Goal: Task Accomplishment & Management: Complete application form

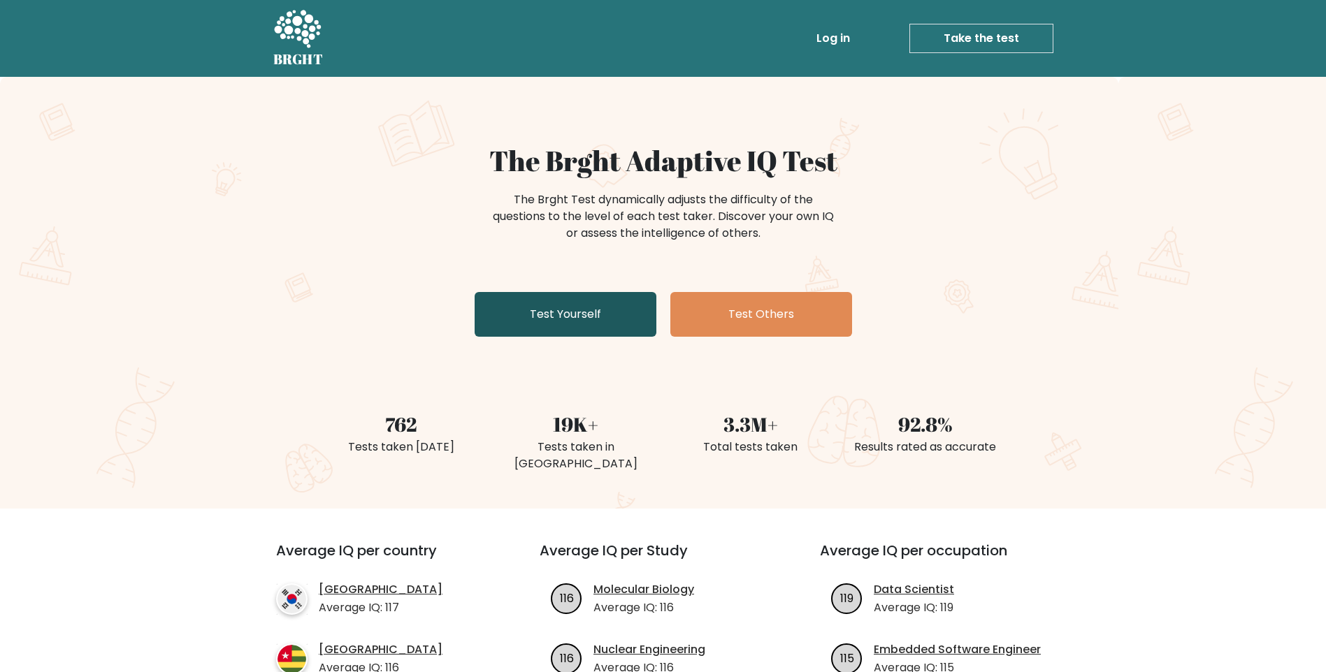
drag, startPoint x: 0, startPoint y: 0, endPoint x: 560, endPoint y: 328, distance: 649.7
click at [560, 328] on link "Test Yourself" at bounding box center [566, 314] width 182 height 45
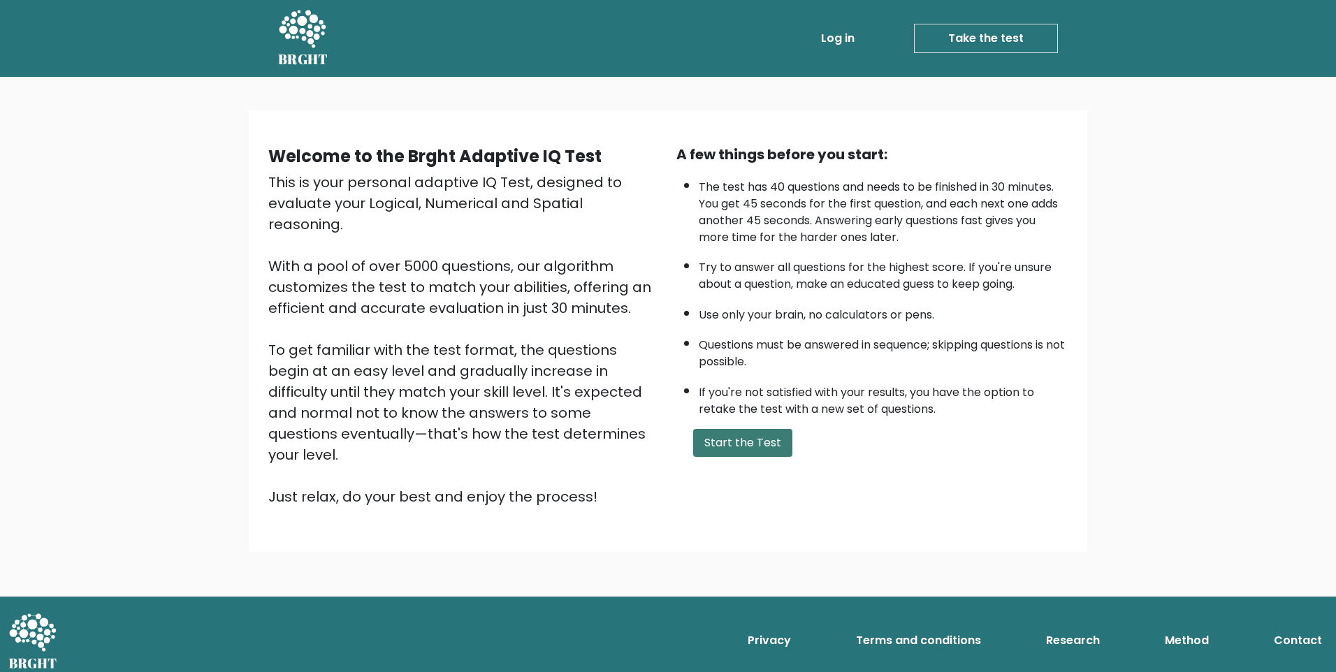
click at [737, 451] on button "Start the Test" at bounding box center [742, 443] width 99 height 28
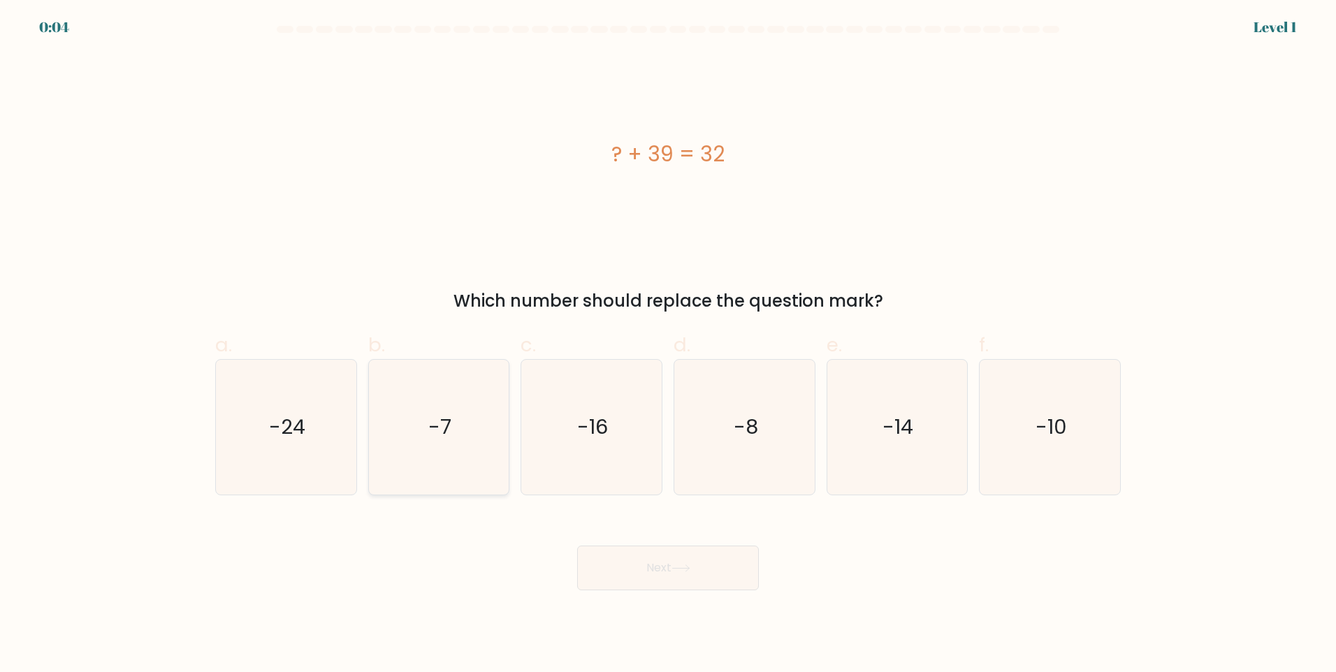
click at [475, 412] on icon "-7" at bounding box center [438, 427] width 135 height 135
click at [668, 345] on input "b. -7" at bounding box center [668, 340] width 1 height 9
radio input "true"
click at [711, 583] on button "Next" at bounding box center [668, 568] width 182 height 45
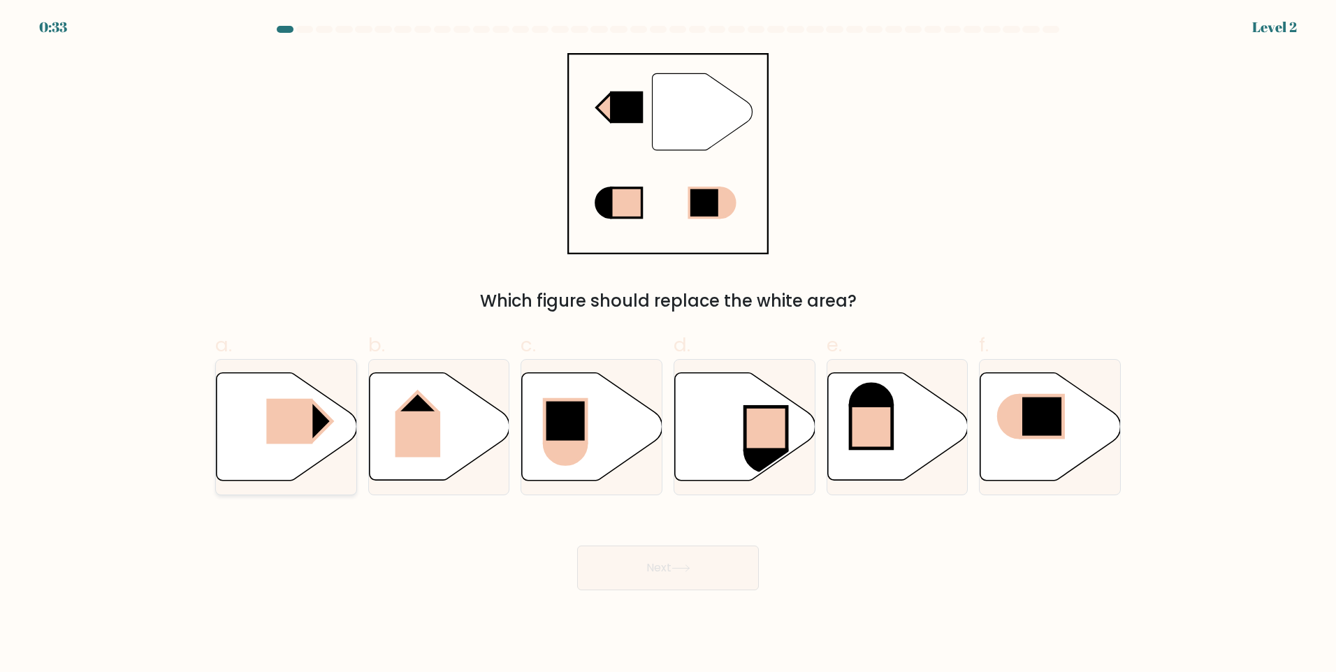
click at [303, 452] on icon at bounding box center [287, 427] width 140 height 108
click at [668, 345] on input "a." at bounding box center [668, 340] width 1 height 9
radio input "true"
click at [684, 574] on button "Next" at bounding box center [668, 568] width 182 height 45
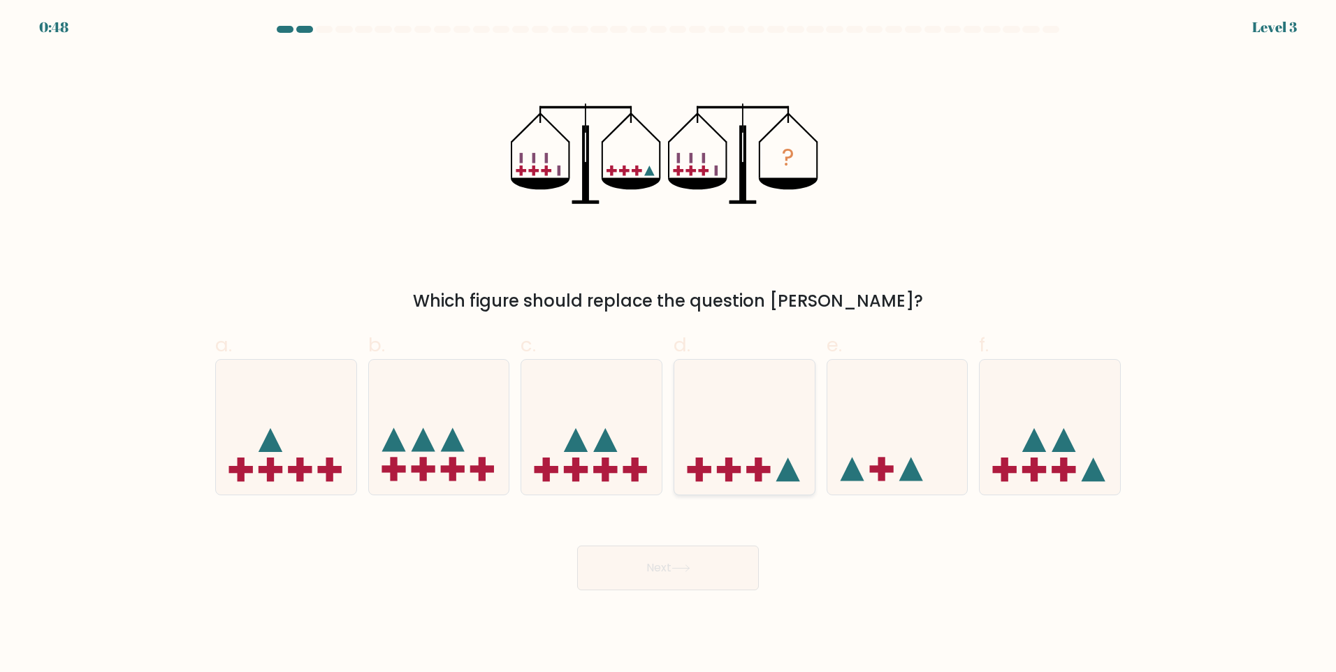
click at [751, 463] on icon at bounding box center [744, 427] width 140 height 116
click at [669, 345] on input "d." at bounding box center [668, 340] width 1 height 9
radio input "true"
click at [704, 580] on button "Next" at bounding box center [668, 568] width 182 height 45
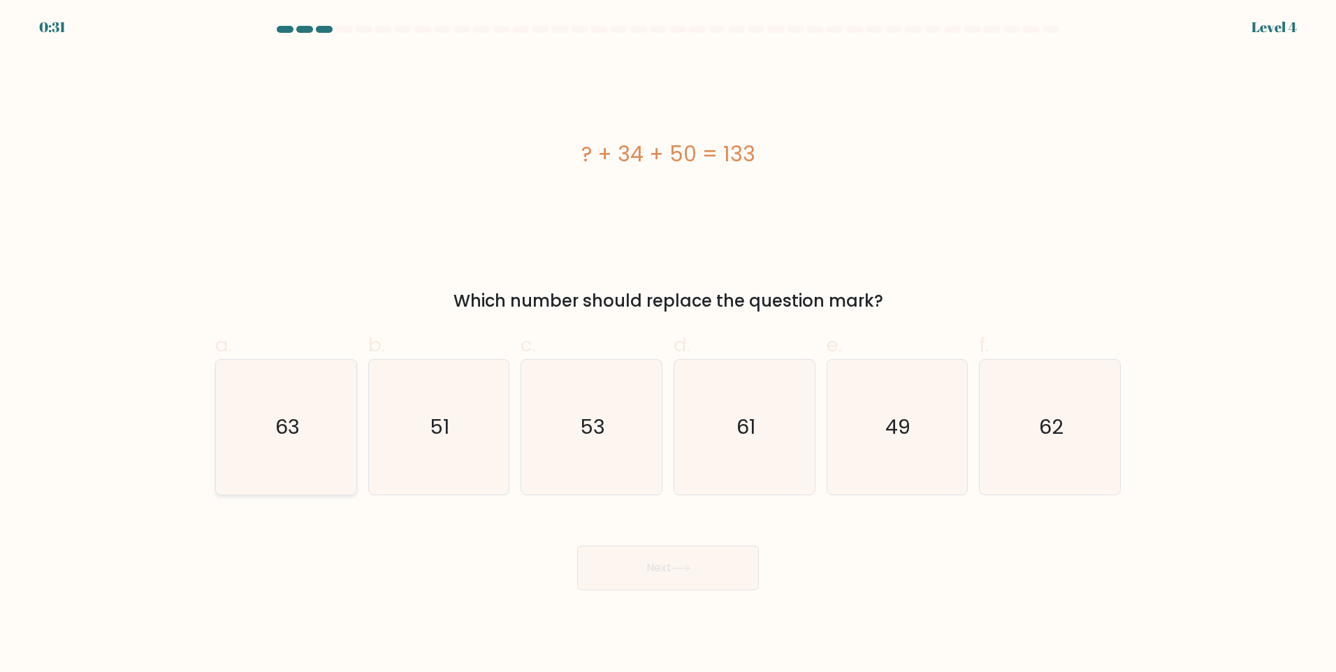
click at [324, 410] on icon "63" at bounding box center [286, 427] width 135 height 135
click at [668, 345] on input "a. 63" at bounding box center [668, 340] width 1 height 9
radio input "true"
click at [905, 419] on text "49" at bounding box center [898, 427] width 25 height 28
click at [890, 443] on icon "49" at bounding box center [897, 427] width 135 height 135
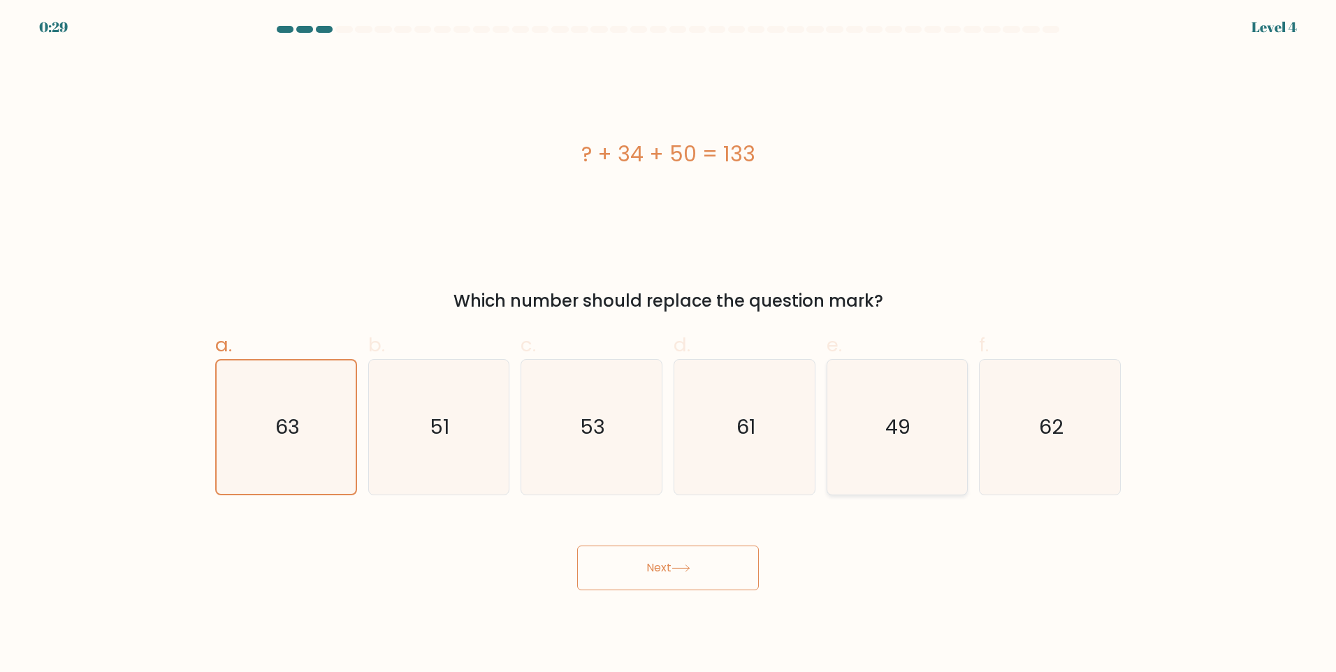
click at [669, 345] on input "e. 49" at bounding box center [668, 340] width 1 height 9
radio input "true"
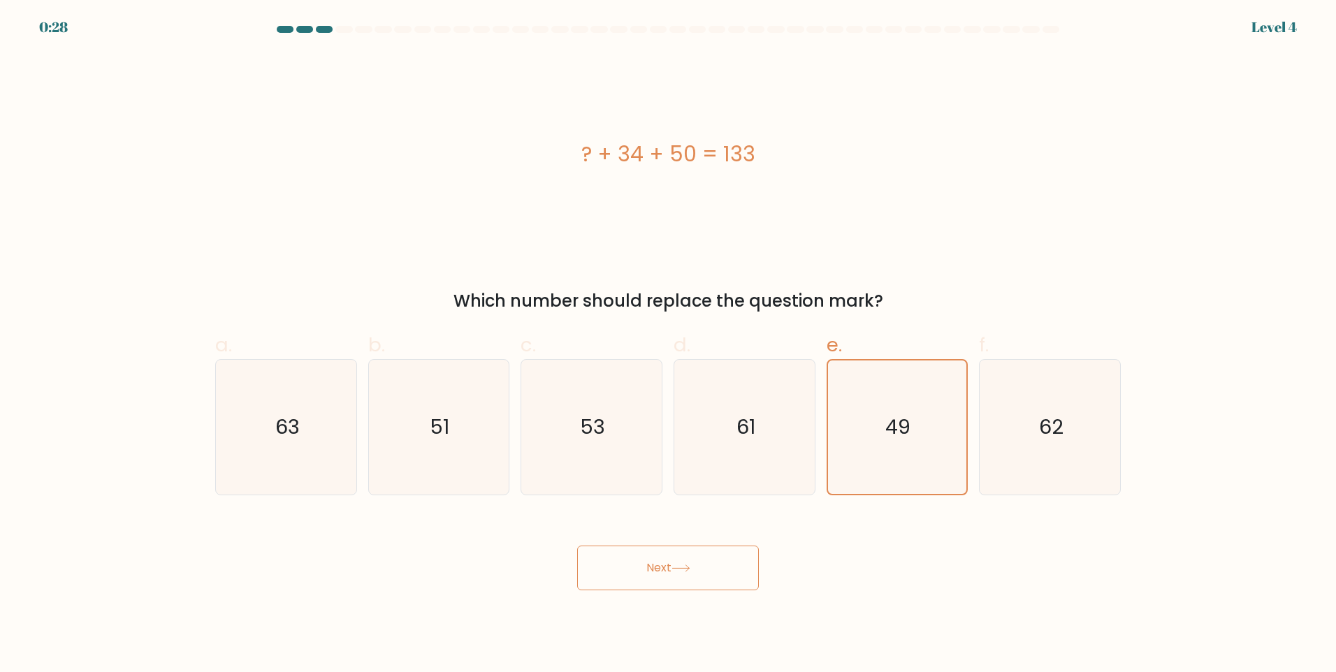
click at [739, 566] on button "Next" at bounding box center [668, 568] width 182 height 45
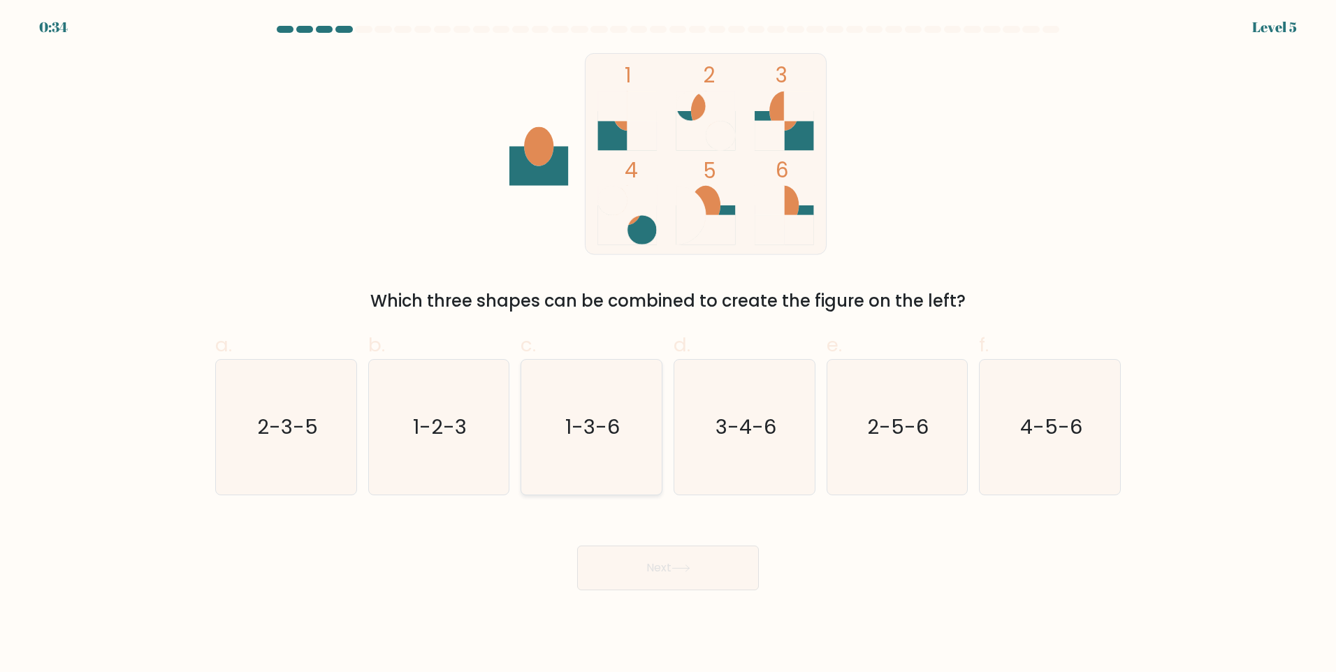
click at [575, 391] on icon "1-3-6" at bounding box center [591, 427] width 135 height 135
click at [668, 345] on input "c. 1-3-6" at bounding box center [668, 340] width 1 height 9
radio input "true"
click at [716, 576] on button "Next" at bounding box center [668, 568] width 182 height 45
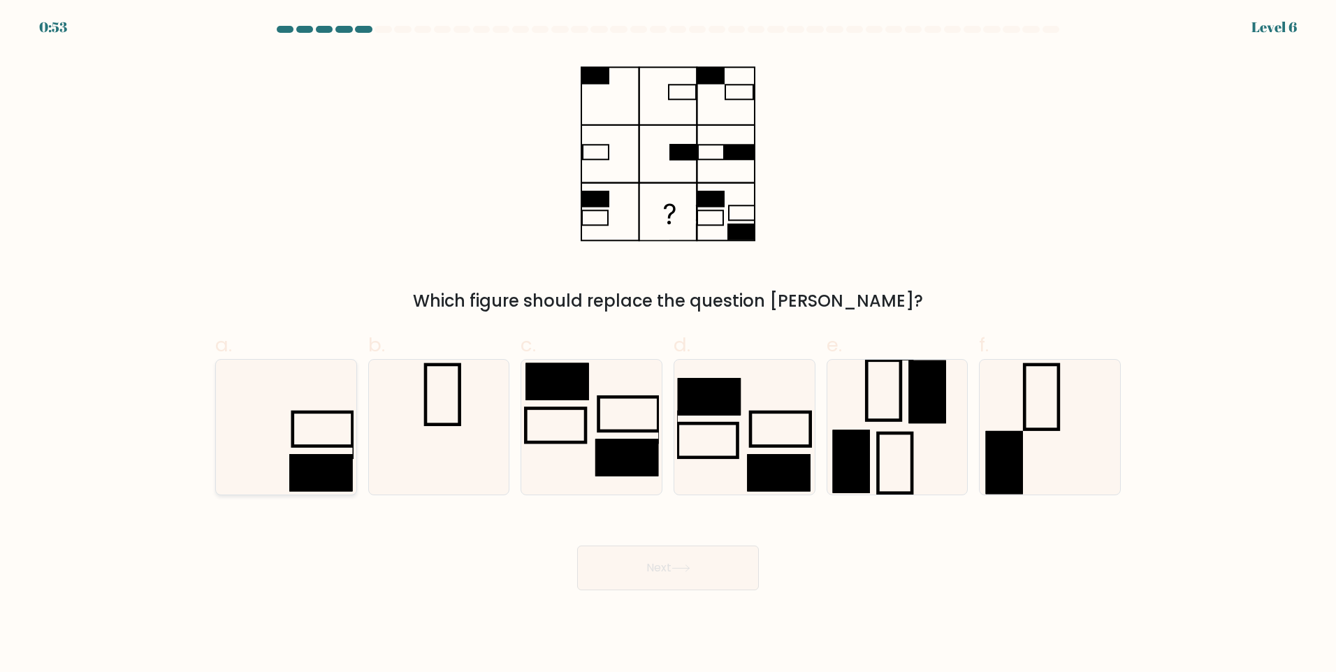
click at [277, 450] on icon at bounding box center [286, 427] width 135 height 135
click at [668, 345] on input "a." at bounding box center [668, 340] width 1 height 9
radio input "true"
click at [672, 572] on button "Next" at bounding box center [668, 568] width 182 height 45
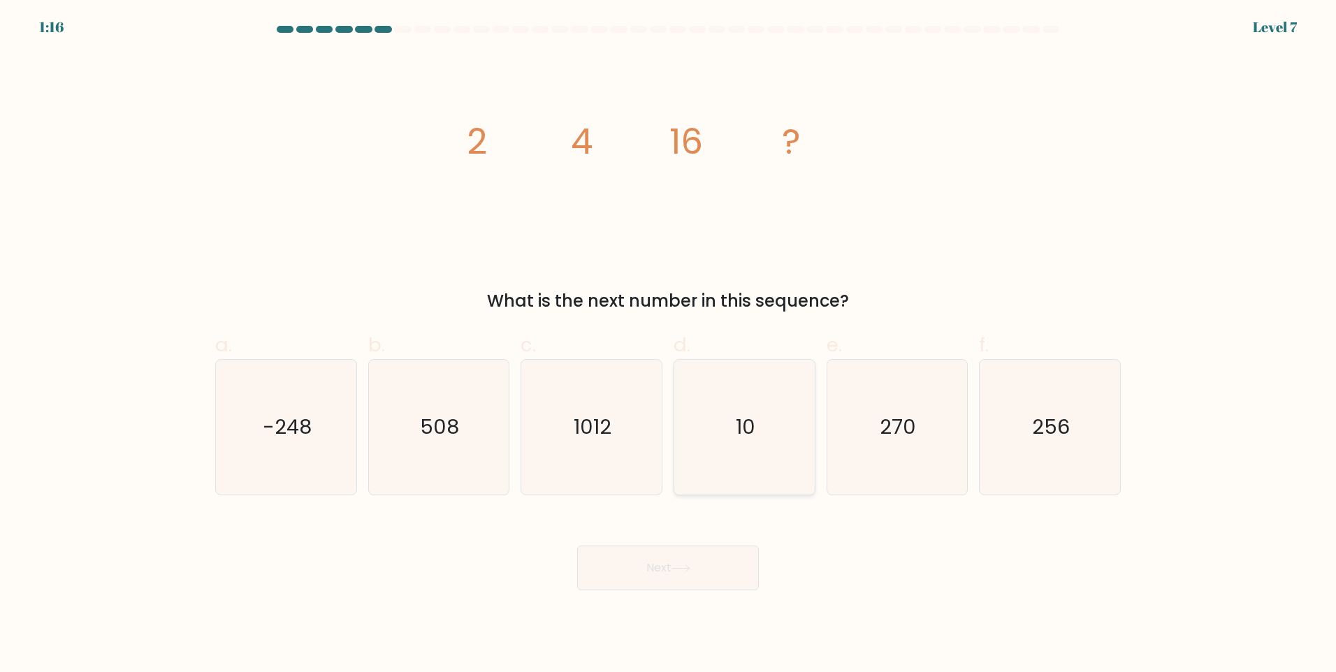
click at [766, 421] on icon "10" at bounding box center [744, 427] width 135 height 135
click at [669, 345] on input "d. 10" at bounding box center [668, 340] width 1 height 9
radio input "true"
click at [709, 562] on button "Next" at bounding box center [668, 568] width 182 height 45
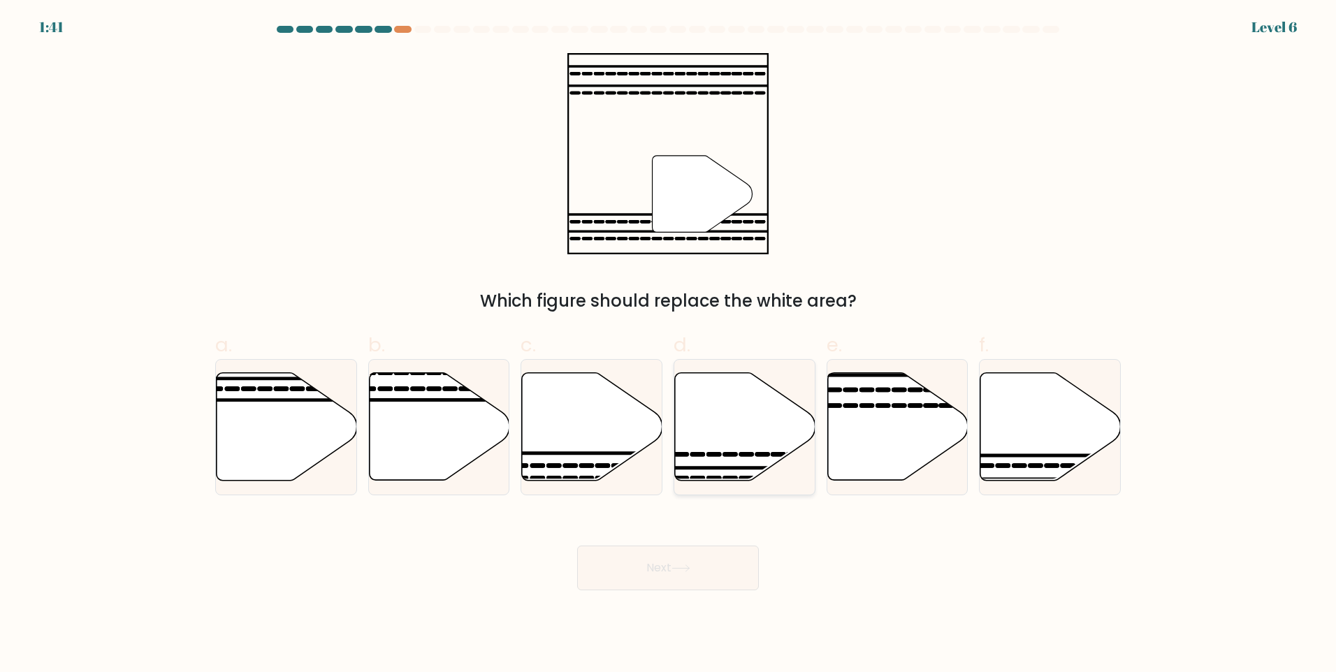
click at [793, 444] on icon at bounding box center [745, 427] width 140 height 108
click at [669, 345] on input "d." at bounding box center [668, 340] width 1 height 9
radio input "true"
click at [588, 444] on icon at bounding box center [592, 427] width 140 height 108
click at [668, 345] on input "c." at bounding box center [668, 340] width 1 height 9
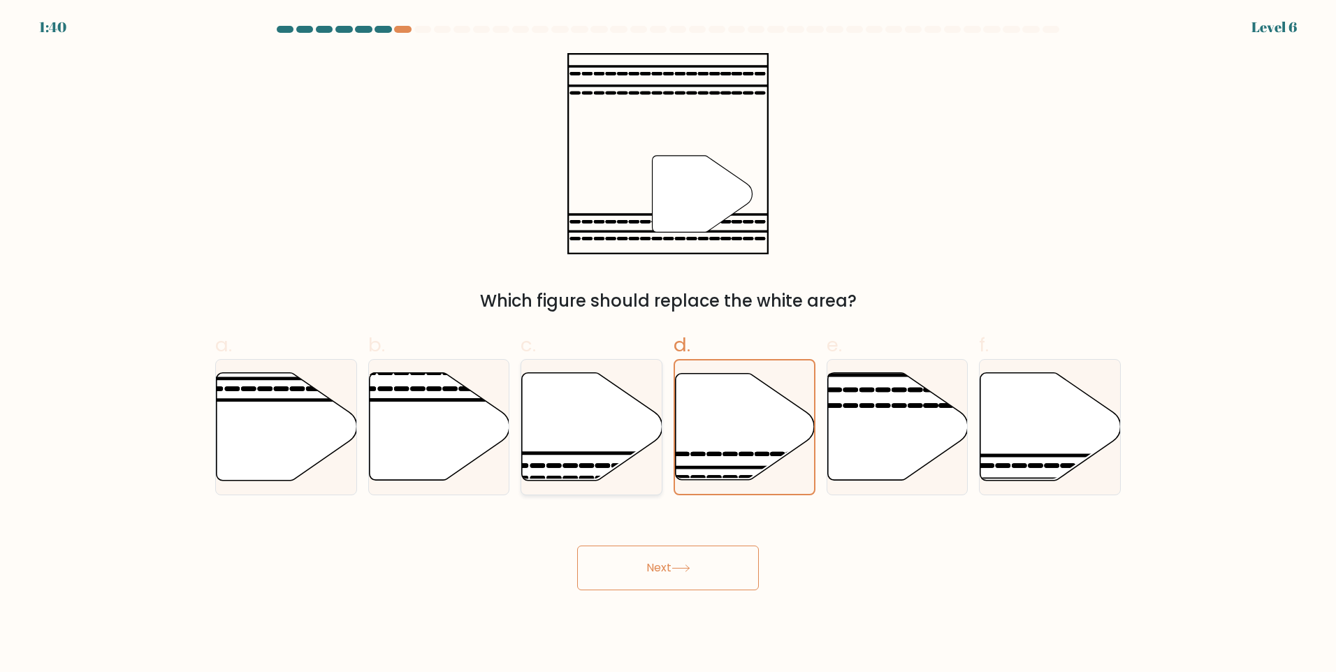
radio input "true"
click at [679, 563] on button "Next" at bounding box center [668, 568] width 182 height 45
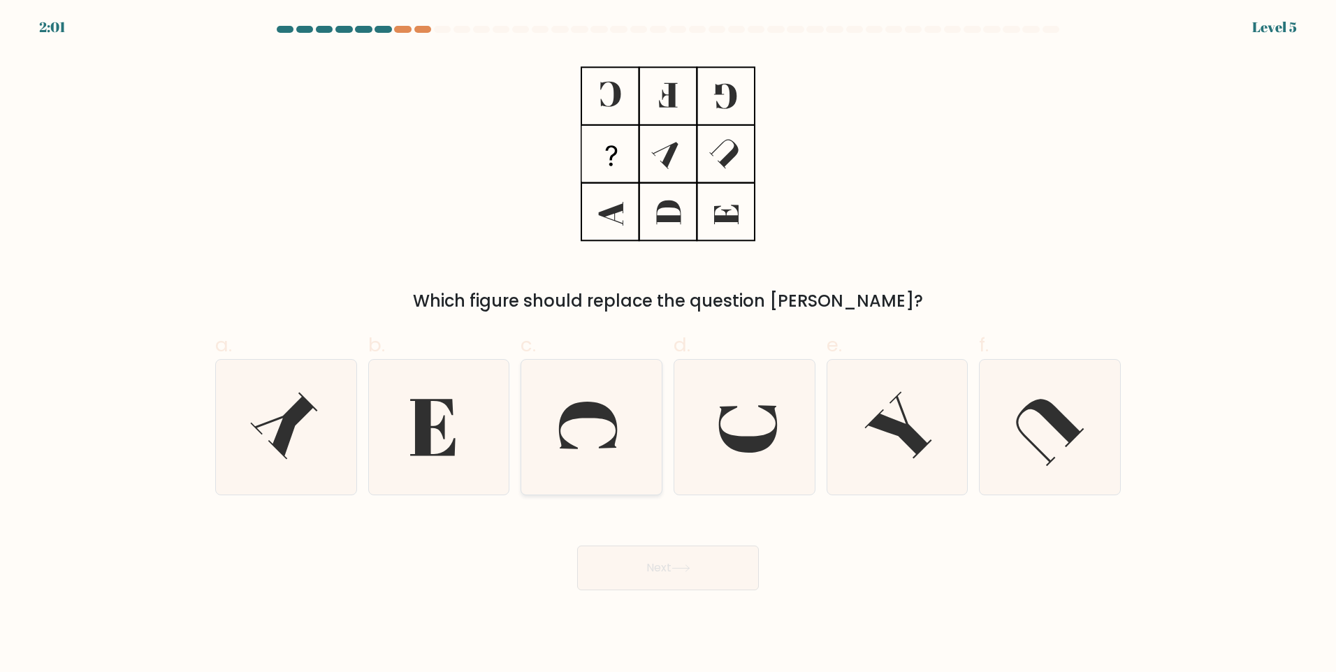
click at [577, 454] on icon at bounding box center [591, 427] width 135 height 135
click at [668, 345] on input "c." at bounding box center [668, 340] width 1 height 9
radio input "true"
click at [674, 566] on button "Next" at bounding box center [668, 568] width 182 height 45
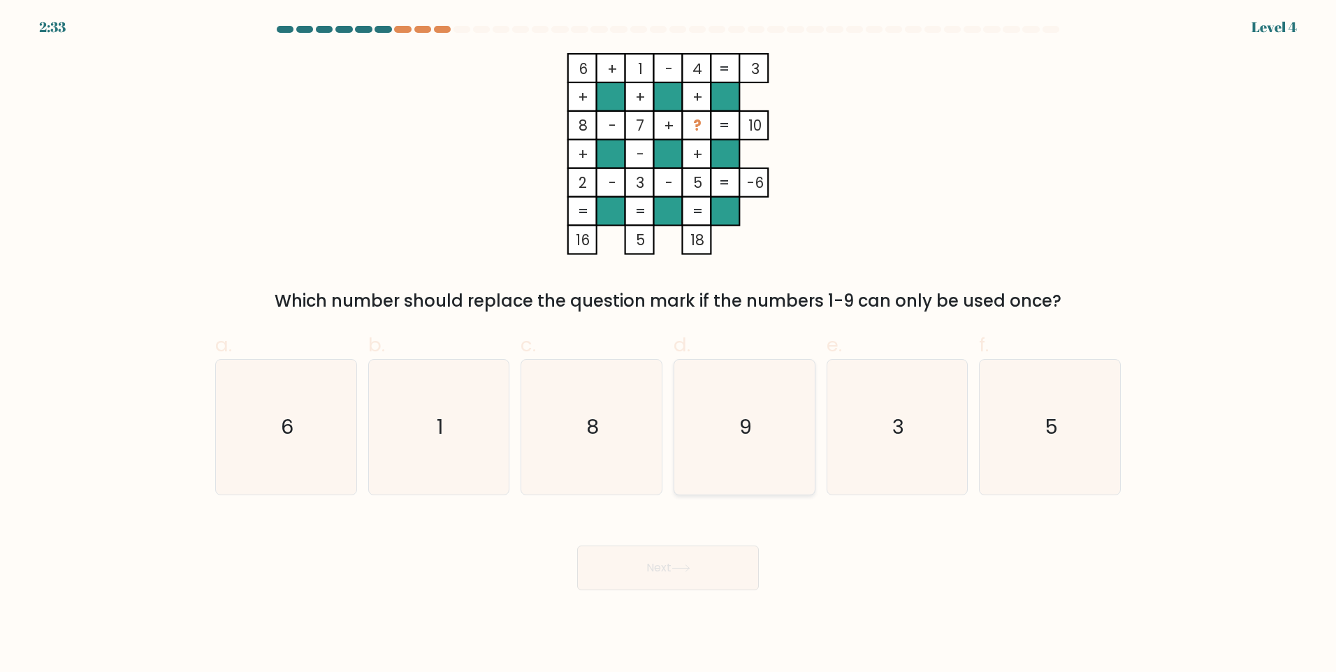
click at [748, 444] on icon "9" at bounding box center [744, 427] width 135 height 135
click at [669, 345] on input "d. 9" at bounding box center [668, 340] width 1 height 9
radio input "true"
drag, startPoint x: 697, startPoint y: 602, endPoint x: 705, endPoint y: 593, distance: 12.4
click at [705, 596] on body "2:33 Level 4" at bounding box center [668, 336] width 1336 height 672
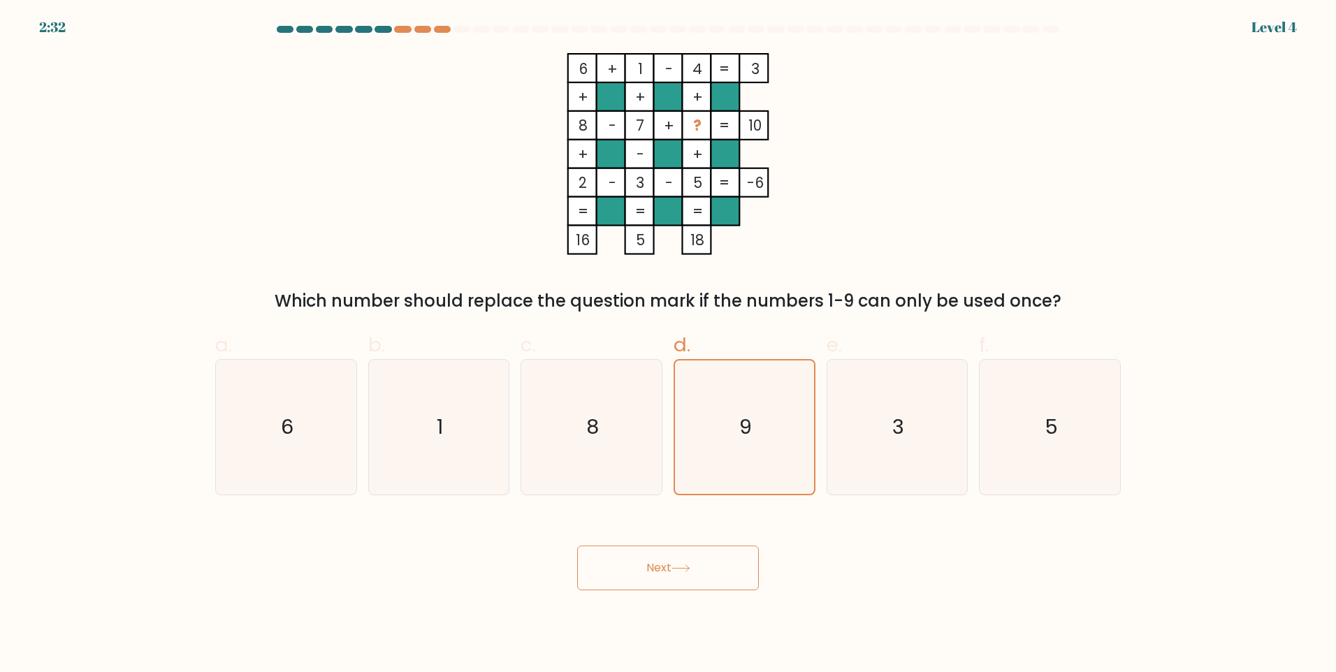
click at [714, 565] on button "Next" at bounding box center [668, 568] width 182 height 45
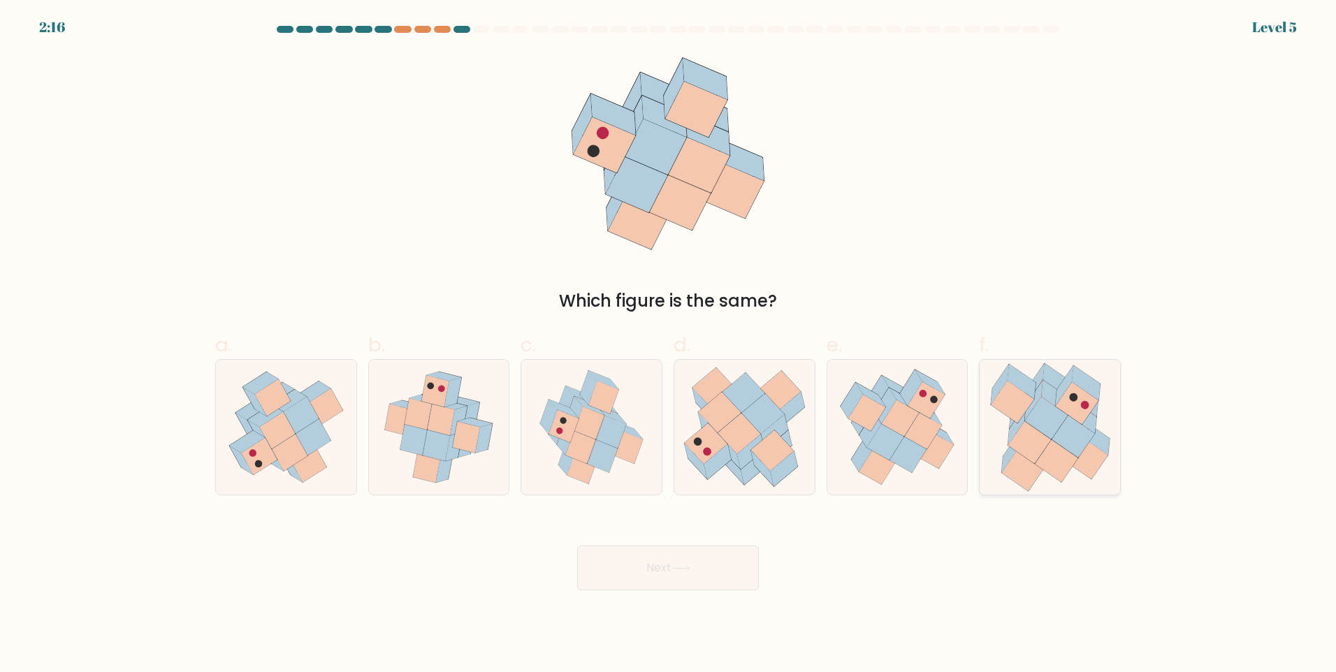
click at [1082, 451] on icon at bounding box center [1073, 436] width 43 height 42
click at [669, 345] on input "f." at bounding box center [668, 340] width 1 height 9
radio input "true"
click at [710, 562] on button "Next" at bounding box center [668, 568] width 182 height 45
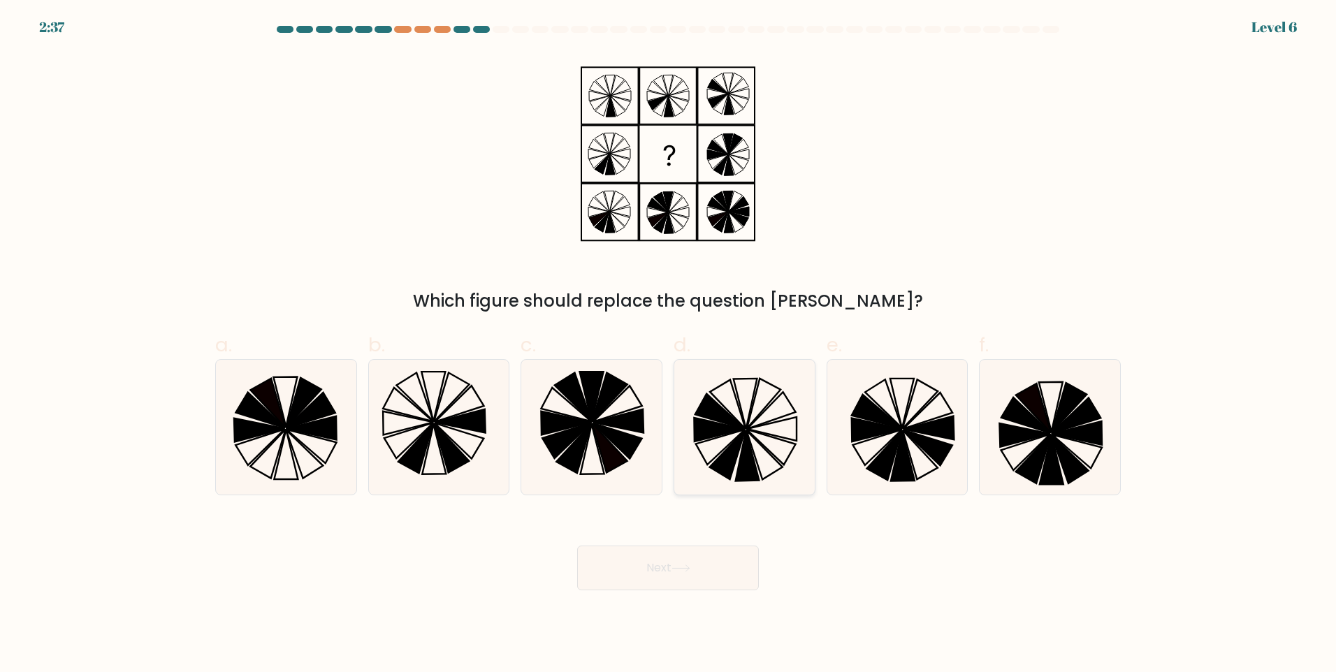
click at [791, 403] on icon at bounding box center [744, 427] width 135 height 135
click at [669, 345] on input "d." at bounding box center [668, 340] width 1 height 9
radio input "true"
click at [697, 574] on button "Next" at bounding box center [668, 568] width 182 height 45
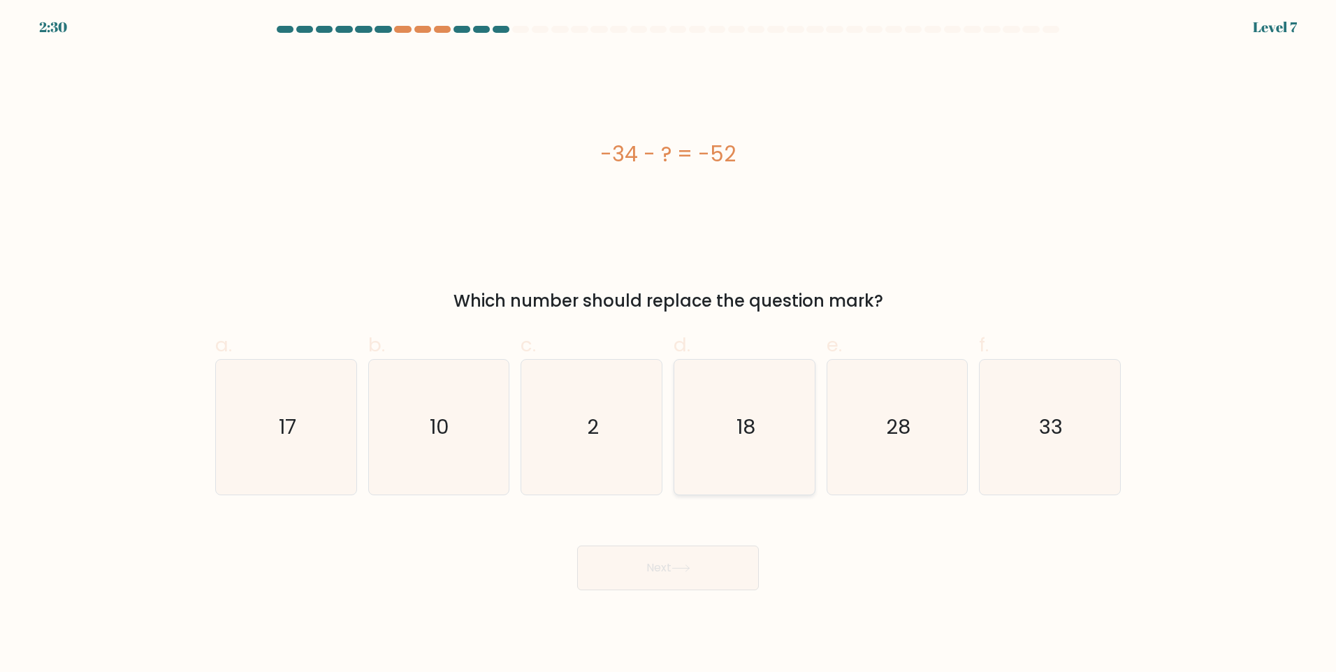
click at [758, 440] on icon "18" at bounding box center [744, 427] width 135 height 135
click at [669, 345] on input "d. 18" at bounding box center [668, 340] width 1 height 9
radio input "true"
click at [688, 579] on button "Next" at bounding box center [668, 568] width 182 height 45
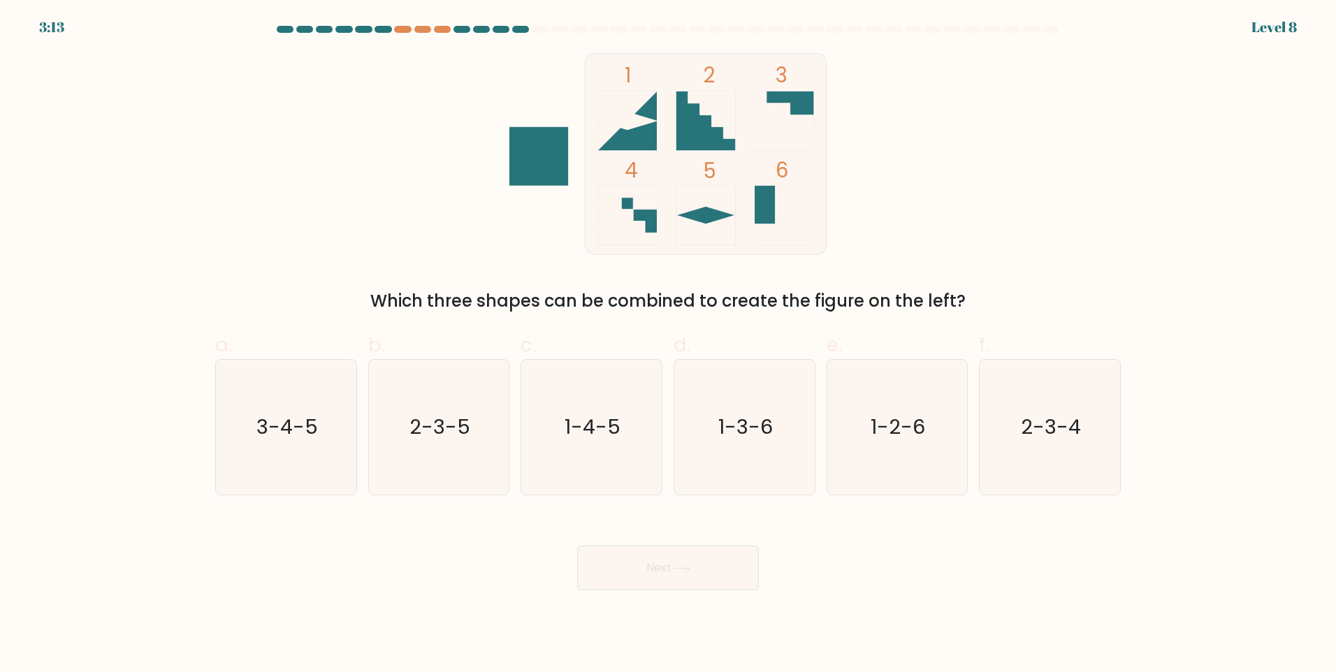
click at [301, 189] on div "1 2 3 4 5 6 Which three shapes can be combined to create the figure on the left?" at bounding box center [668, 183] width 923 height 261
click at [1094, 451] on icon "2-3-4" at bounding box center [1050, 427] width 135 height 135
click at [669, 345] on input "f. 2-3-4" at bounding box center [668, 340] width 1 height 9
radio input "true"
click at [690, 565] on icon at bounding box center [681, 569] width 19 height 8
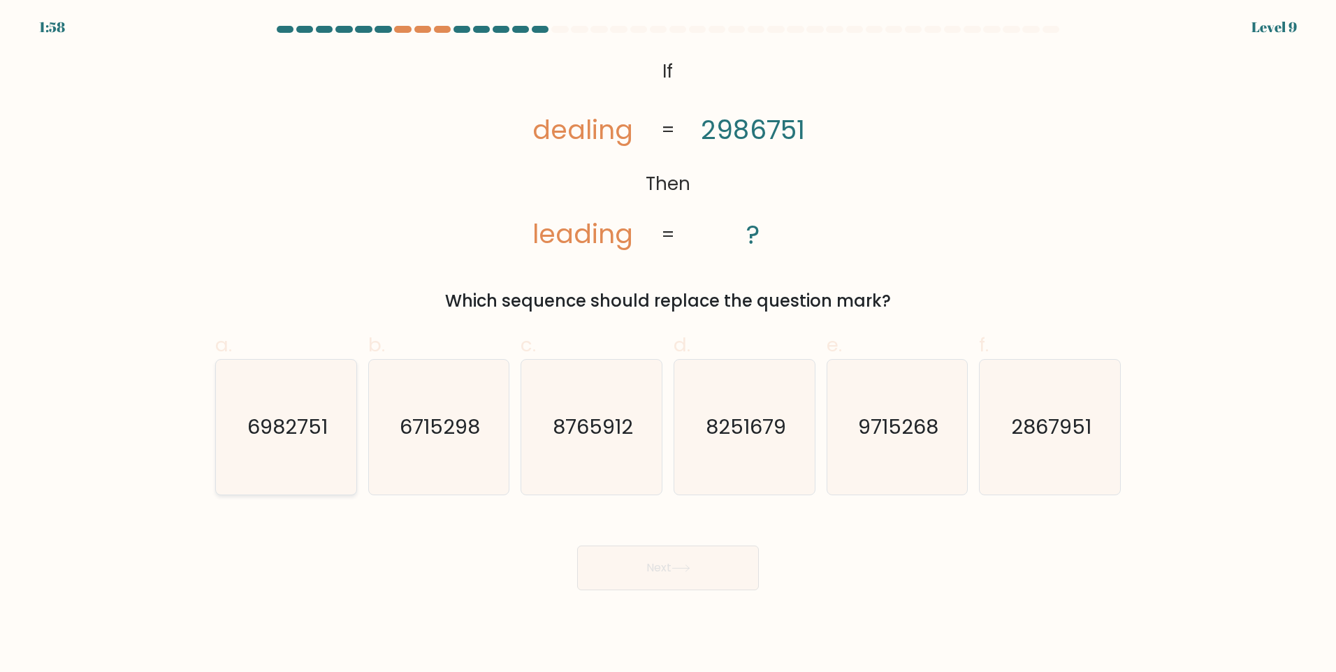
click at [293, 429] on text "6982751" at bounding box center [287, 427] width 80 height 28
click at [668, 345] on input "a. 6982751" at bounding box center [668, 340] width 1 height 9
radio input "true"
click at [669, 575] on button "Next" at bounding box center [668, 568] width 182 height 45
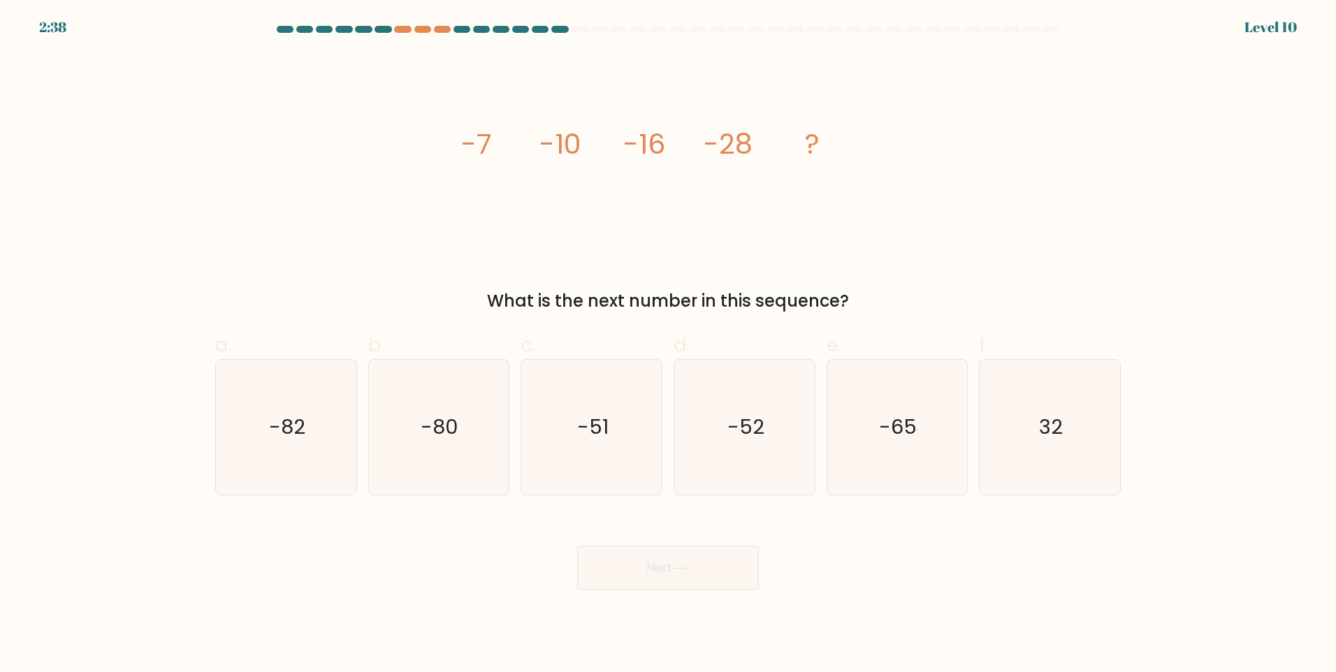
click at [352, 216] on div "image/svg+xml -7 -10 -16 -28 ? What is the next number in this sequence?" at bounding box center [668, 183] width 923 height 261
click at [1041, 416] on text "32" at bounding box center [1052, 427] width 24 height 28
click at [669, 345] on input "f. 32" at bounding box center [668, 340] width 1 height 9
radio input "true"
click at [637, 583] on button "Next" at bounding box center [668, 568] width 182 height 45
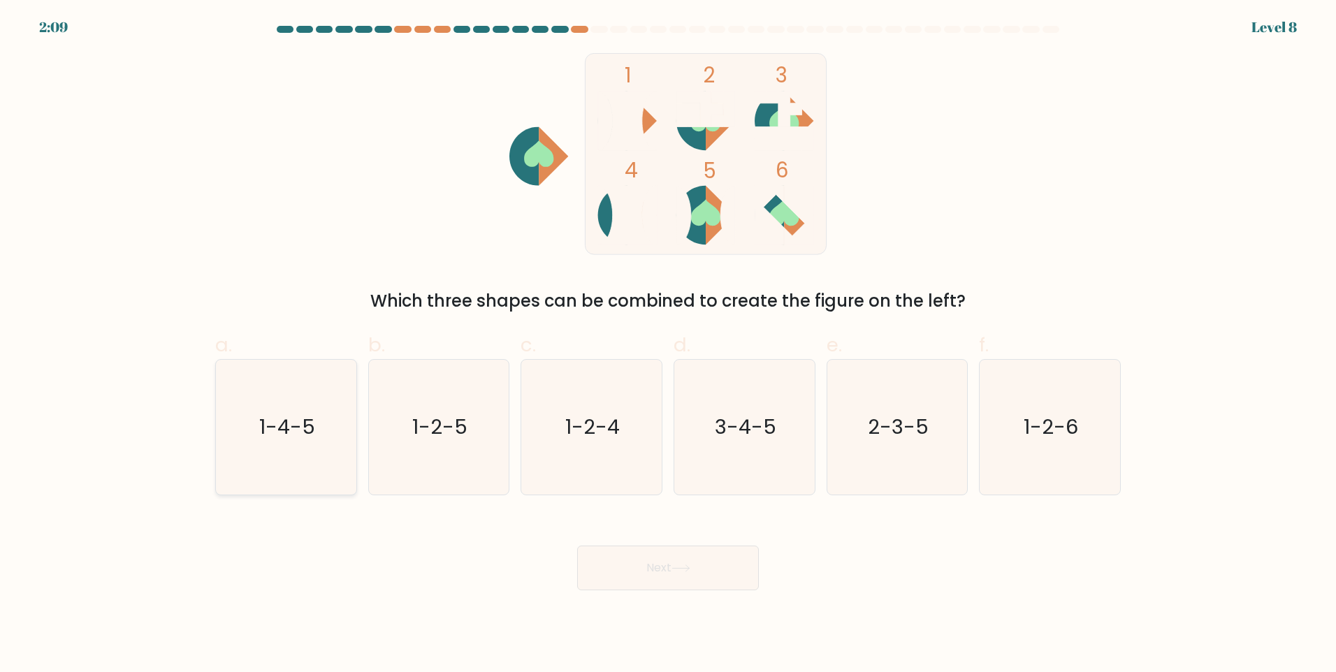
click at [266, 426] on text "1-4-5" at bounding box center [287, 427] width 56 height 28
click at [668, 345] on input "a. 1-4-5" at bounding box center [668, 340] width 1 height 9
radio input "true"
click at [690, 586] on button "Next" at bounding box center [668, 568] width 182 height 45
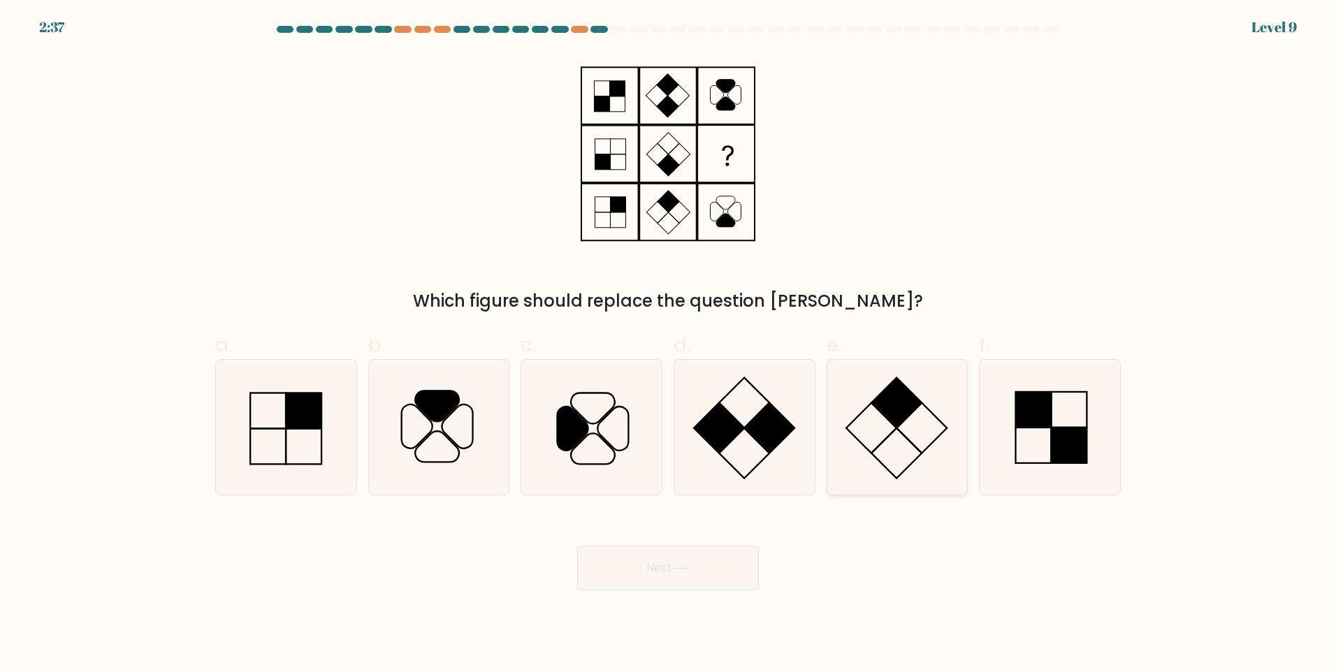
click at [918, 459] on icon at bounding box center [897, 427] width 135 height 135
click at [669, 345] on input "e." at bounding box center [668, 340] width 1 height 9
radio input "true"
click at [684, 587] on button "Next" at bounding box center [668, 568] width 182 height 45
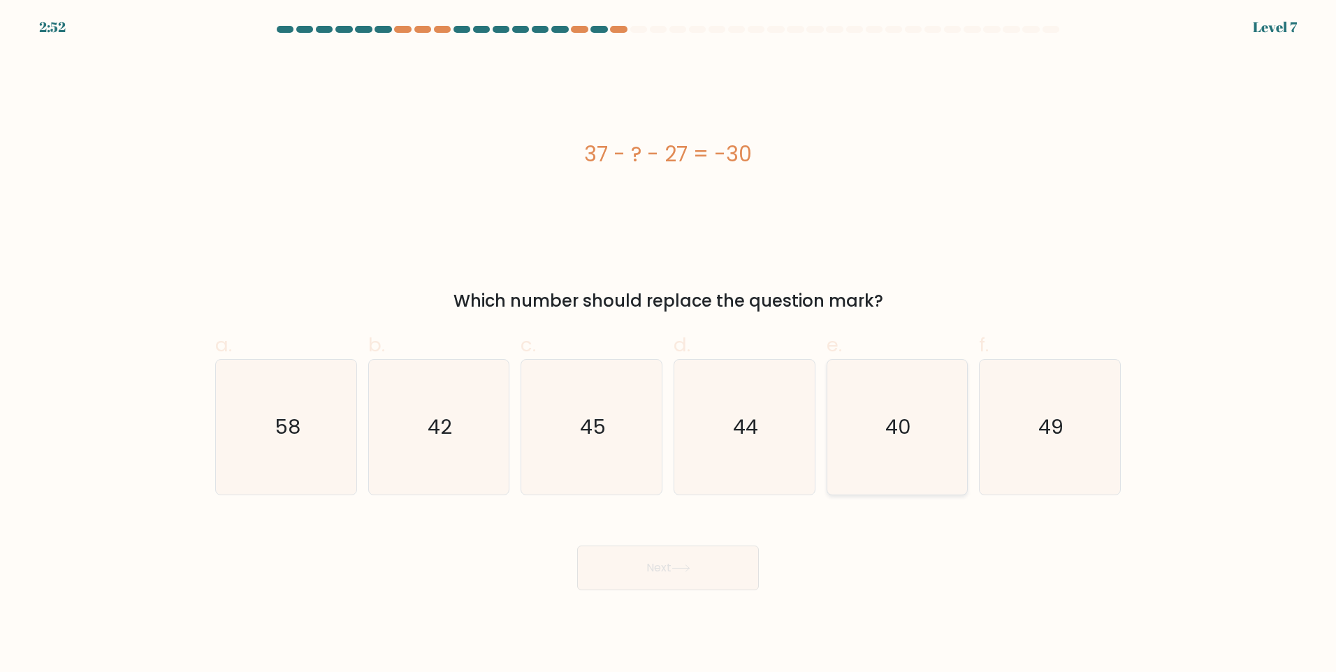
click at [879, 447] on icon "40" at bounding box center [897, 427] width 135 height 135
click at [669, 345] on input "e. 40" at bounding box center [668, 340] width 1 height 9
radio input "true"
click at [711, 581] on button "Next" at bounding box center [668, 568] width 182 height 45
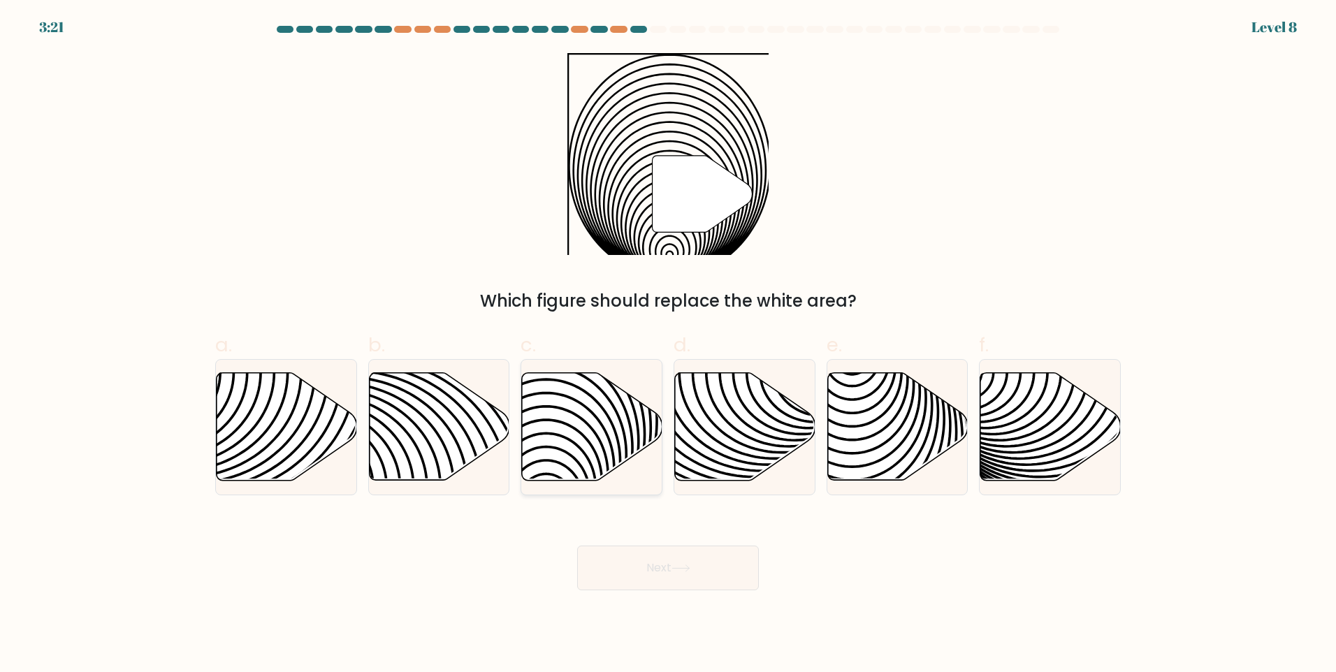
click at [621, 437] on icon at bounding box center [592, 427] width 140 height 108
click at [668, 345] on input "c." at bounding box center [668, 340] width 1 height 9
radio input "true"
click at [695, 565] on button "Next" at bounding box center [668, 568] width 182 height 45
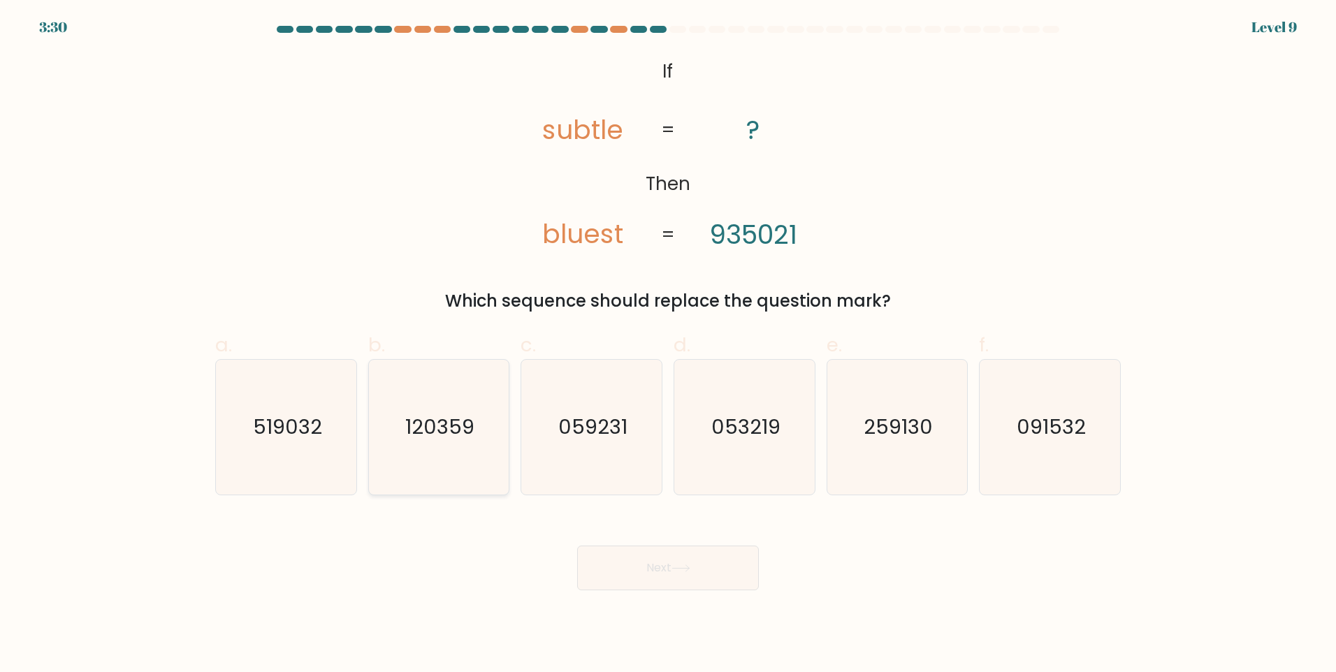
click at [414, 454] on icon "120359" at bounding box center [438, 427] width 135 height 135
click at [668, 345] on input "b. 120359" at bounding box center [668, 340] width 1 height 9
radio input "true"
click at [702, 563] on button "Next" at bounding box center [668, 568] width 182 height 45
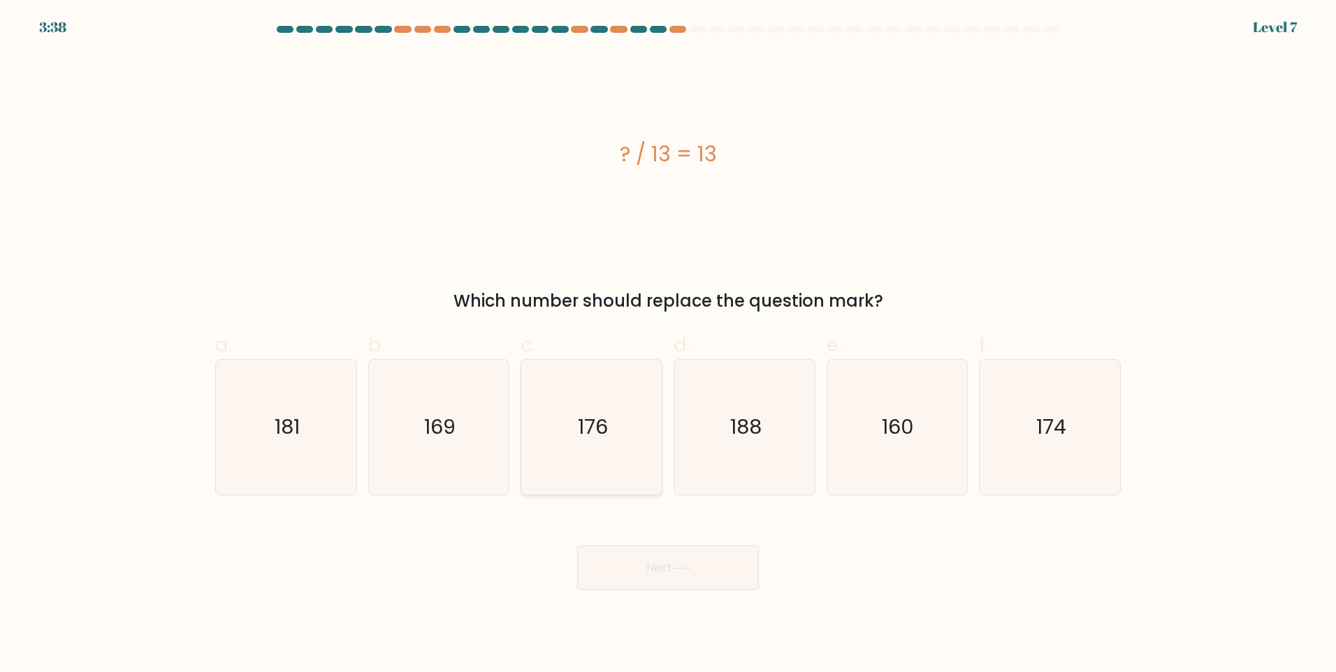
click at [661, 412] on div "176" at bounding box center [592, 427] width 142 height 136
click at [668, 345] on input "c. 176" at bounding box center [668, 340] width 1 height 9
radio input "true"
click at [665, 579] on button "Next" at bounding box center [668, 568] width 182 height 45
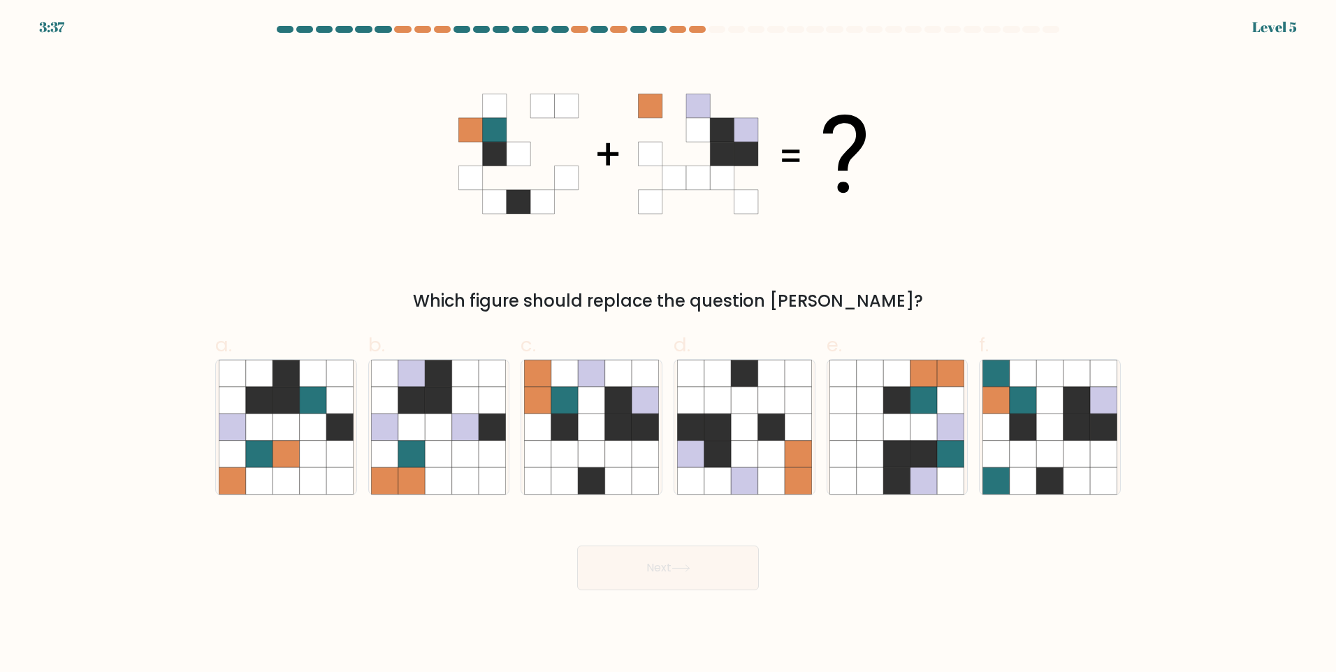
click at [301, 234] on div "Which figure should replace the question [PERSON_NAME]?" at bounding box center [668, 183] width 923 height 261
click at [632, 424] on icon at bounding box center [618, 427] width 27 height 27
click at [668, 345] on input "c." at bounding box center [668, 340] width 1 height 9
radio input "true"
click at [702, 566] on button "Next" at bounding box center [668, 568] width 182 height 45
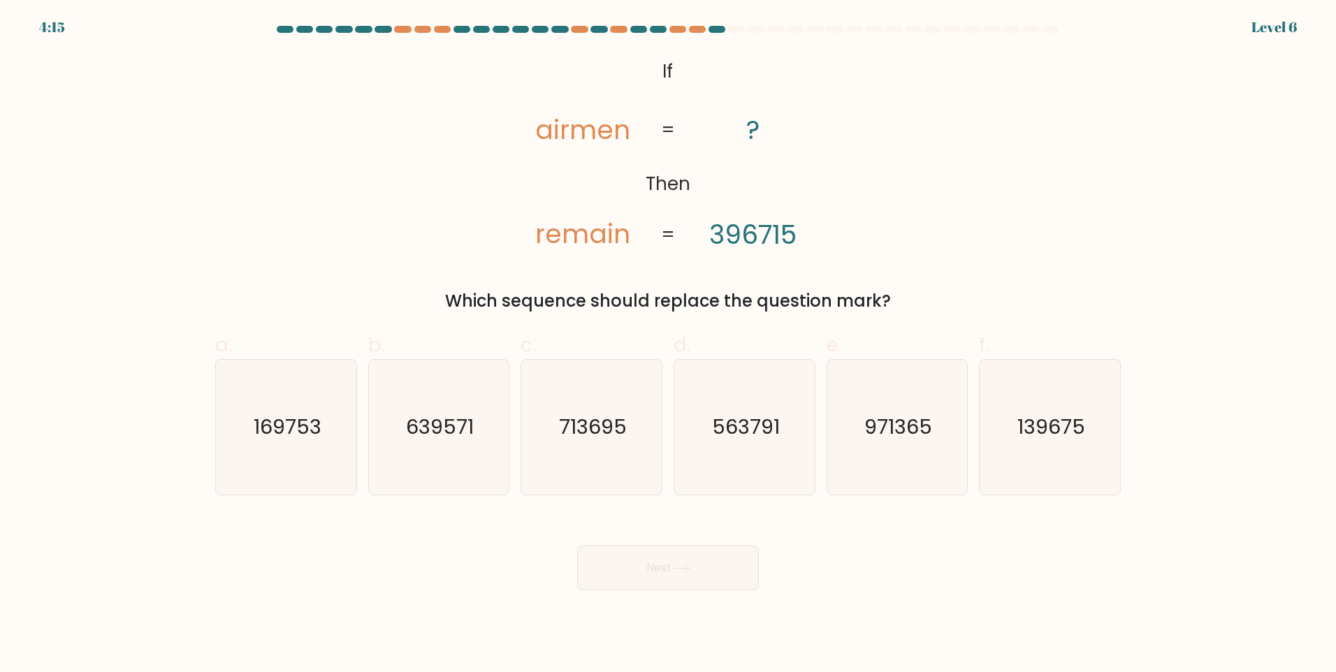
click at [237, 204] on div "@import url('https://fonts.googleapis.com/css?family=Abril+Fatface:400,100,100i…" at bounding box center [668, 183] width 923 height 261
click at [898, 444] on icon "971365" at bounding box center [897, 427] width 135 height 135
click at [669, 345] on input "e. 971365" at bounding box center [668, 340] width 1 height 9
radio input "true"
click at [709, 575] on button "Next" at bounding box center [668, 568] width 182 height 45
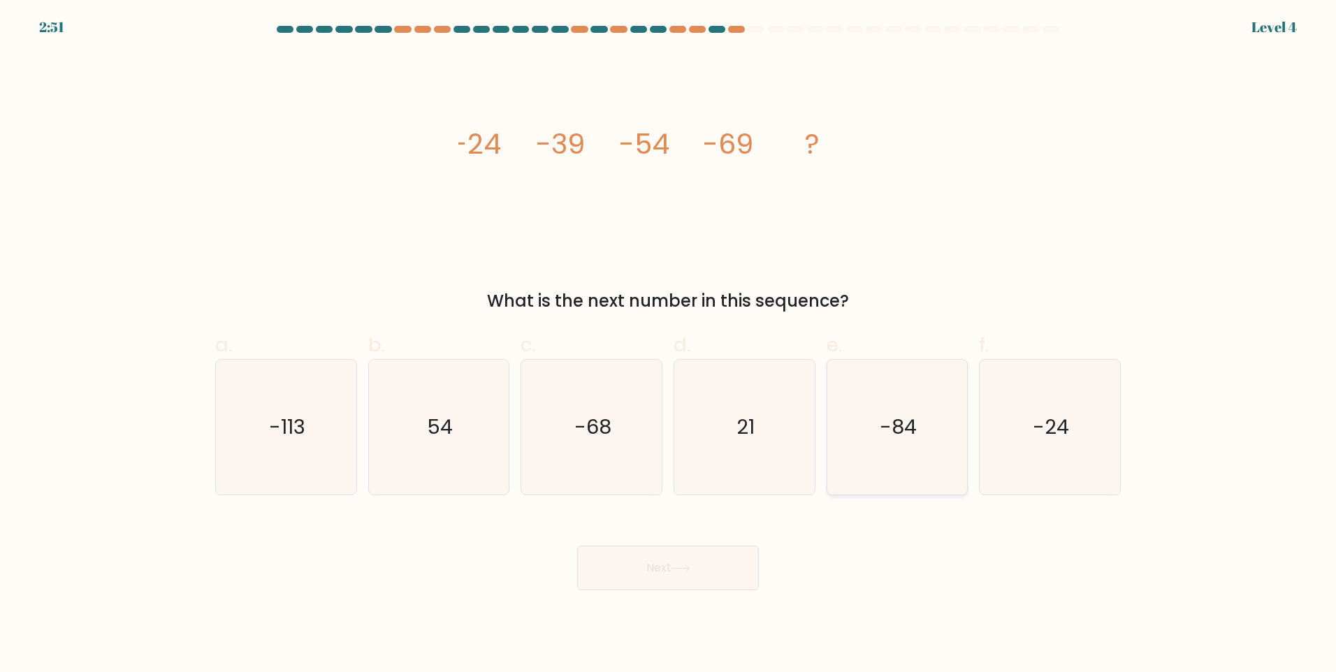
drag, startPoint x: 929, startPoint y: 439, endPoint x: 879, endPoint y: 477, distance: 62.8
click at [912, 444] on icon "-84" at bounding box center [897, 427] width 135 height 135
click at [669, 345] on input "e. -84" at bounding box center [668, 340] width 1 height 9
radio input "true"
click at [708, 556] on button "Next" at bounding box center [668, 568] width 182 height 45
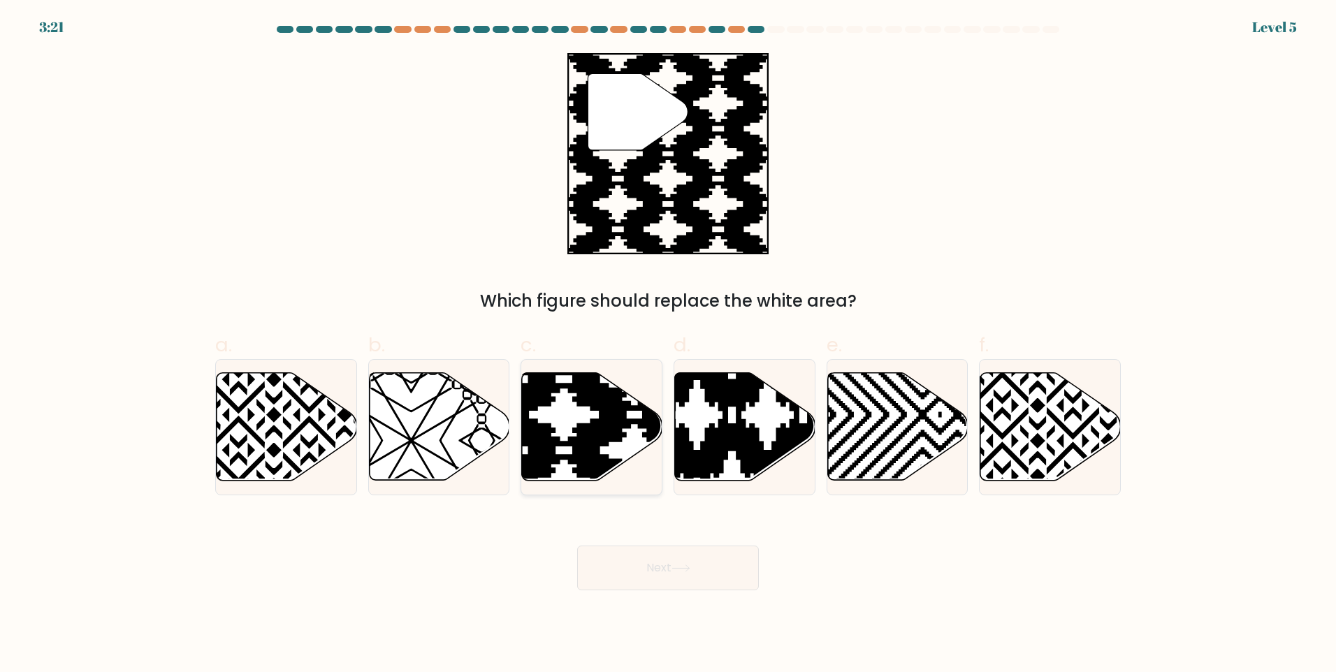
click at [623, 433] on icon at bounding box center [634, 485] width 283 height 283
click at [668, 345] on input "c." at bounding box center [668, 340] width 1 height 9
radio input "true"
click at [702, 559] on button "Next" at bounding box center [668, 568] width 182 height 45
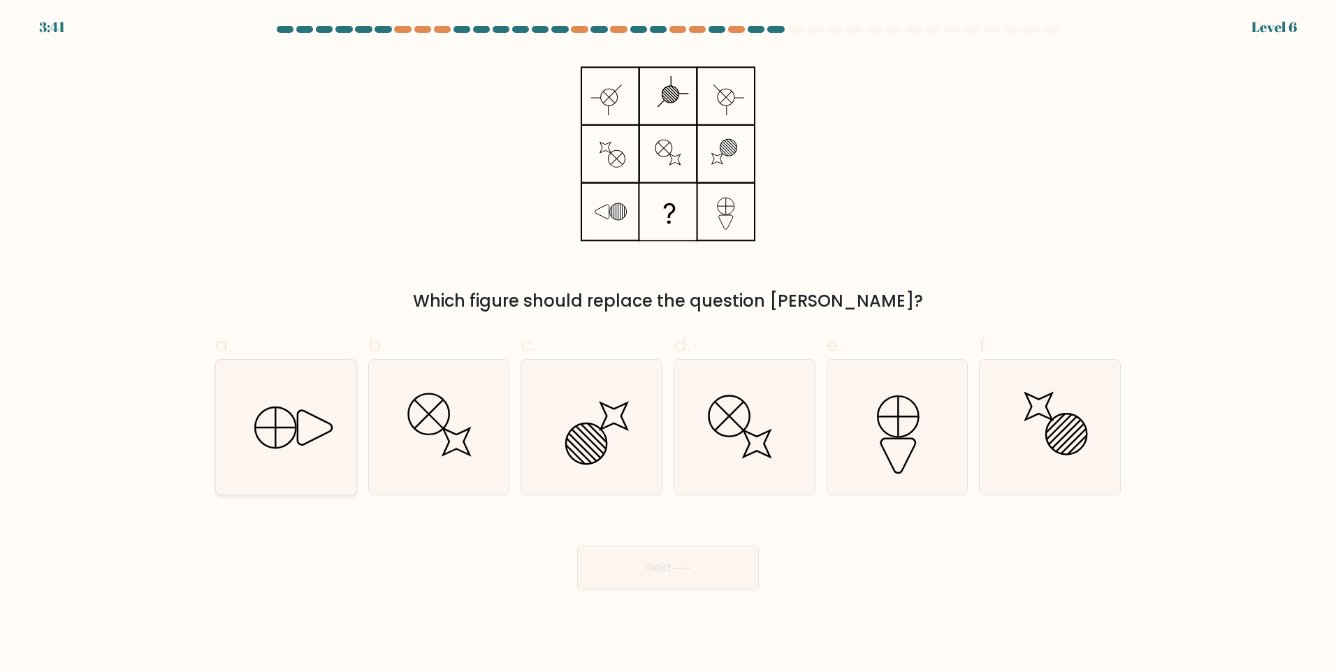
click at [280, 455] on icon at bounding box center [286, 427] width 135 height 135
click at [668, 345] on input "a." at bounding box center [668, 340] width 1 height 9
radio input "true"
click at [679, 568] on icon at bounding box center [680, 568] width 17 height 6
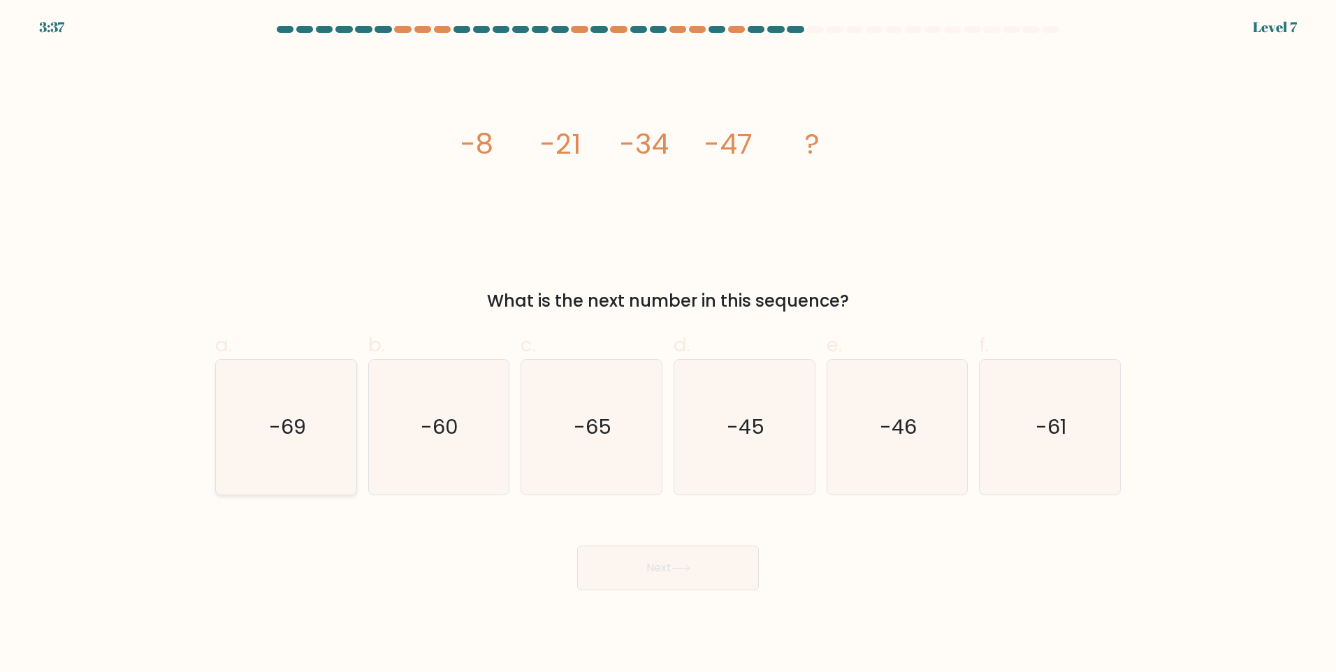
click at [287, 425] on text "-69" at bounding box center [287, 427] width 37 height 28
click at [668, 345] on input "a. -69" at bounding box center [668, 340] width 1 height 9
radio input "true"
click at [674, 562] on button "Next" at bounding box center [668, 568] width 182 height 45
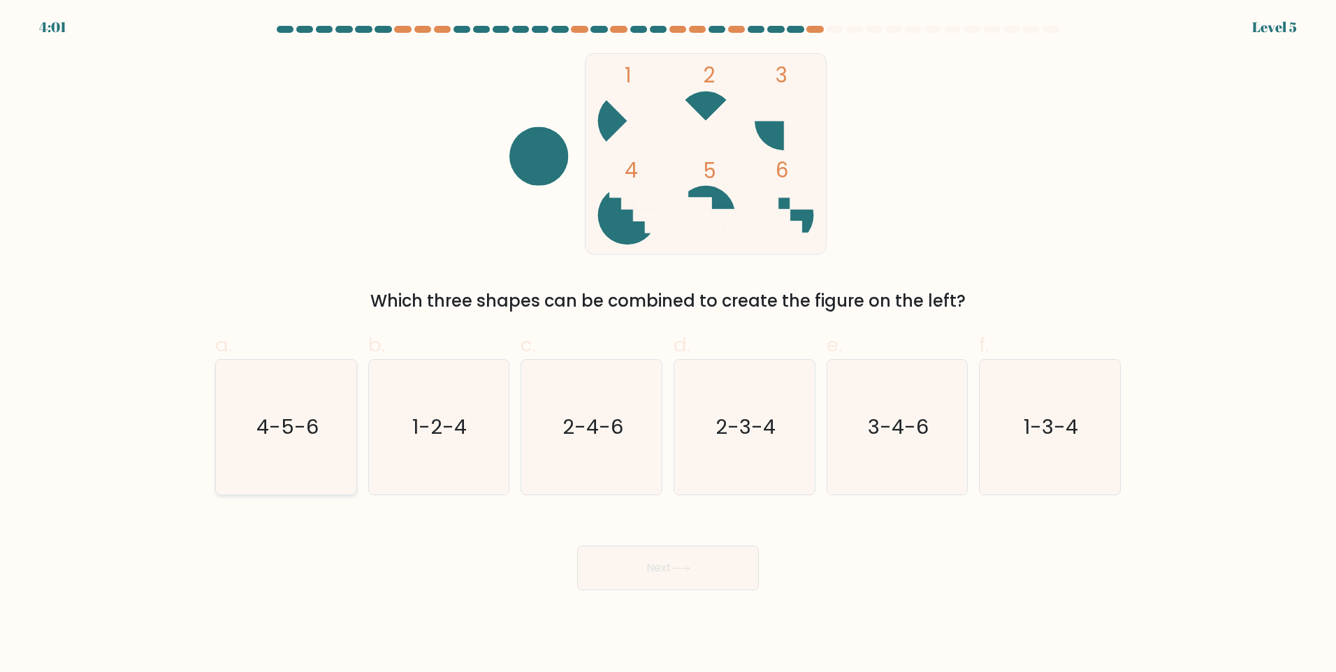
click at [305, 479] on icon "4-5-6" at bounding box center [286, 427] width 135 height 135
click at [668, 345] on input "a. 4-5-6" at bounding box center [668, 340] width 1 height 9
radio input "true"
click at [656, 567] on button "Next" at bounding box center [668, 568] width 182 height 45
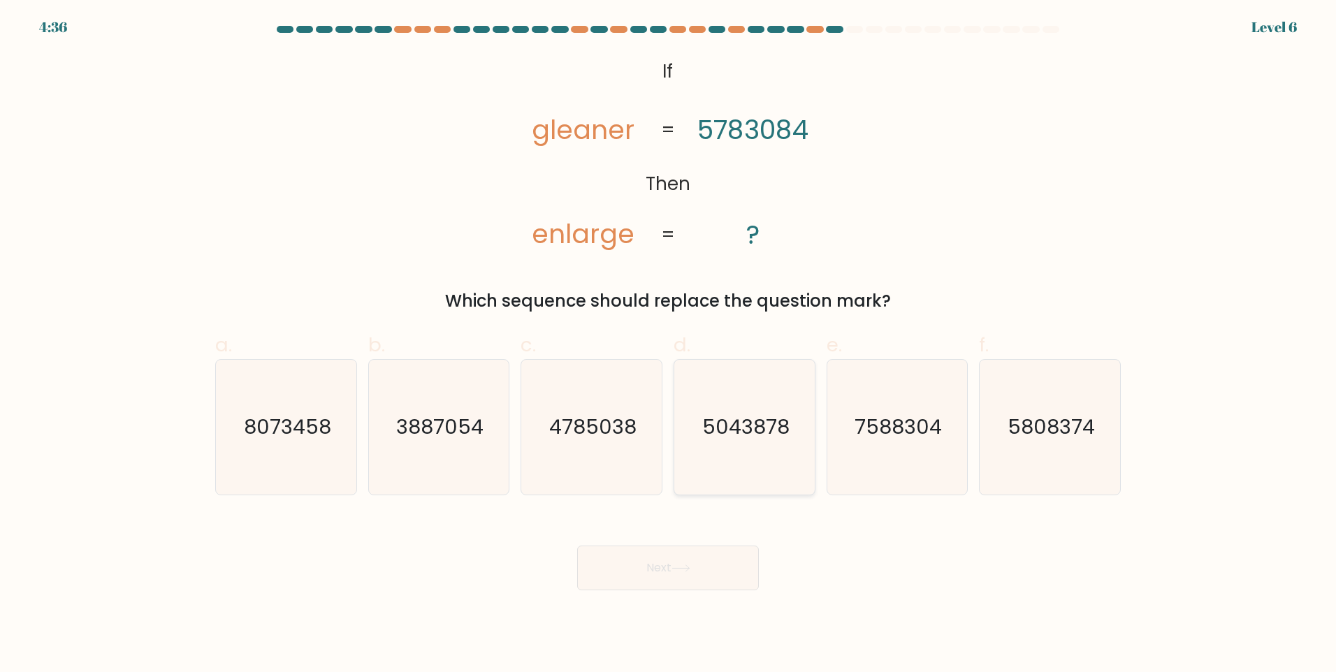
click at [749, 414] on text "5043878" at bounding box center [745, 427] width 87 height 28
click at [669, 345] on input "d. 5043878" at bounding box center [668, 340] width 1 height 9
radio input "true"
click at [1048, 435] on text "5808374" at bounding box center [1051, 427] width 87 height 28
click at [669, 345] on input "f. 5808374" at bounding box center [668, 340] width 1 height 9
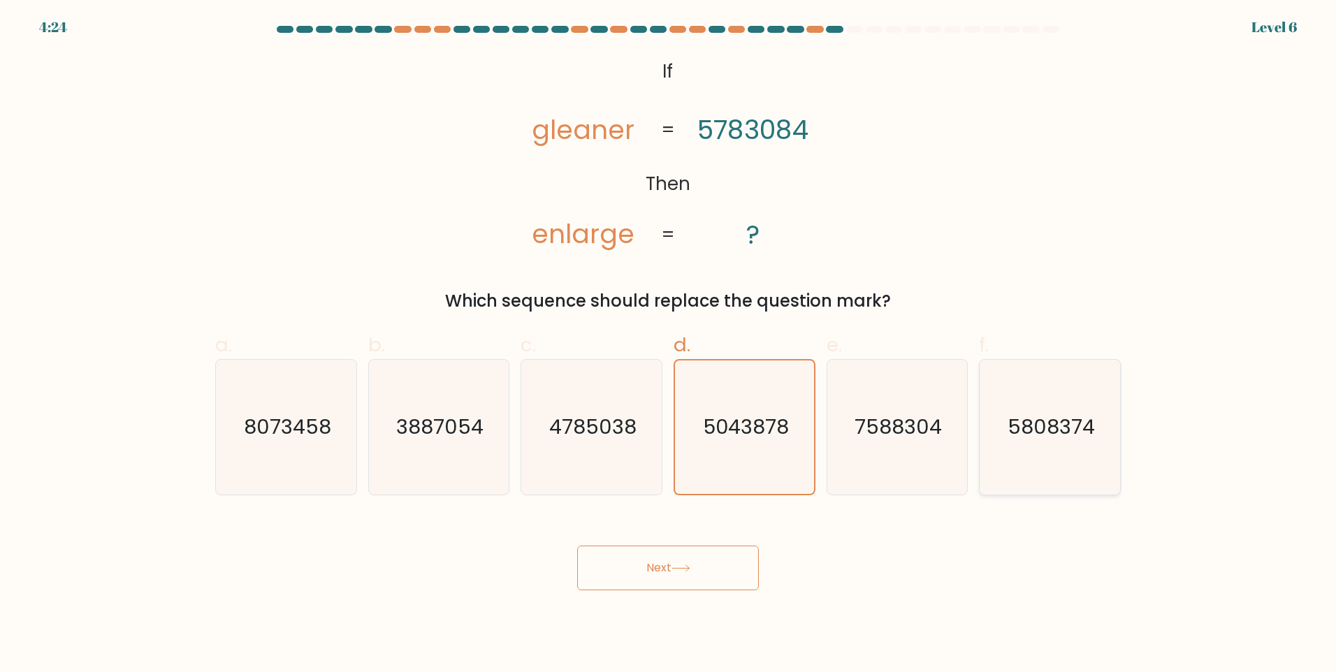
radio input "true"
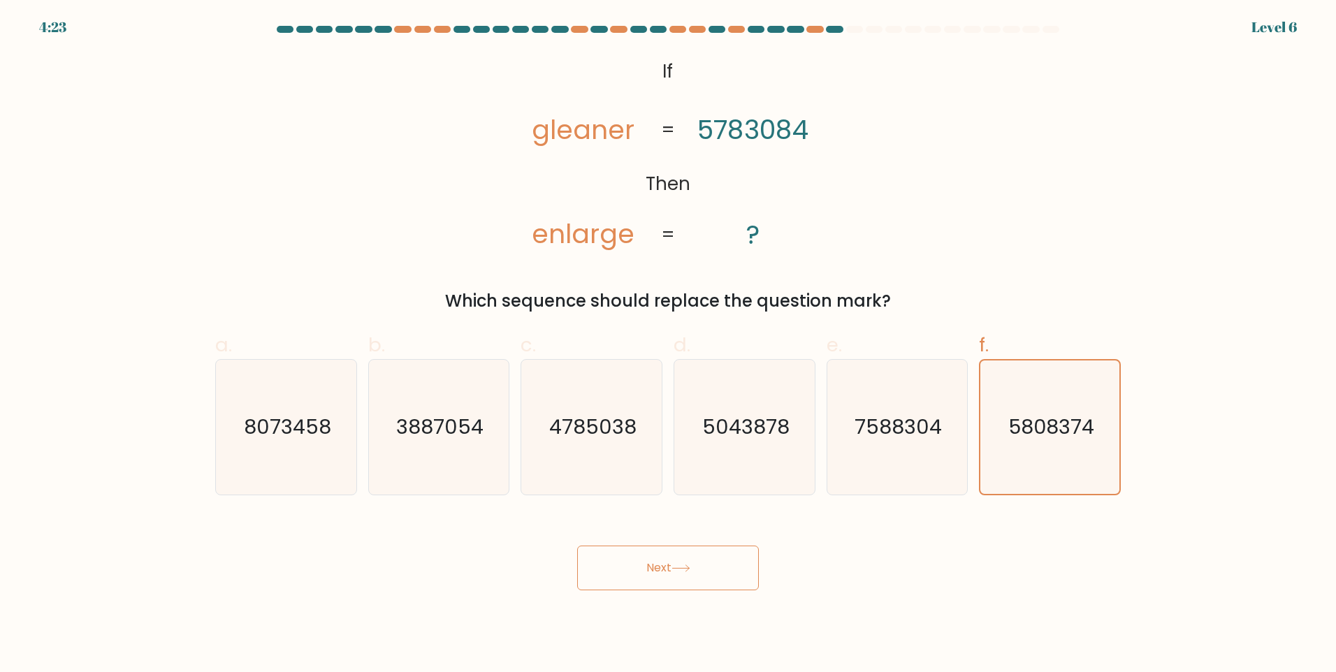
click at [695, 552] on button "Next" at bounding box center [668, 568] width 182 height 45
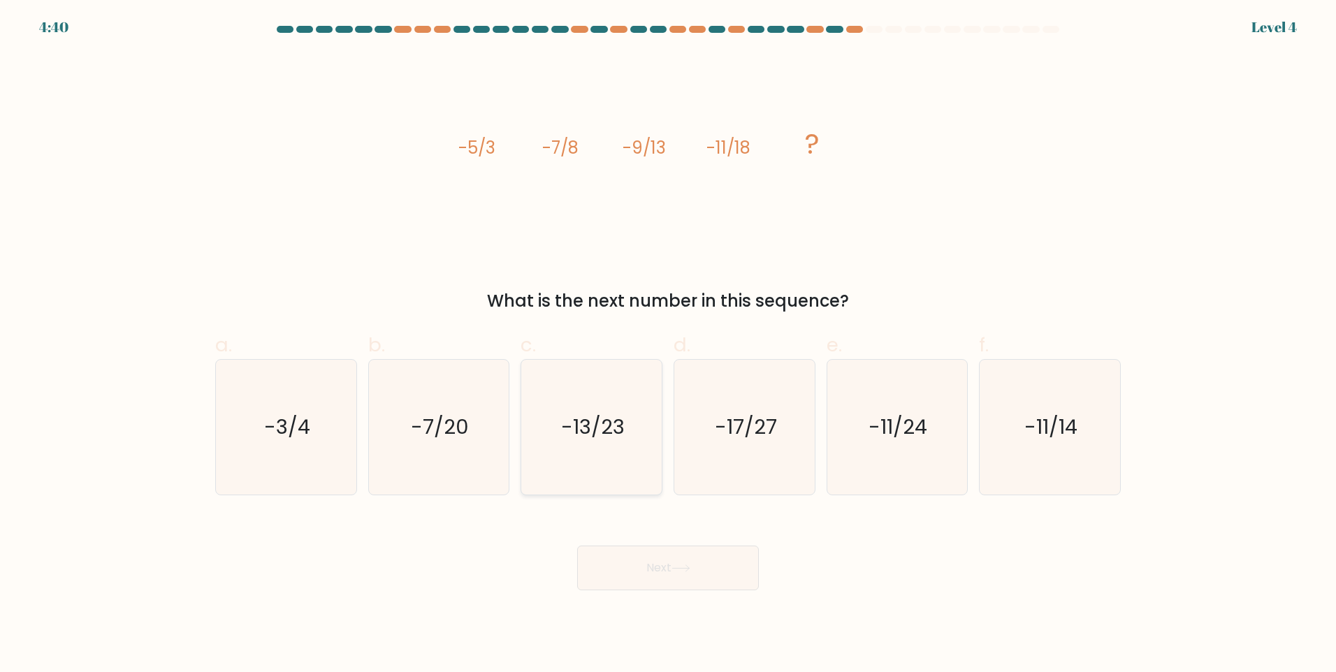
click at [600, 424] on text "-13/23" at bounding box center [593, 427] width 64 height 28
click at [668, 345] on input "c. -13/23" at bounding box center [668, 340] width 1 height 9
radio input "true"
drag, startPoint x: 670, startPoint y: 548, endPoint x: 627, endPoint y: 507, distance: 59.3
click at [638, 521] on div "Next" at bounding box center [668, 551] width 923 height 78
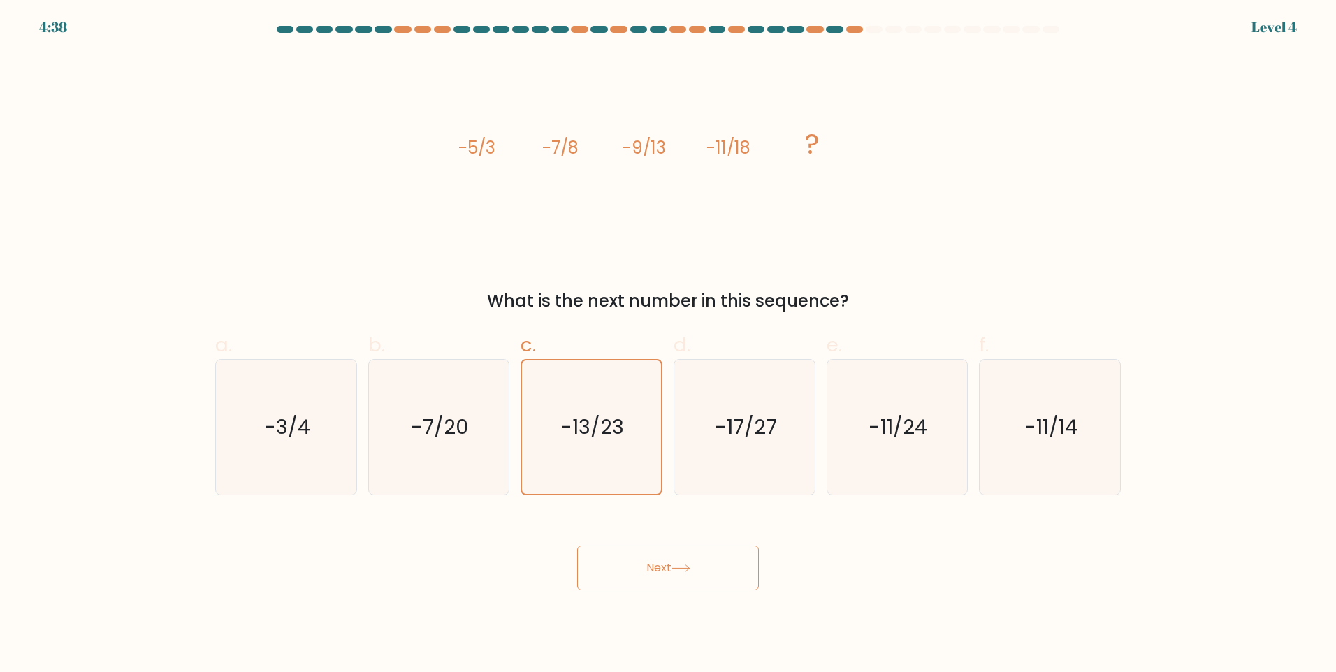
click at [623, 566] on button "Next" at bounding box center [668, 568] width 182 height 45
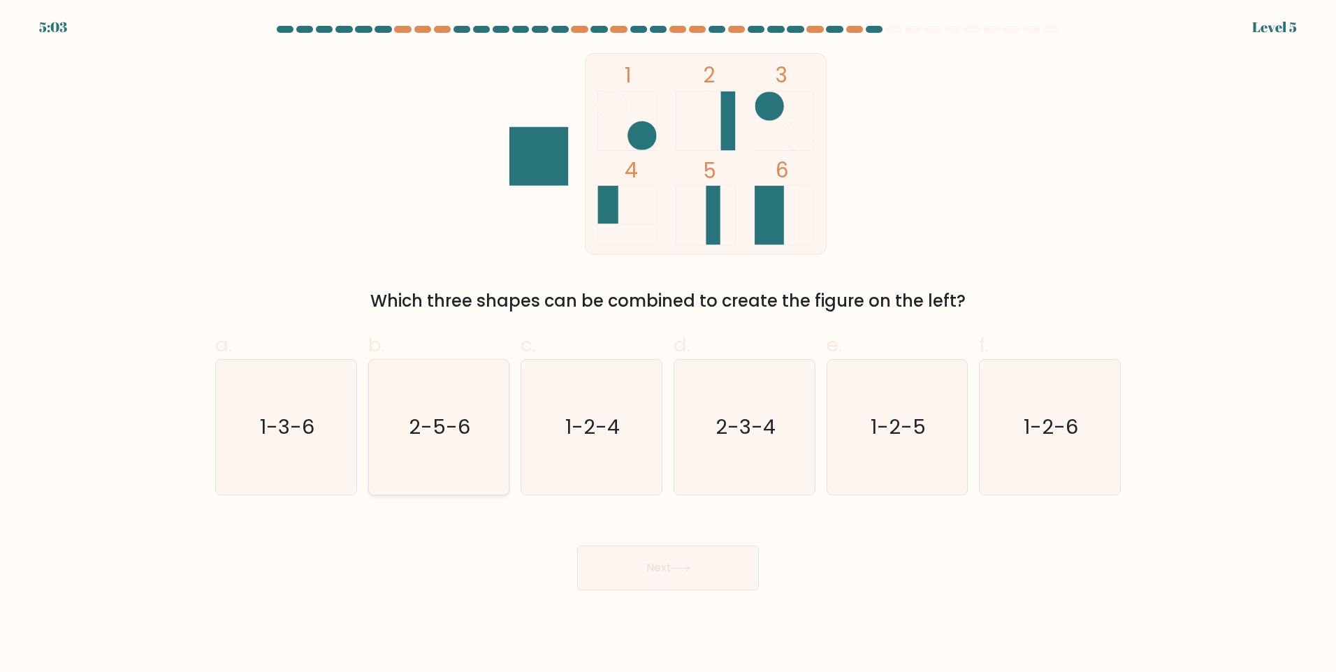
click at [394, 447] on icon "2-5-6" at bounding box center [438, 427] width 135 height 135
click at [668, 345] on input "b. 2-5-6" at bounding box center [668, 340] width 1 height 9
radio input "true"
click at [705, 572] on button "Next" at bounding box center [668, 568] width 182 height 45
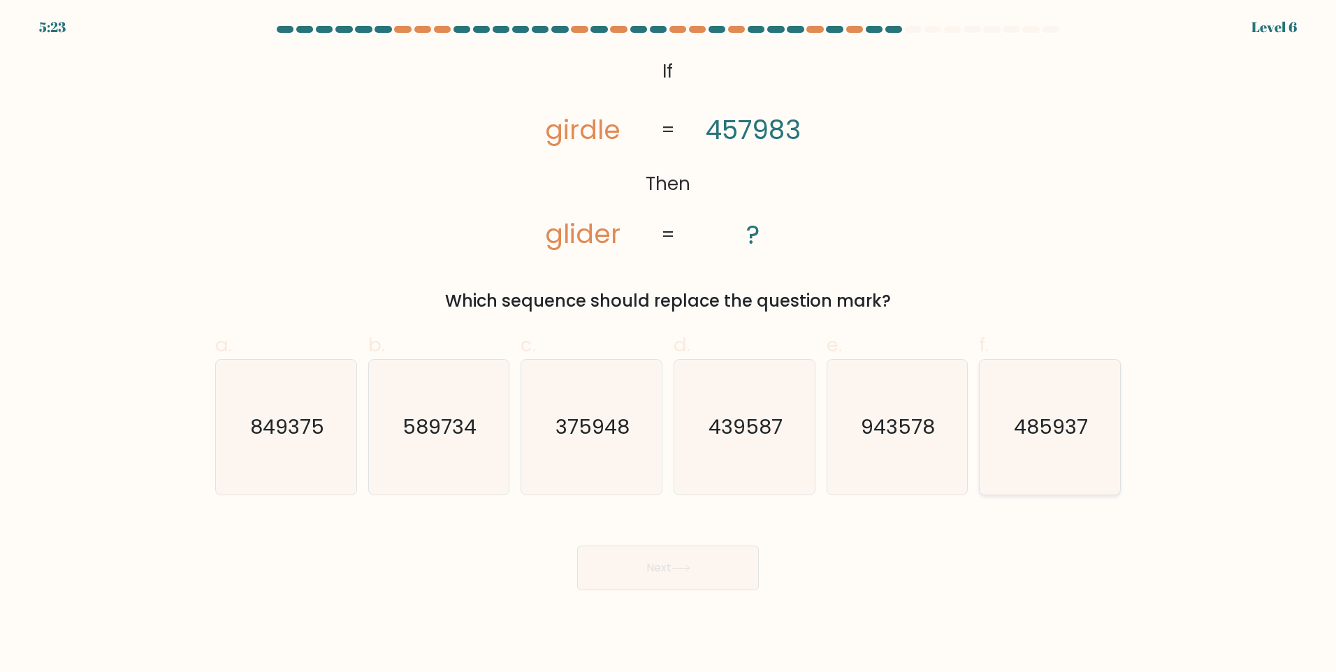
click at [1088, 463] on icon "485937" at bounding box center [1050, 427] width 135 height 135
click at [669, 345] on input "f. 485937" at bounding box center [668, 340] width 1 height 9
radio input "true"
click at [724, 569] on button "Next" at bounding box center [668, 568] width 182 height 45
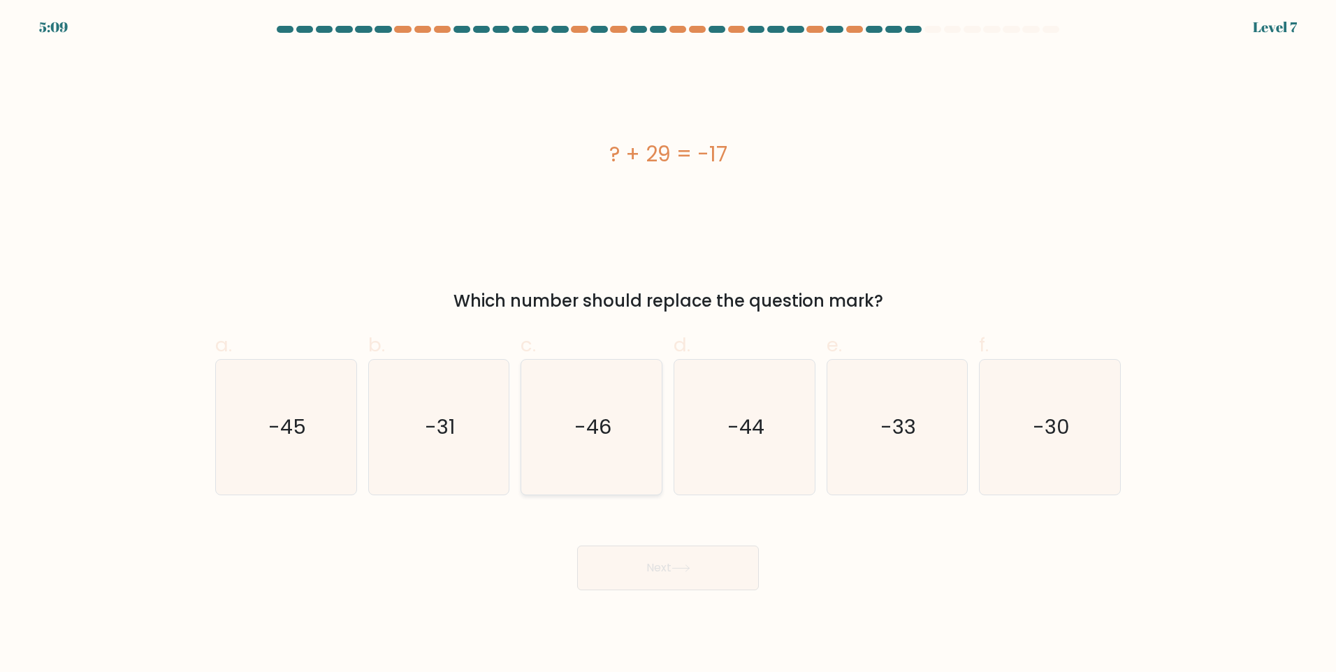
click at [620, 412] on icon "-46" at bounding box center [591, 427] width 135 height 135
click at [668, 345] on input "c. -46" at bounding box center [668, 340] width 1 height 9
radio input "true"
click at [708, 566] on button "Next" at bounding box center [668, 568] width 182 height 45
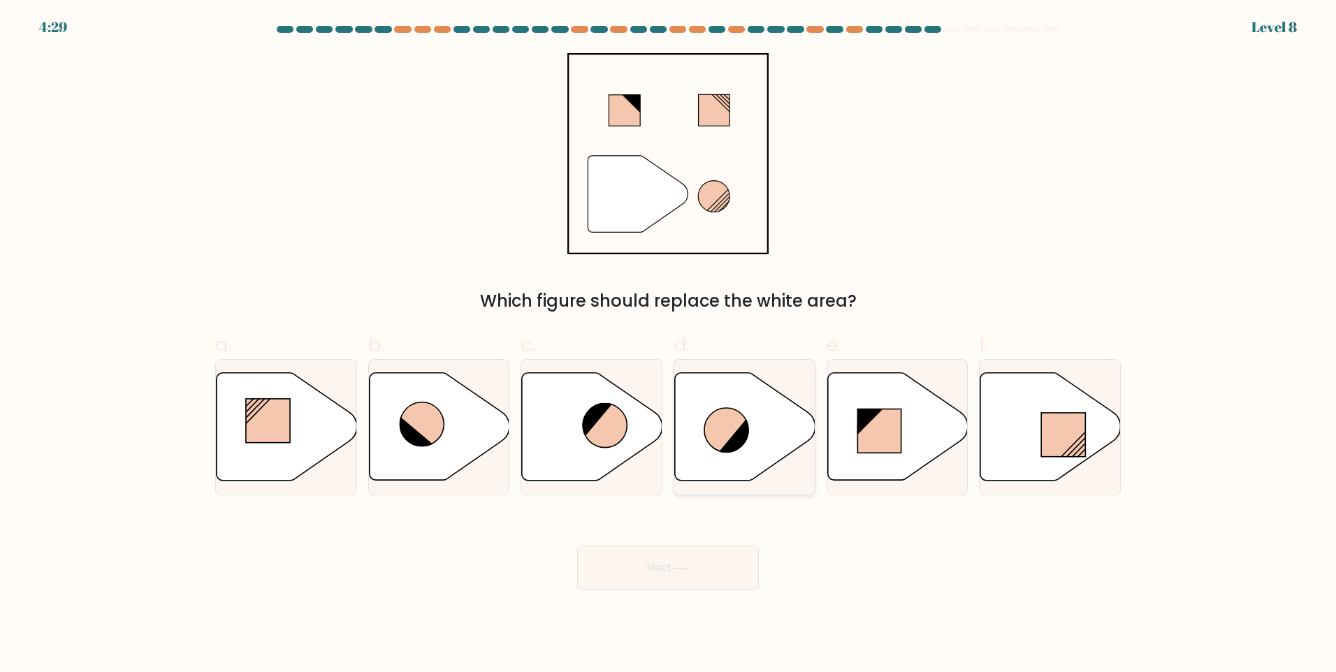
click at [707, 444] on icon at bounding box center [745, 427] width 140 height 108
click at [669, 345] on input "d." at bounding box center [668, 340] width 1 height 9
radio input "true"
click at [714, 567] on button "Next" at bounding box center [668, 568] width 182 height 45
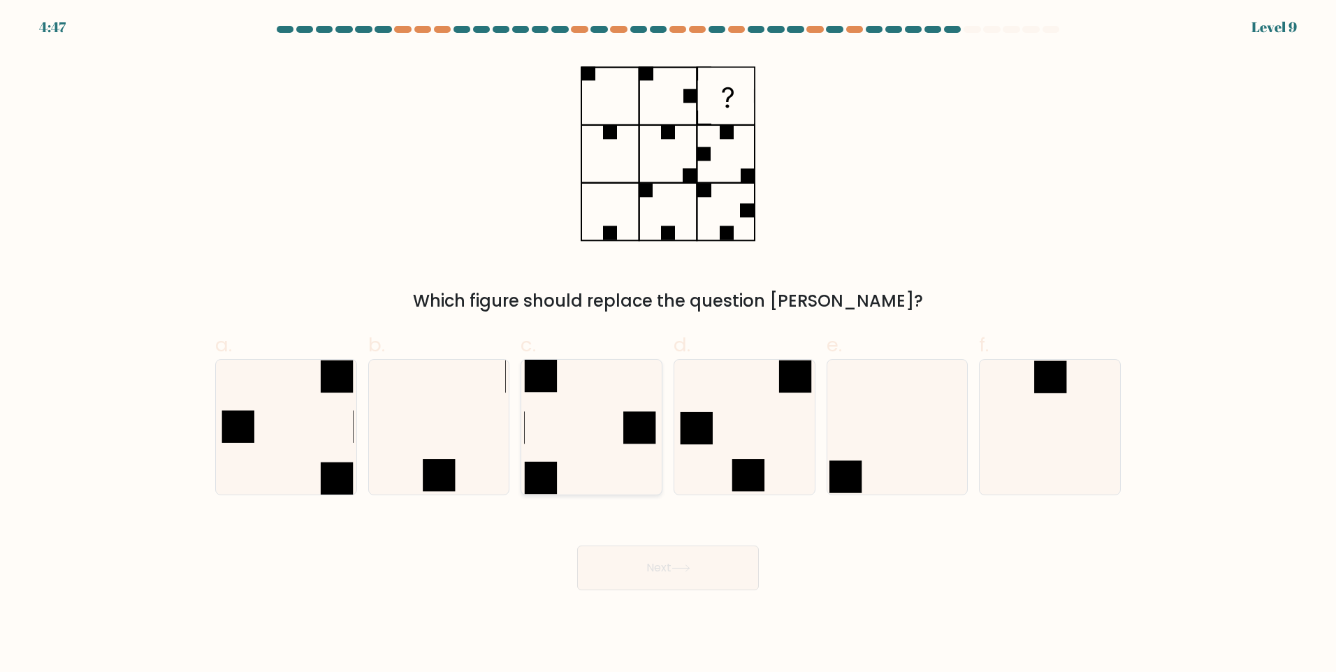
click at [577, 454] on icon at bounding box center [591, 427] width 135 height 135
click at [668, 345] on input "c." at bounding box center [668, 340] width 1 height 9
radio input "true"
click at [656, 579] on button "Next" at bounding box center [668, 568] width 182 height 45
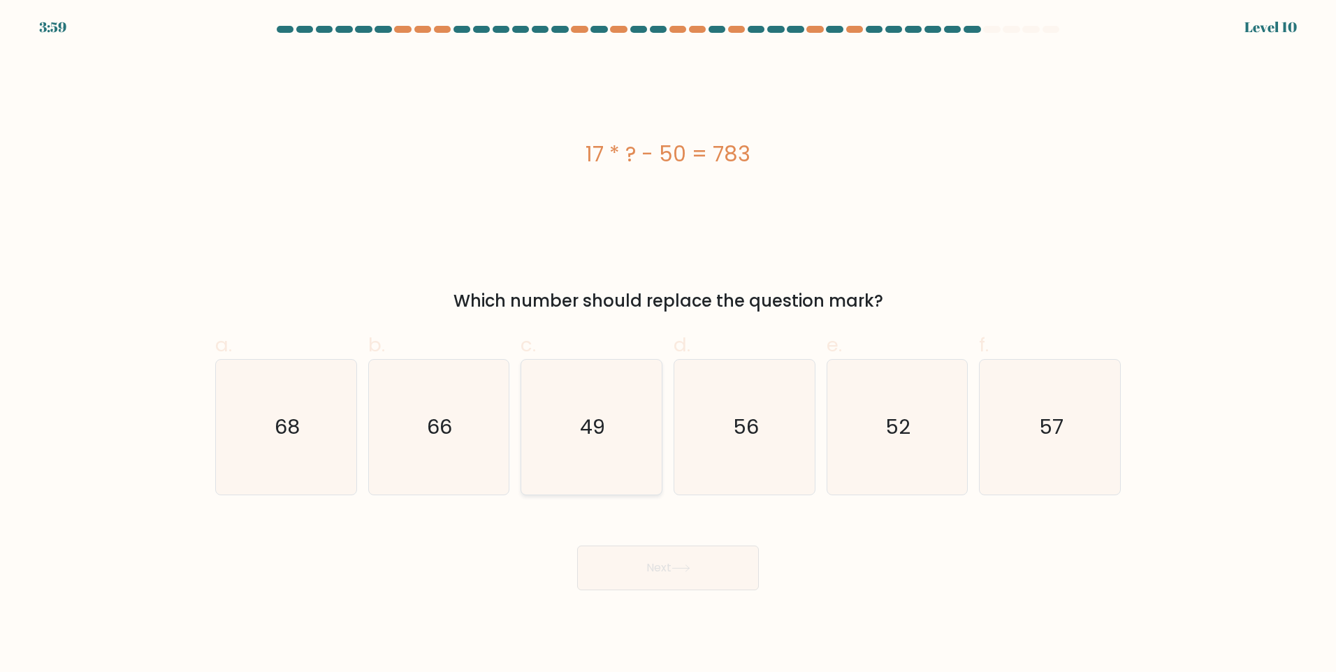
click at [610, 437] on icon "49" at bounding box center [591, 427] width 135 height 135
click at [668, 345] on input "c. 49" at bounding box center [668, 340] width 1 height 9
radio input "true"
drag, startPoint x: 715, startPoint y: 579, endPoint x: 712, endPoint y: 570, distance: 10.2
click at [715, 576] on button "Next" at bounding box center [668, 568] width 182 height 45
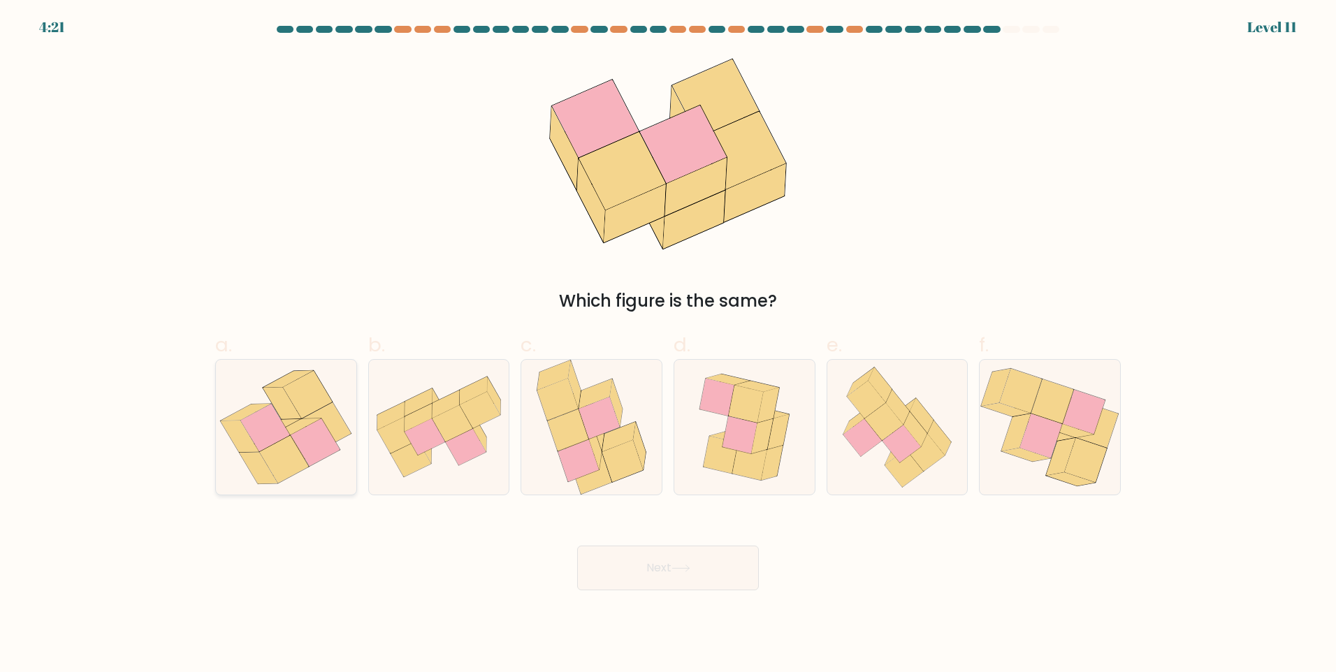
click at [270, 446] on icon at bounding box center [265, 428] width 50 height 48
click at [668, 345] on input "a." at bounding box center [668, 340] width 1 height 9
radio input "true"
click at [677, 551] on button "Next" at bounding box center [668, 568] width 182 height 45
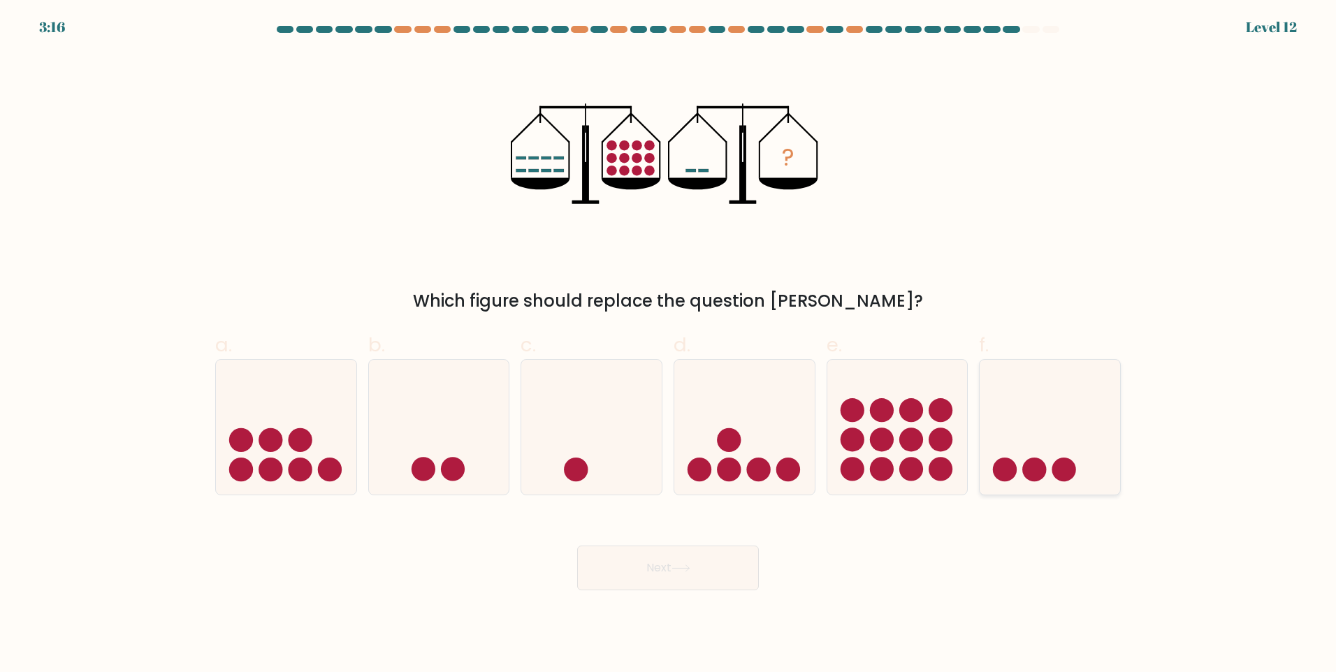
click at [1039, 475] on circle at bounding box center [1034, 470] width 24 height 24
click at [669, 345] on input "f." at bounding box center [668, 340] width 1 height 9
radio input "true"
click at [676, 581] on button "Next" at bounding box center [668, 568] width 182 height 45
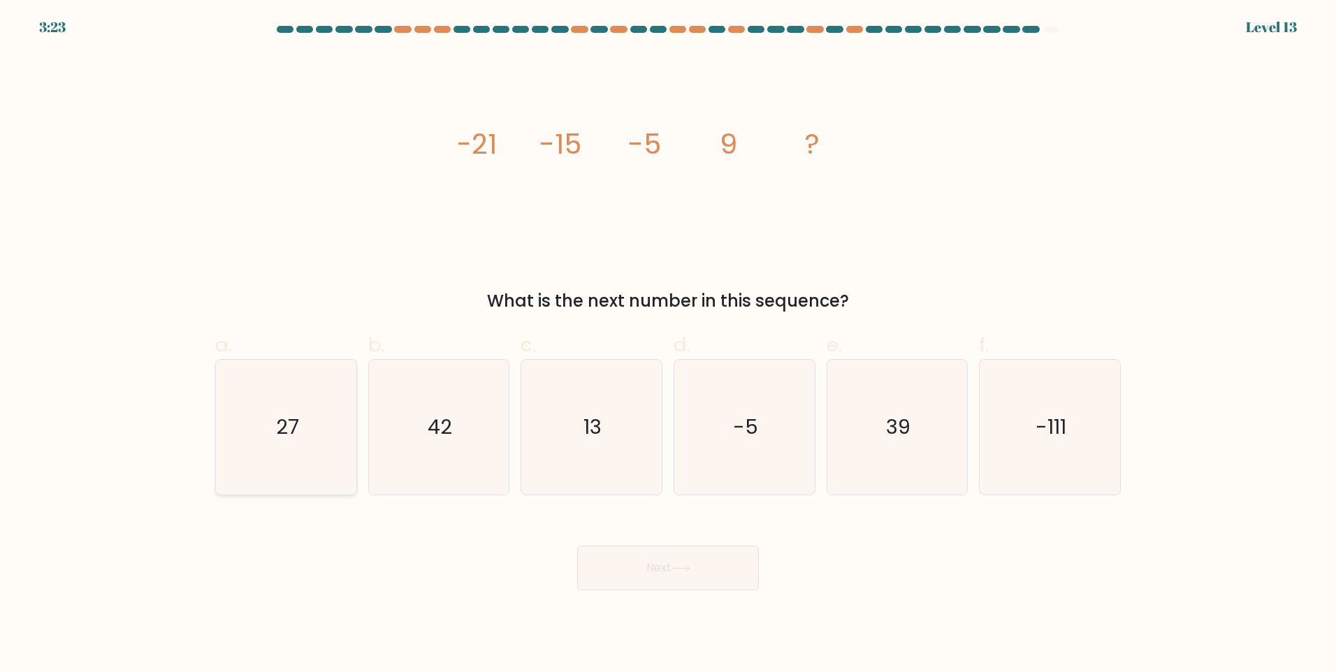
click at [309, 393] on icon "27" at bounding box center [286, 427] width 135 height 135
click at [668, 345] on input "a. 27" at bounding box center [668, 340] width 1 height 9
radio input "true"
click at [652, 565] on button "Next" at bounding box center [668, 568] width 182 height 45
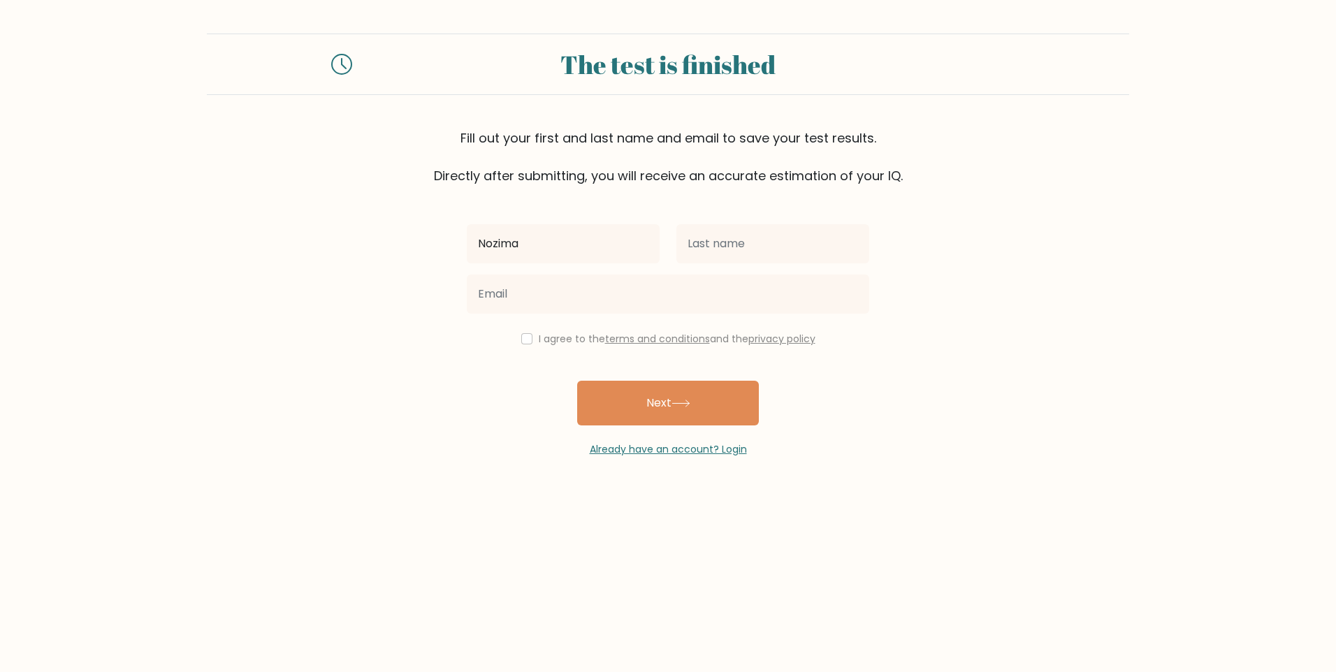
type input "Nozima"
drag, startPoint x: 779, startPoint y: 252, endPoint x: 767, endPoint y: 250, distance: 12.1
click at [779, 252] on input "text" at bounding box center [773, 243] width 193 height 39
type input "Komiljonova"
click at [554, 303] on input "email" at bounding box center [668, 294] width 403 height 39
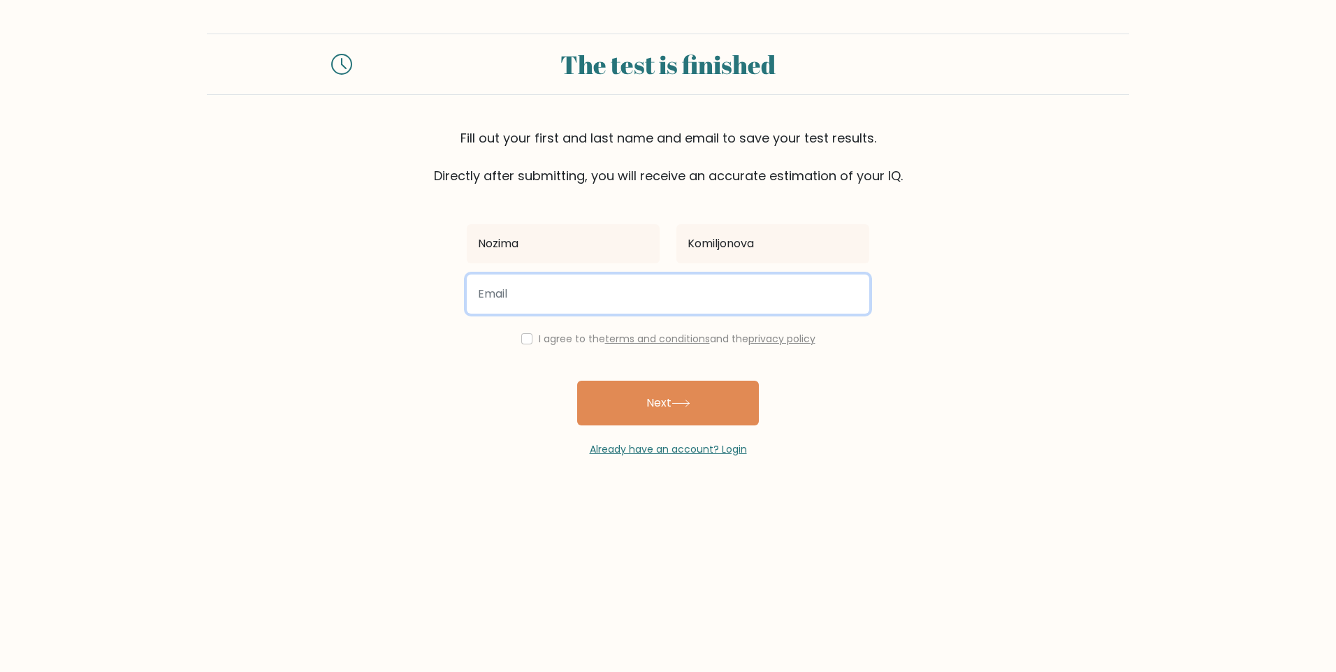
type input "komiljonovanozima402@gmail.com"
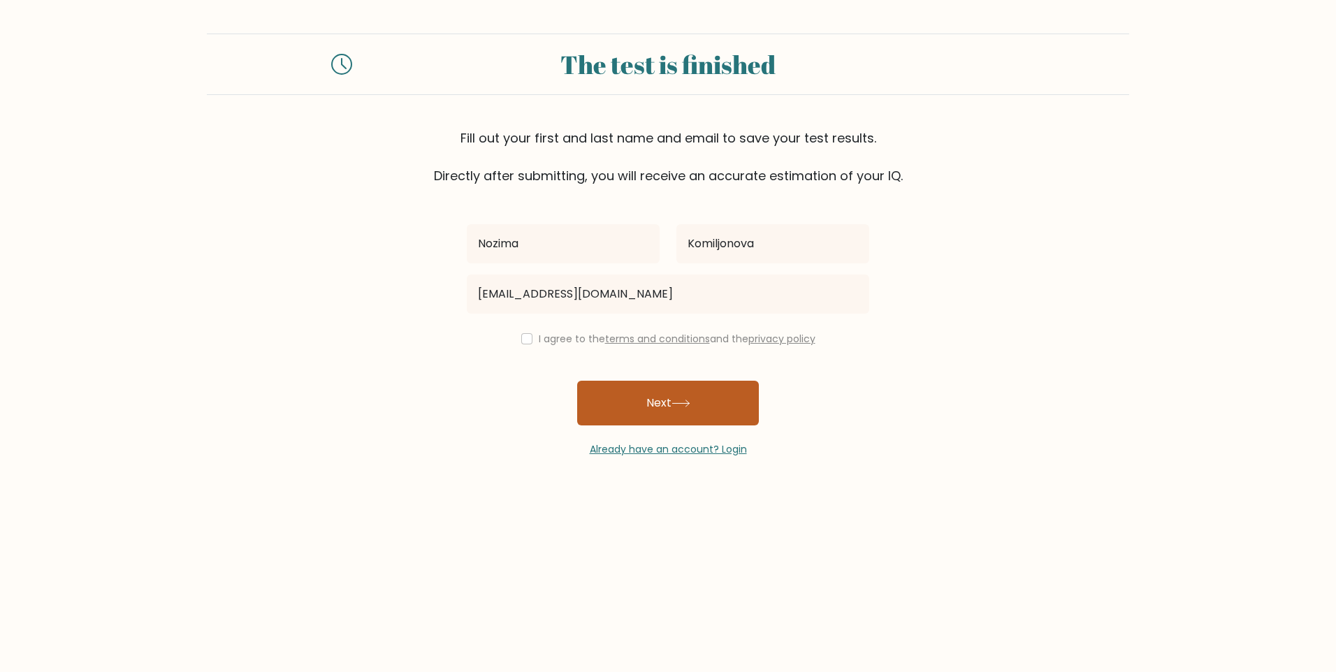
click at [635, 407] on button "Next" at bounding box center [668, 403] width 182 height 45
drag, startPoint x: 526, startPoint y: 328, endPoint x: 524, endPoint y: 337, distance: 8.6
click at [526, 331] on div "Nozima Komiljonova komiljonovanozima402@gmail.com I agree to the terms and cond…" at bounding box center [667, 321] width 419 height 272
click at [524, 350] on div "Nozima Komiljonova komiljonovanozima402@gmail.com I agree to the terms and cond…" at bounding box center [667, 321] width 419 height 272
click at [524, 340] on input "checkbox" at bounding box center [526, 338] width 11 height 11
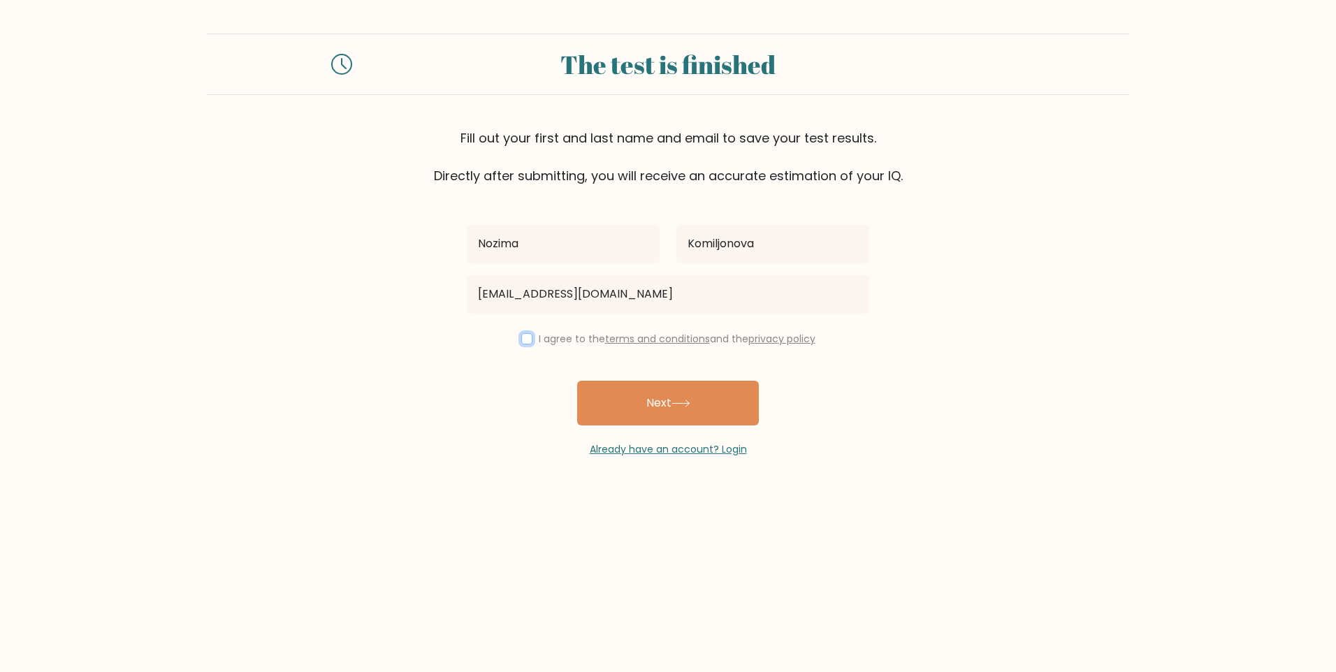
checkbox input "true"
click at [638, 411] on button "Next" at bounding box center [668, 403] width 182 height 45
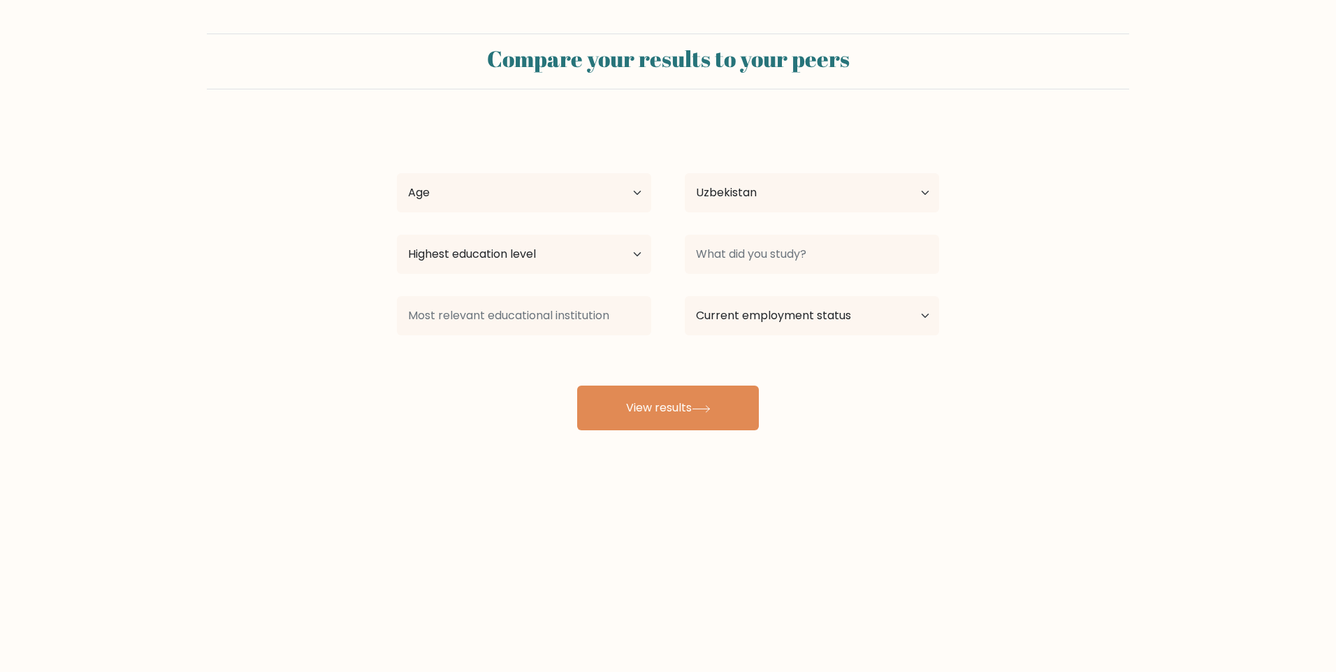
select select "UZ"
click at [543, 214] on div "Age Under [DEMOGRAPHIC_DATA] [DEMOGRAPHIC_DATA] [DEMOGRAPHIC_DATA] [DEMOGRAPHIC…" at bounding box center [524, 193] width 288 height 50
click at [598, 196] on select "Age Under [DEMOGRAPHIC_DATA] [DEMOGRAPHIC_DATA] [DEMOGRAPHIC_DATA] [DEMOGRAPHIC…" at bounding box center [524, 192] width 254 height 39
select select "18_24"
click at [397, 173] on select "Age Under [DEMOGRAPHIC_DATA] [DEMOGRAPHIC_DATA] [DEMOGRAPHIC_DATA] [DEMOGRAPHIC…" at bounding box center [524, 192] width 254 height 39
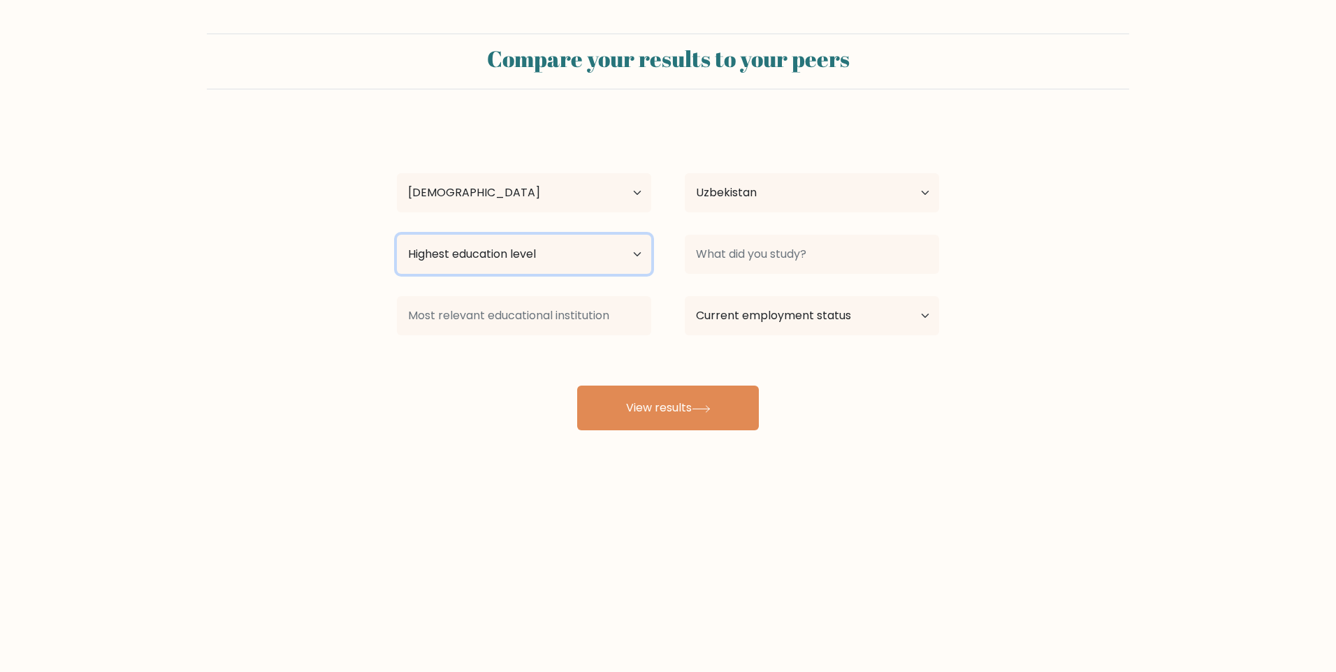
click at [540, 252] on select "Highest education level No schooling Primary Lower Secondary Upper Secondary Oc…" at bounding box center [524, 254] width 254 height 39
select select "bachelors_degree"
click at [397, 235] on select "Highest education level No schooling Primary Lower Secondary Upper Secondary Oc…" at bounding box center [524, 254] width 254 height 39
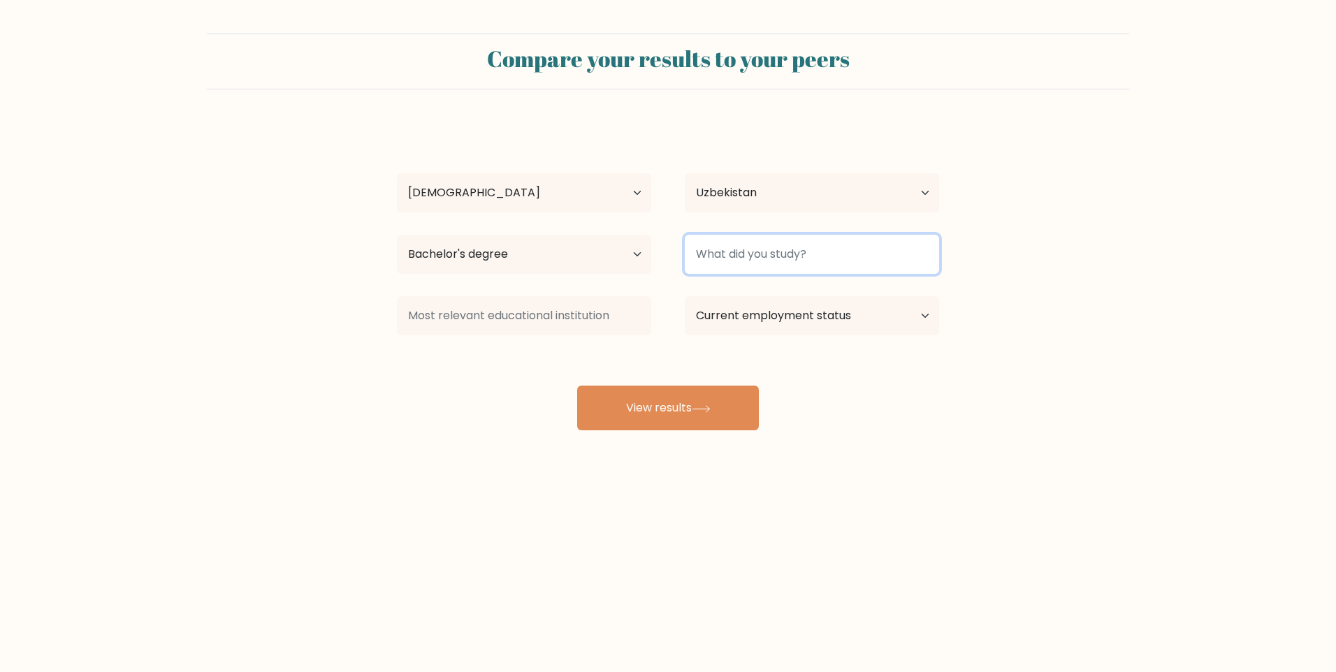
click at [732, 259] on input at bounding box center [812, 254] width 254 height 39
type input "iqtisod"
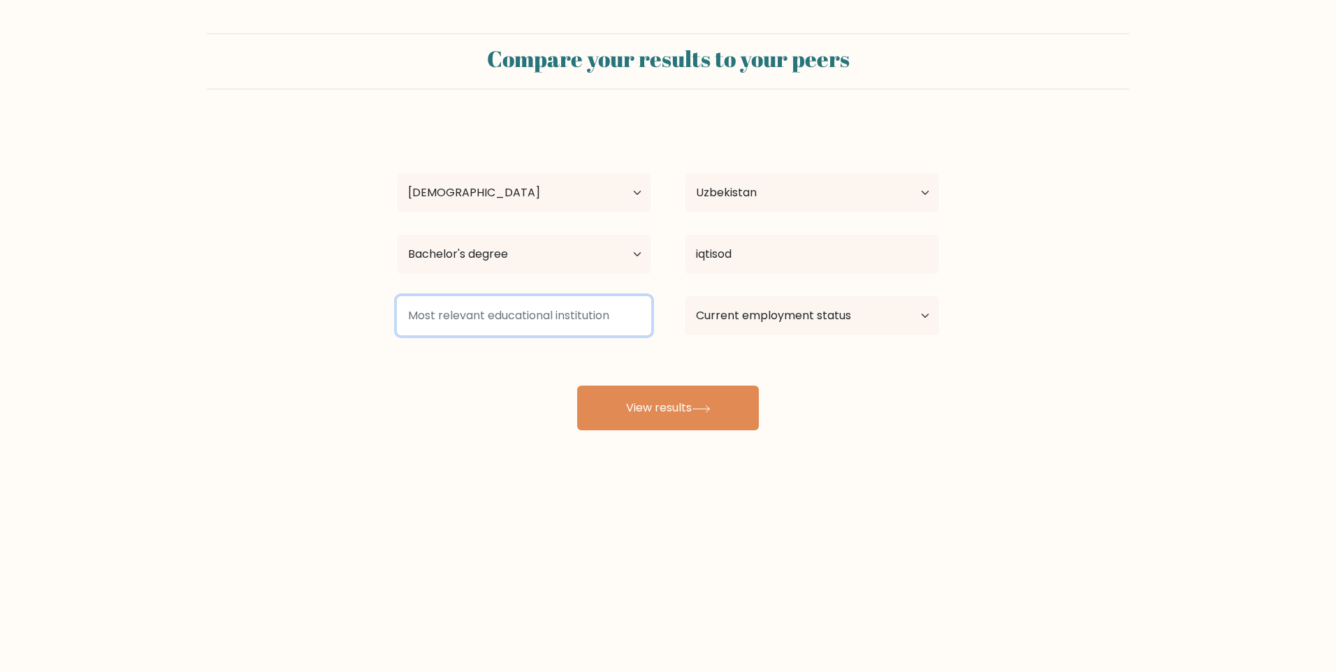
click at [556, 303] on input at bounding box center [524, 315] width 254 height 39
type input "a"
type input "narx"
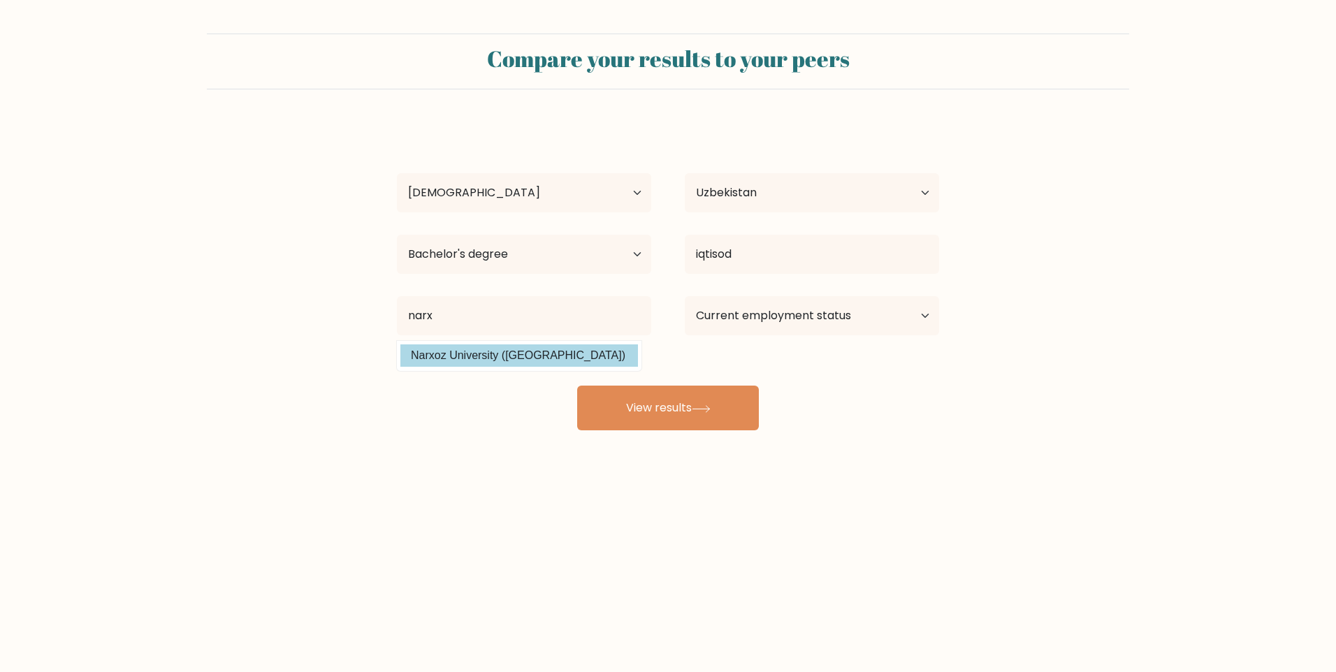
click at [584, 358] on div "Nozima Komiljonova Age Under 18 years old 18-24 years old 25-34 years old 35-44…" at bounding box center [668, 277] width 559 height 308
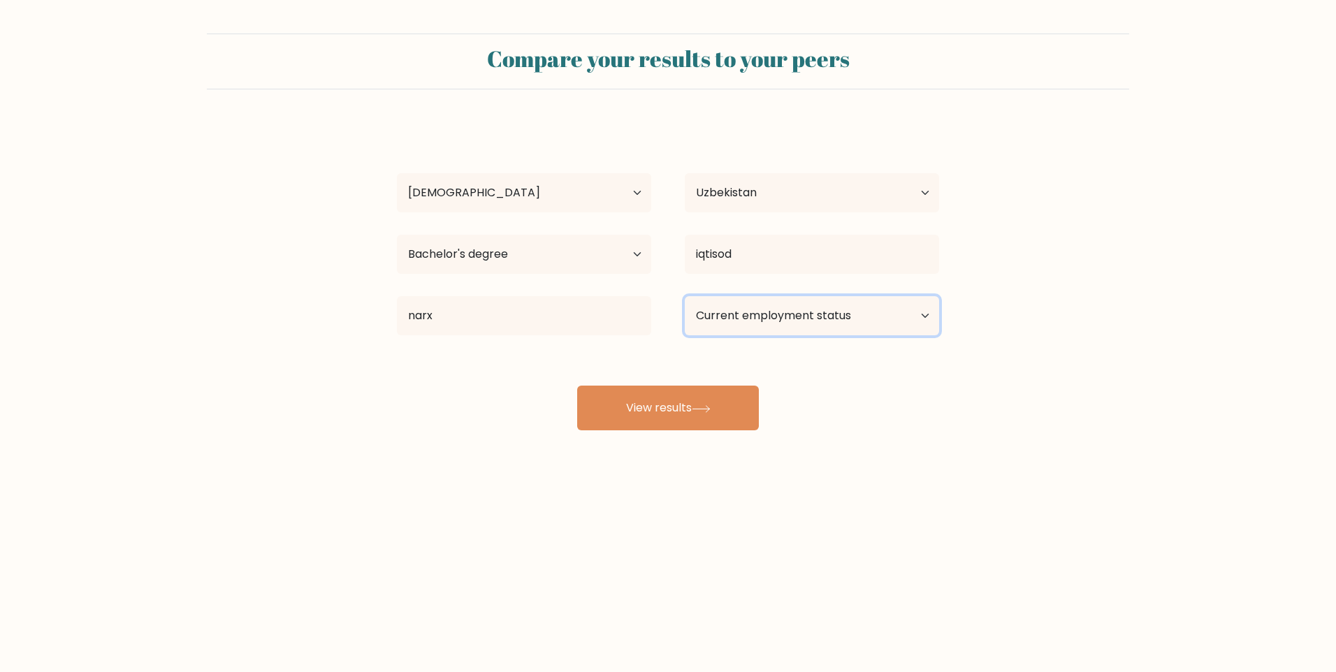
click at [831, 311] on select "Current employment status Employed Student Retired Other / prefer not to answer" at bounding box center [812, 315] width 254 height 39
select select "other"
click at [685, 296] on select "Current employment status Employed Student Retired Other / prefer not to answer" at bounding box center [812, 315] width 254 height 39
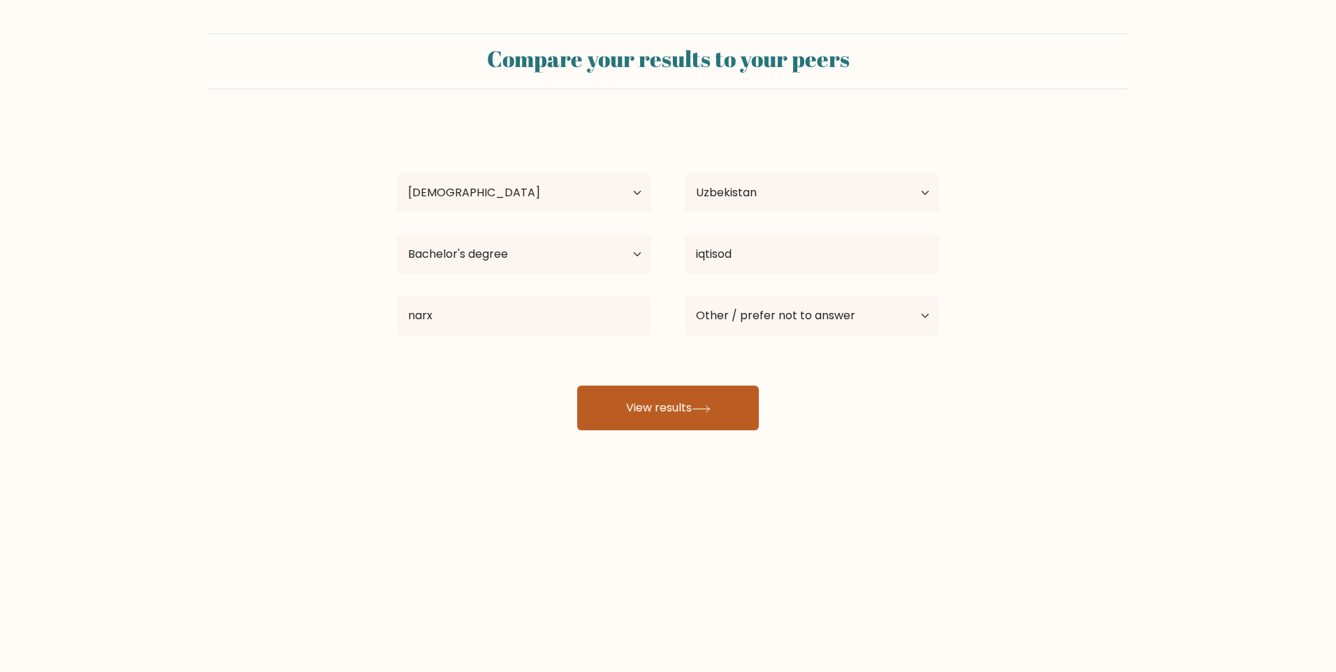
click at [697, 414] on button "View results" at bounding box center [668, 408] width 182 height 45
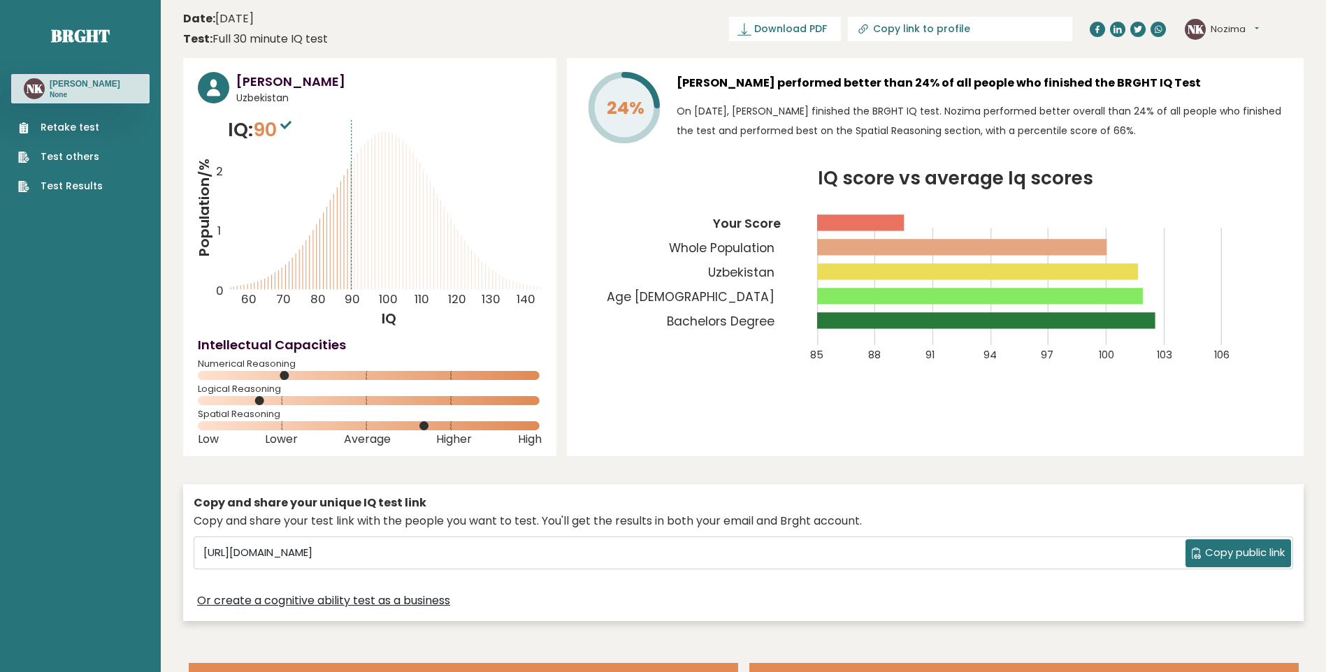
click at [76, 131] on link "Retake test" at bounding box center [60, 127] width 85 height 15
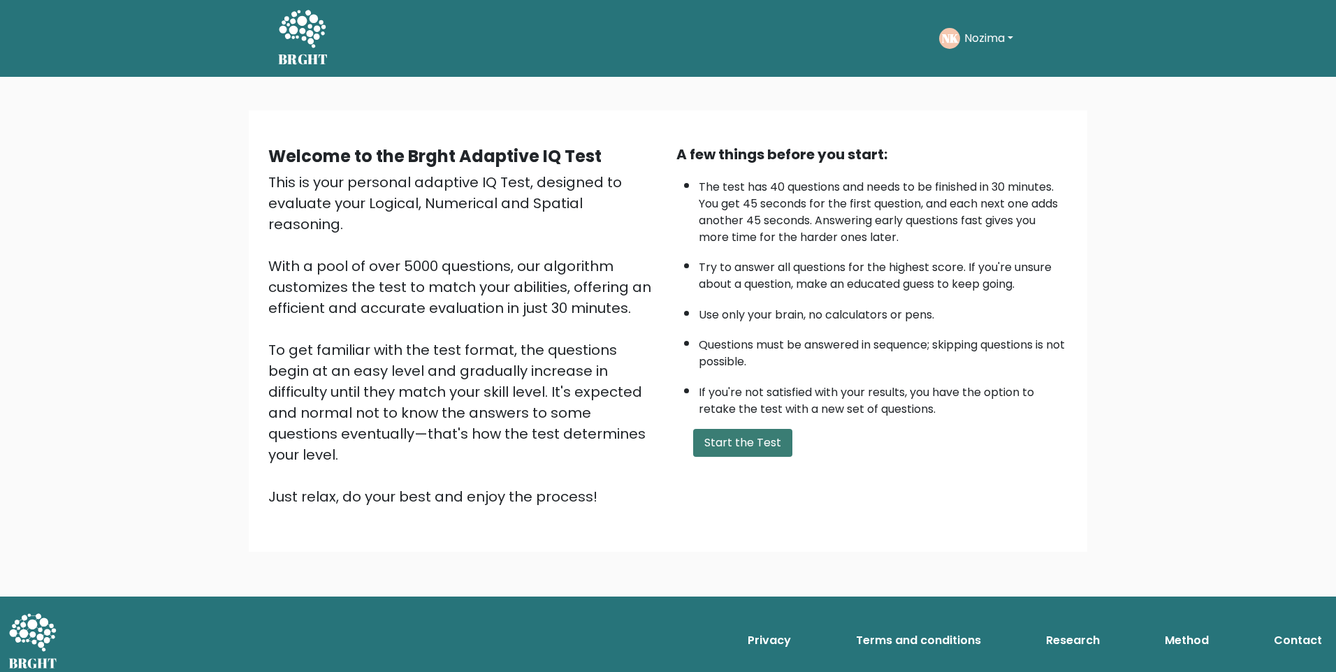
click at [769, 446] on button "Start the Test" at bounding box center [742, 443] width 99 height 28
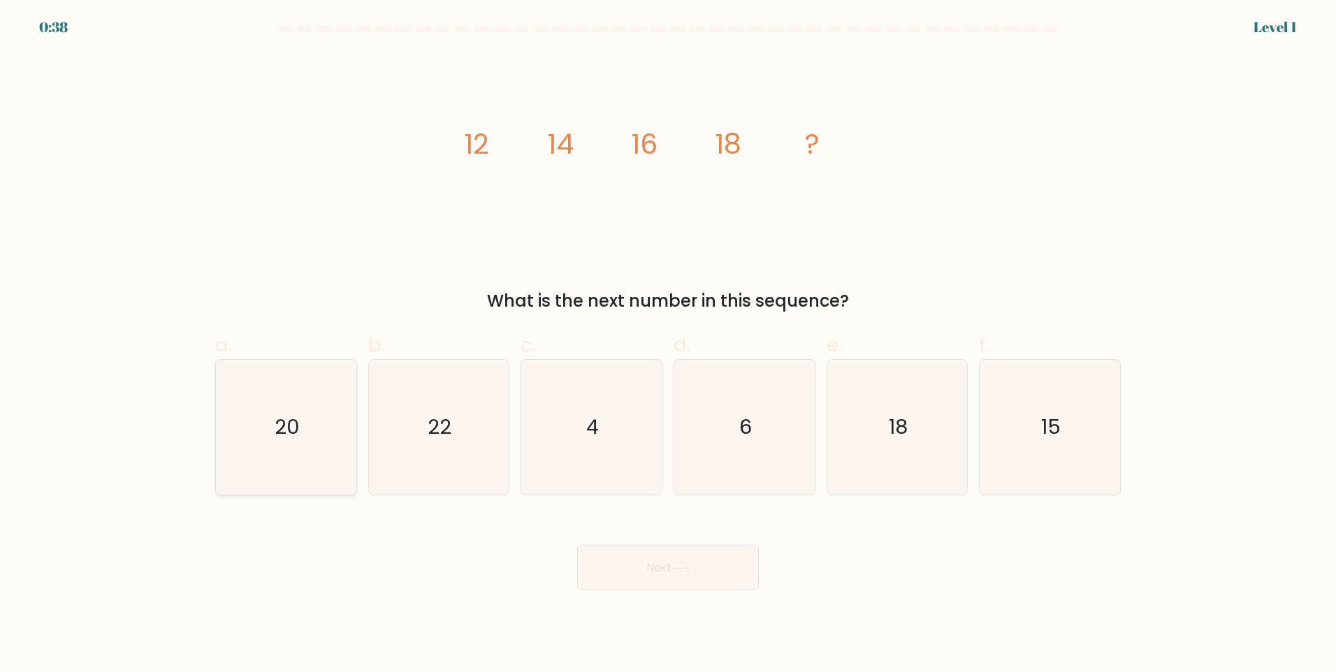
click at [261, 469] on icon "20" at bounding box center [286, 427] width 135 height 135
click at [668, 345] on input "a. 20" at bounding box center [668, 340] width 1 height 9
radio input "true"
click at [652, 556] on button "Next" at bounding box center [668, 568] width 182 height 45
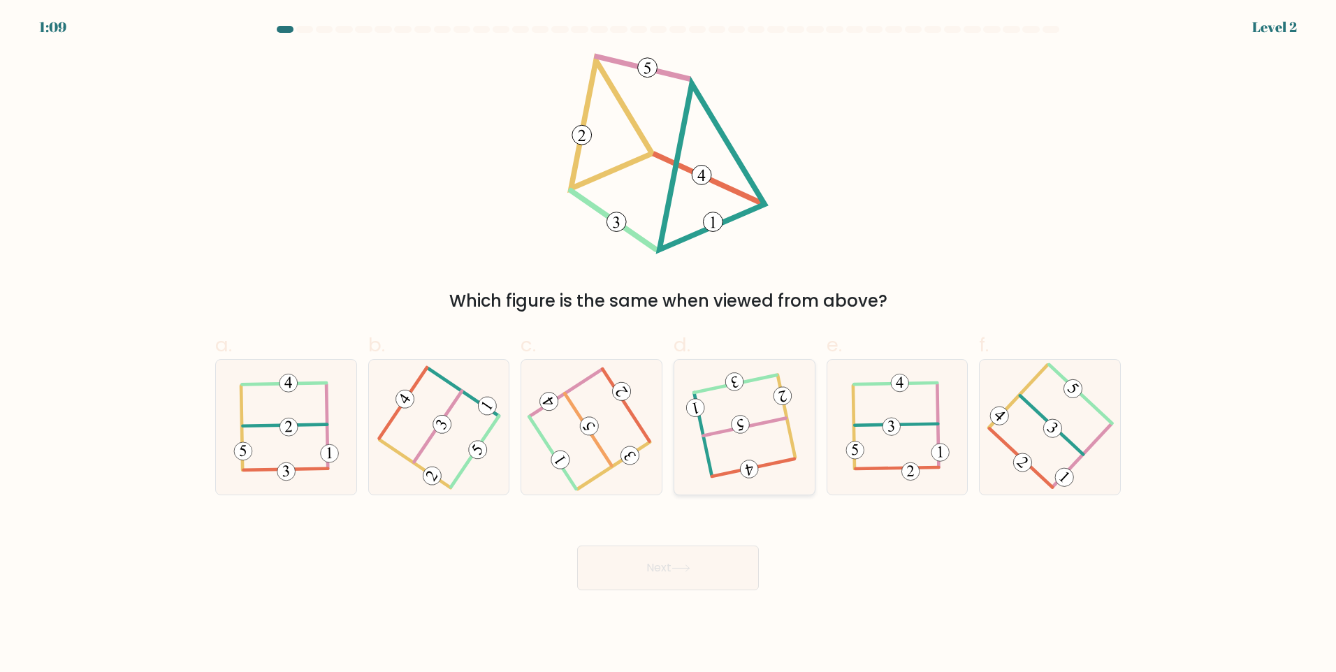
click at [784, 428] on icon at bounding box center [744, 427] width 106 height 108
click at [669, 345] on input "d." at bounding box center [668, 340] width 1 height 9
radio input "true"
click at [677, 580] on button "Next" at bounding box center [668, 568] width 182 height 45
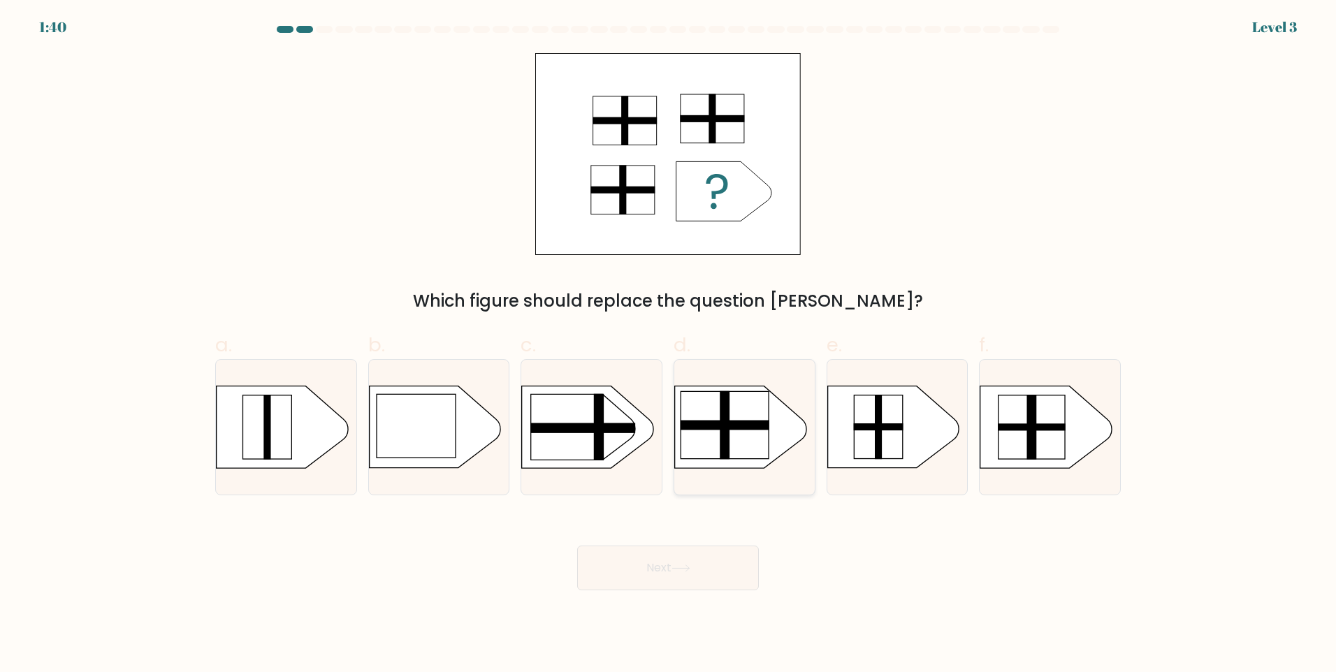
drag, startPoint x: 746, startPoint y: 441, endPoint x: 748, endPoint y: 492, distance: 51.1
click at [749, 442] on rect at bounding box center [725, 424] width 88 height 67
click at [669, 345] on input "d." at bounding box center [668, 340] width 1 height 9
radio input "true"
click at [739, 565] on button "Next" at bounding box center [668, 568] width 182 height 45
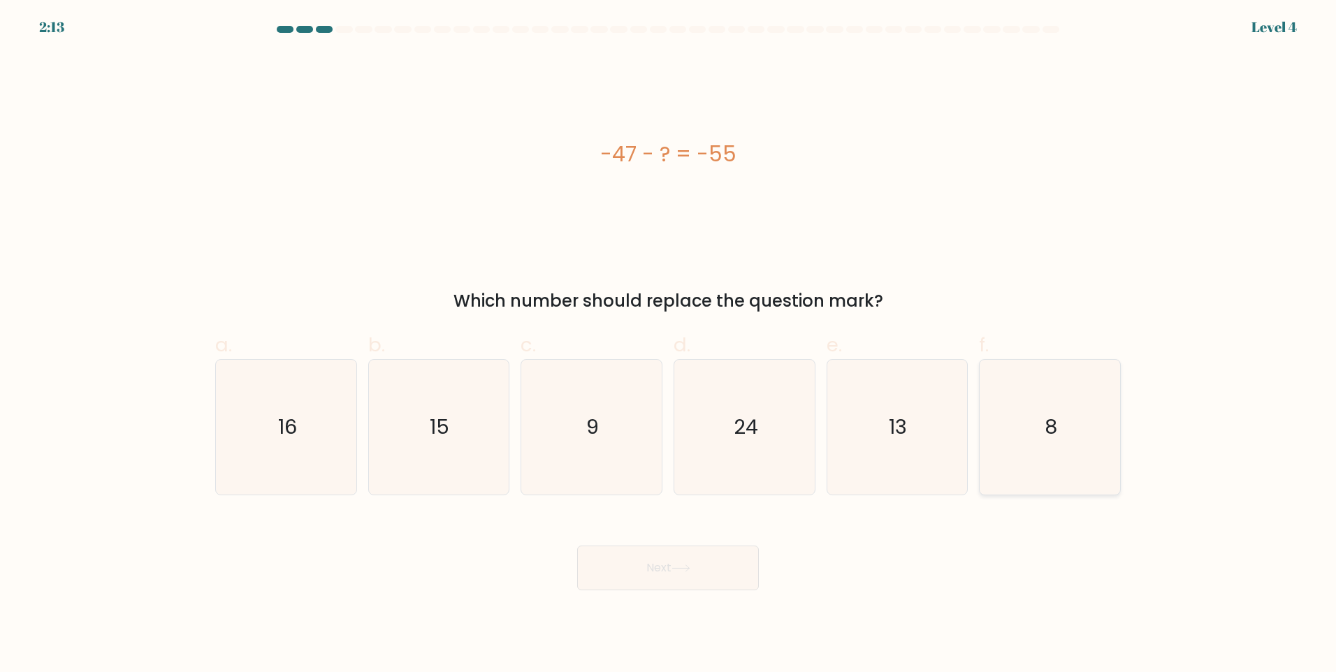
click at [1081, 404] on icon "8" at bounding box center [1050, 427] width 135 height 135
click at [669, 345] on input "f. 8" at bounding box center [668, 340] width 1 height 9
radio input "true"
click at [681, 544] on div "Next" at bounding box center [668, 551] width 923 height 78
click at [659, 578] on button "Next" at bounding box center [668, 568] width 182 height 45
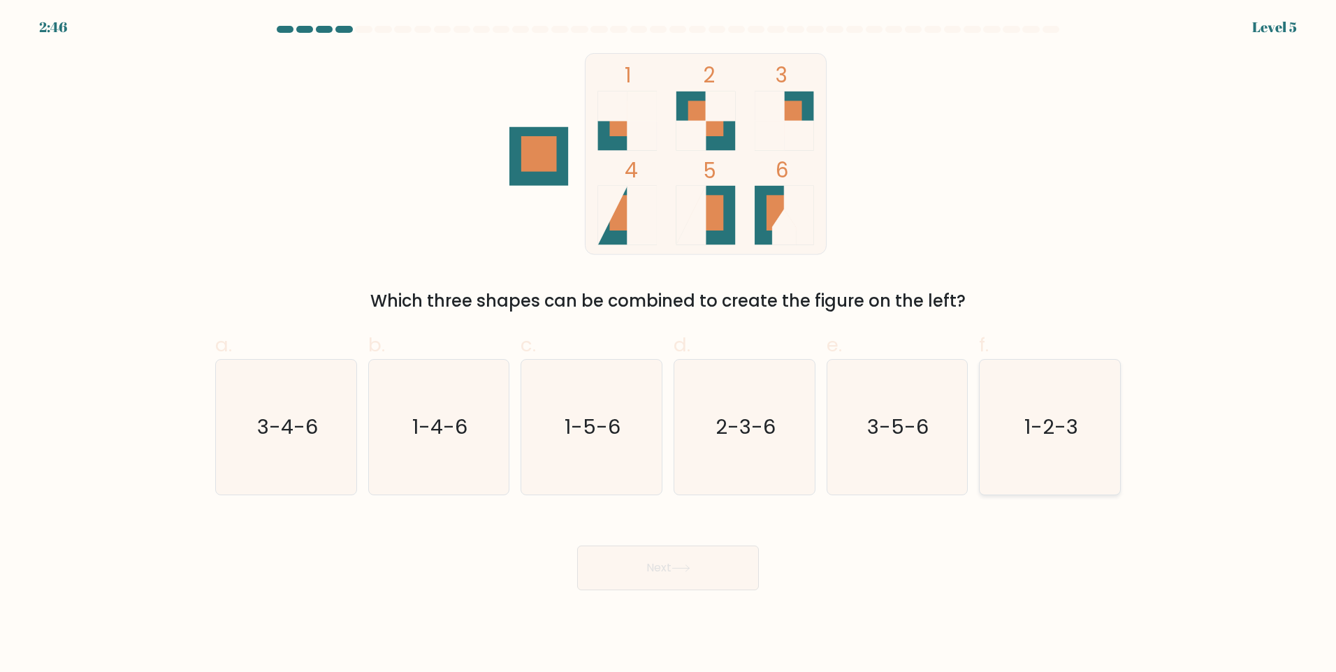
click at [1096, 458] on icon "1-2-3" at bounding box center [1050, 427] width 135 height 135
click at [669, 345] on input "f. 1-2-3" at bounding box center [668, 340] width 1 height 9
radio input "true"
click at [725, 571] on button "Next" at bounding box center [668, 568] width 182 height 45
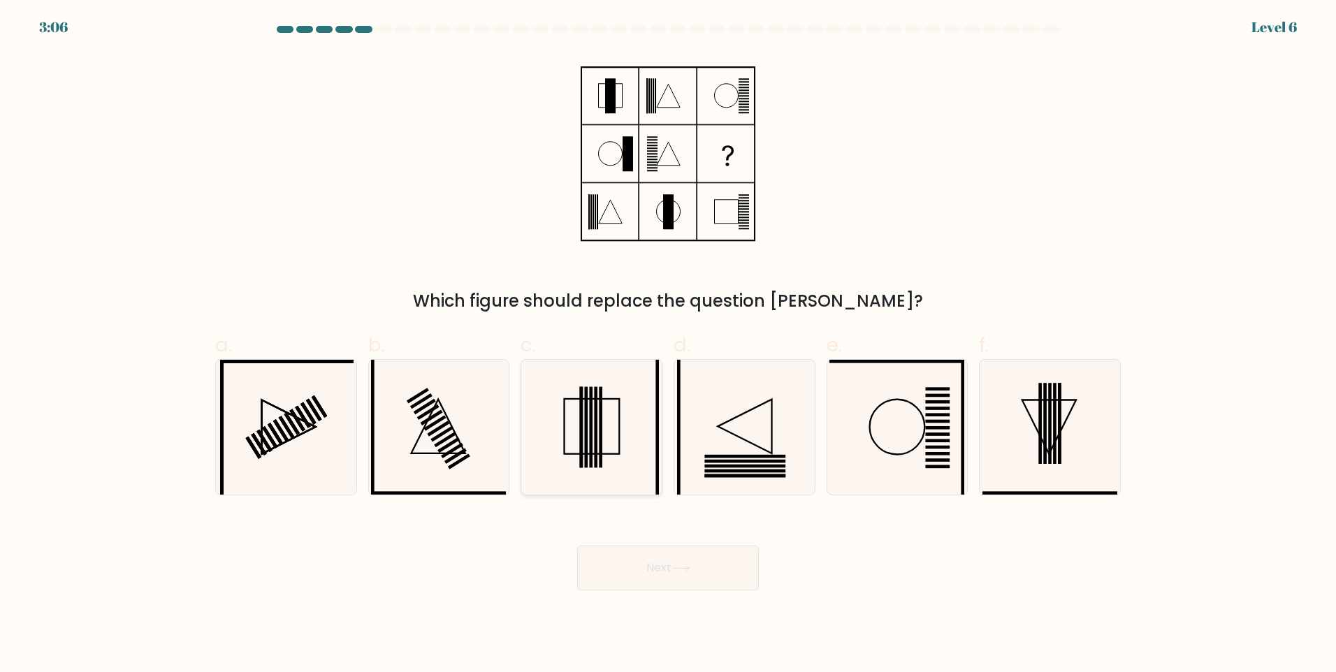
drag, startPoint x: 593, startPoint y: 456, endPoint x: 593, endPoint y: 465, distance: 9.1
click at [593, 461] on icon at bounding box center [591, 427] width 135 height 135
click at [668, 345] on input "c." at bounding box center [668, 340] width 1 height 9
radio input "true"
click at [632, 555] on button "Next" at bounding box center [668, 568] width 182 height 45
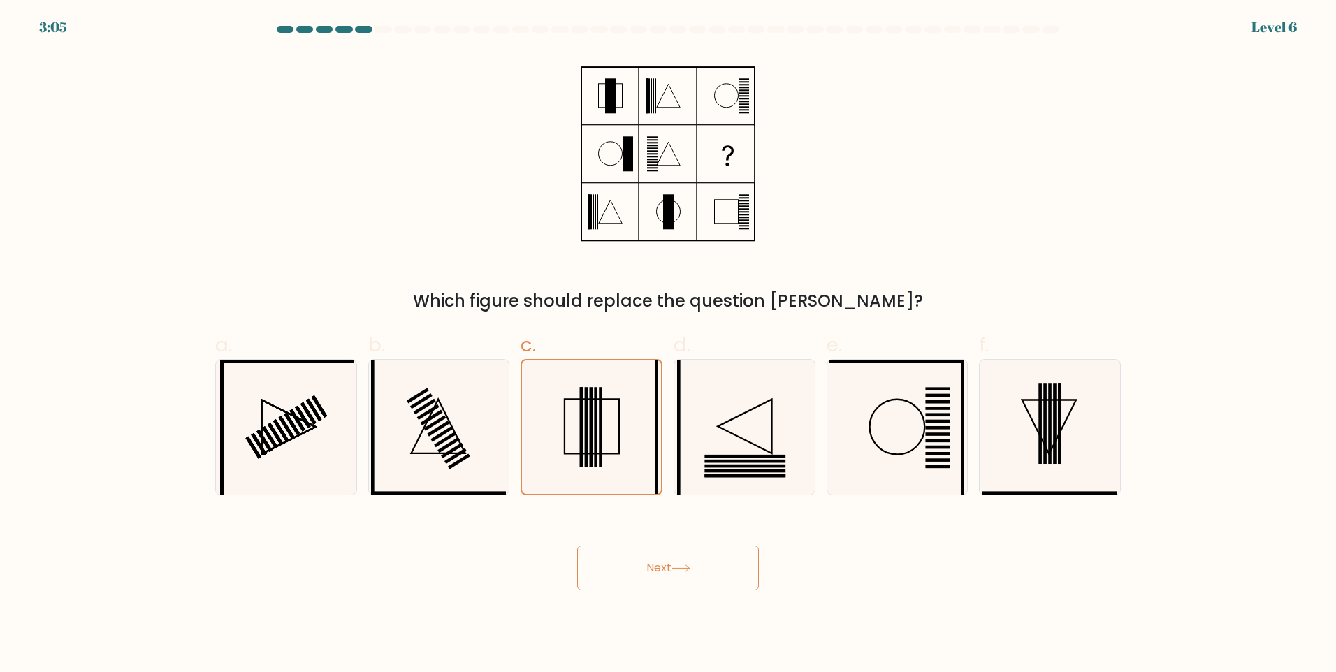
click at [640, 580] on button "Next" at bounding box center [668, 568] width 182 height 45
drag, startPoint x: 628, startPoint y: 573, endPoint x: 583, endPoint y: 571, distance: 45.5
click at [583, 571] on button "Next" at bounding box center [668, 568] width 182 height 45
click at [649, 603] on body "3:03 Level 6" at bounding box center [668, 336] width 1336 height 672
click at [654, 588] on body "3:03 Level 6" at bounding box center [668, 336] width 1336 height 672
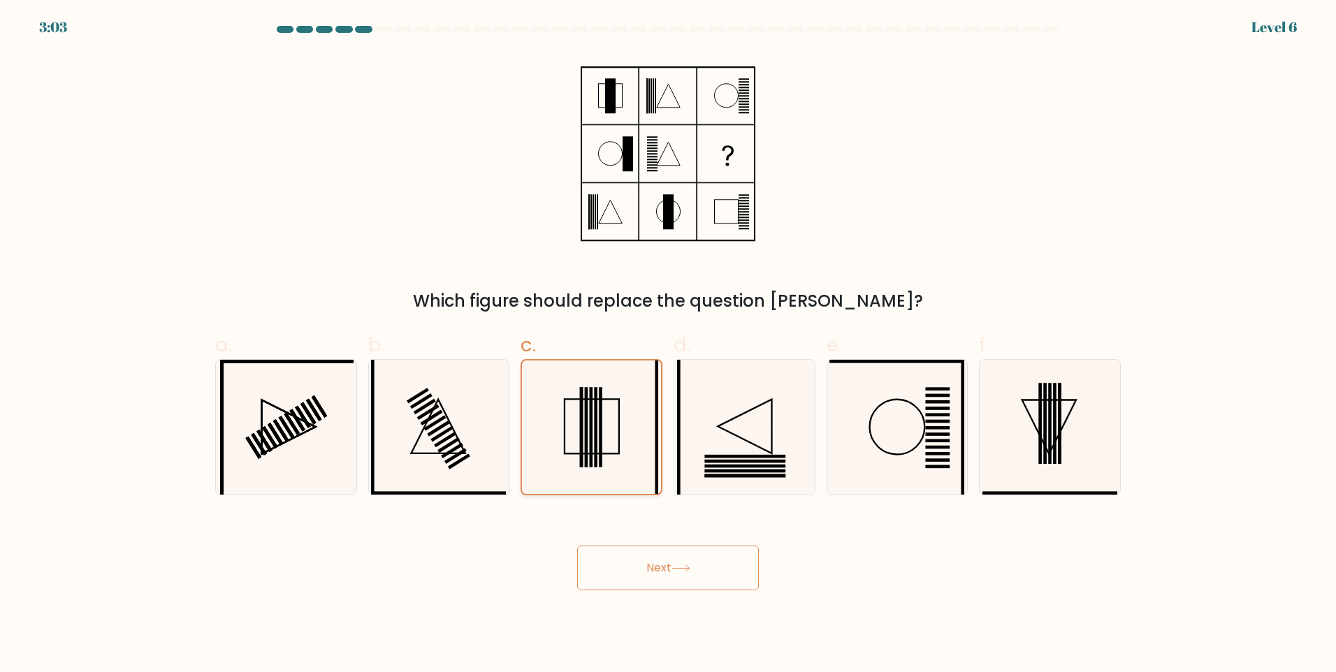
click at [614, 429] on icon at bounding box center [591, 427] width 133 height 133
click at [668, 345] on input "c." at bounding box center [668, 340] width 1 height 9
click at [673, 558] on button "Next" at bounding box center [668, 568] width 182 height 45
click at [608, 453] on icon at bounding box center [591, 427] width 135 height 135
click at [668, 345] on input "c." at bounding box center [668, 340] width 1 height 9
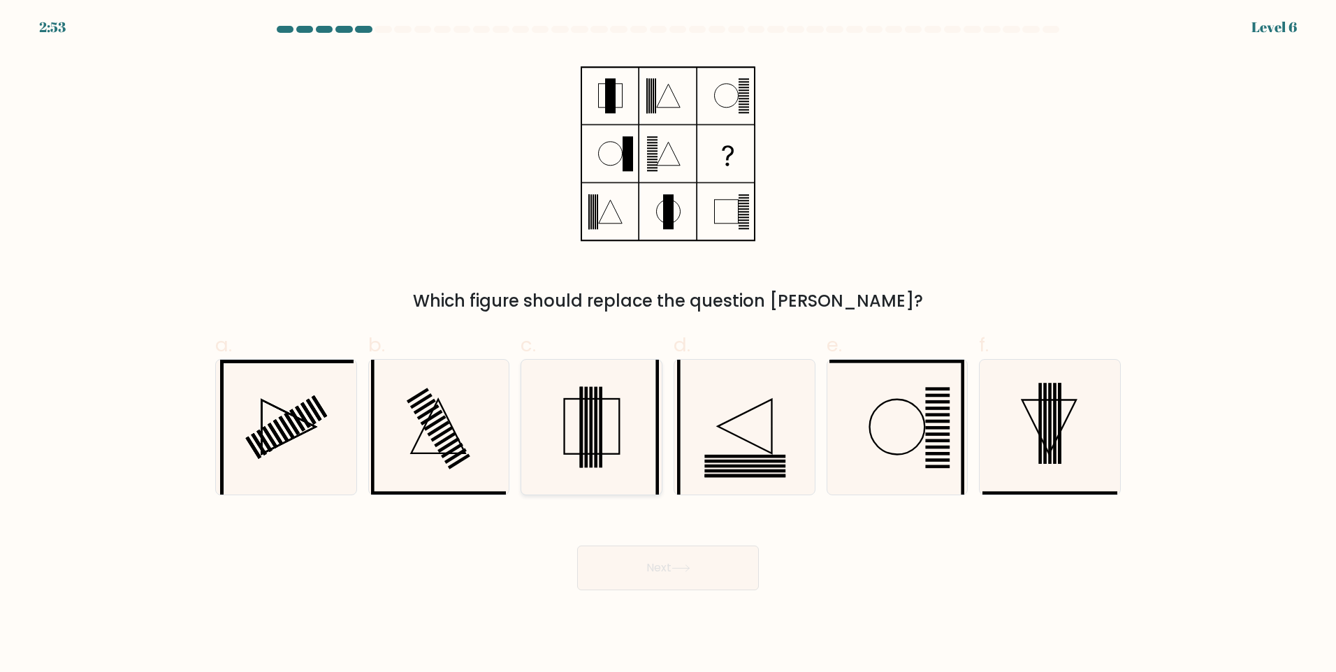
radio input "true"
click at [658, 567] on button "Next" at bounding box center [668, 568] width 182 height 45
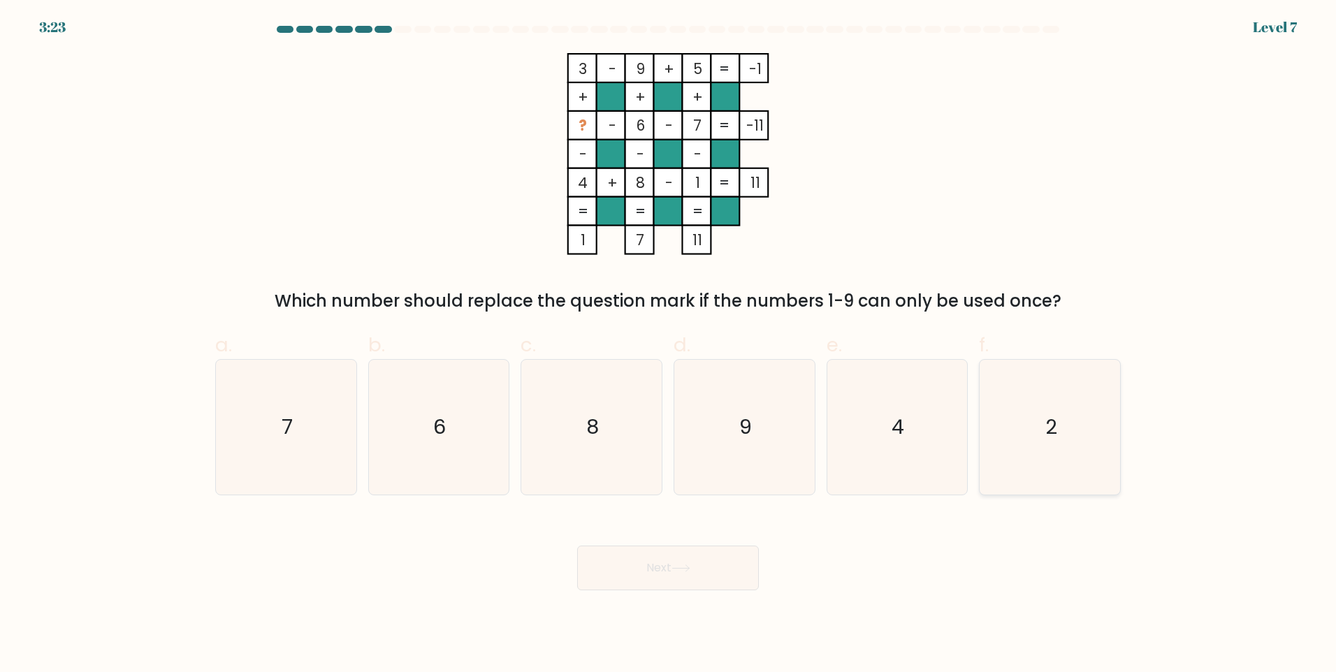
click at [1078, 431] on icon "2" at bounding box center [1050, 427] width 135 height 135
click at [669, 345] on input "f. 2" at bounding box center [668, 340] width 1 height 9
radio input "true"
click at [709, 552] on button "Next" at bounding box center [668, 568] width 182 height 45
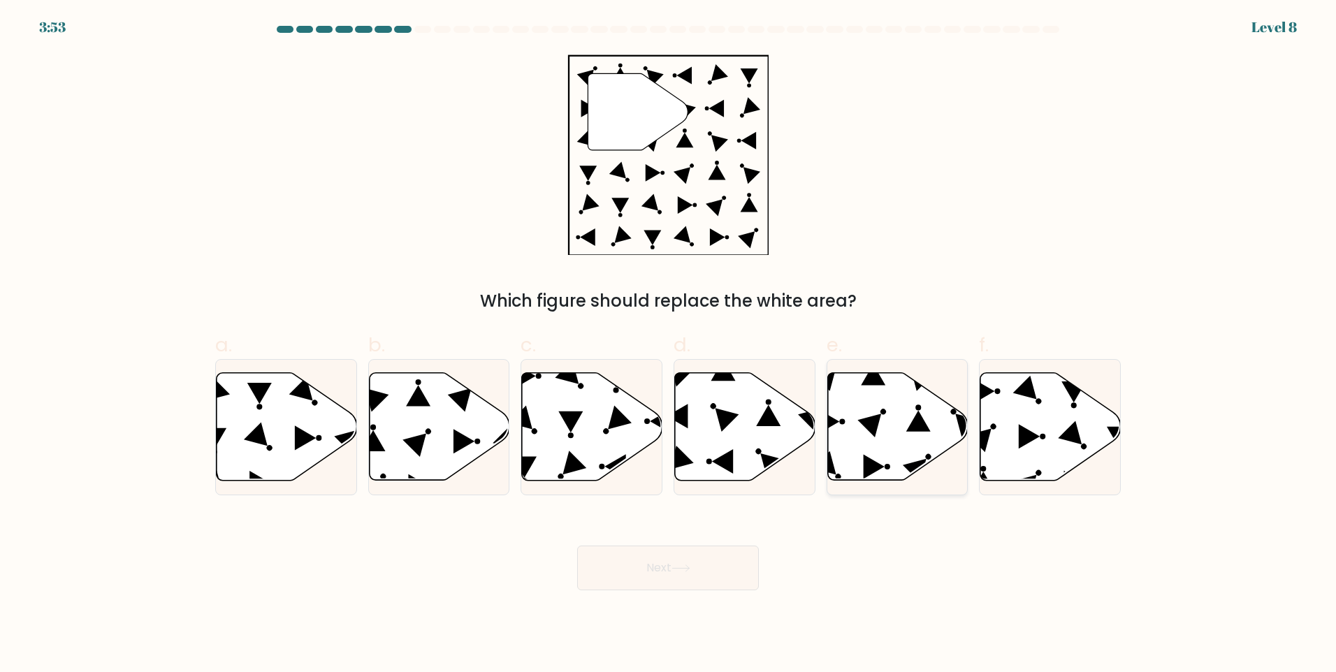
click at [860, 405] on icon at bounding box center [897, 427] width 140 height 108
click at [669, 345] on input "e." at bounding box center [668, 340] width 1 height 9
radio input "true"
click at [693, 561] on button "Next" at bounding box center [668, 568] width 182 height 45
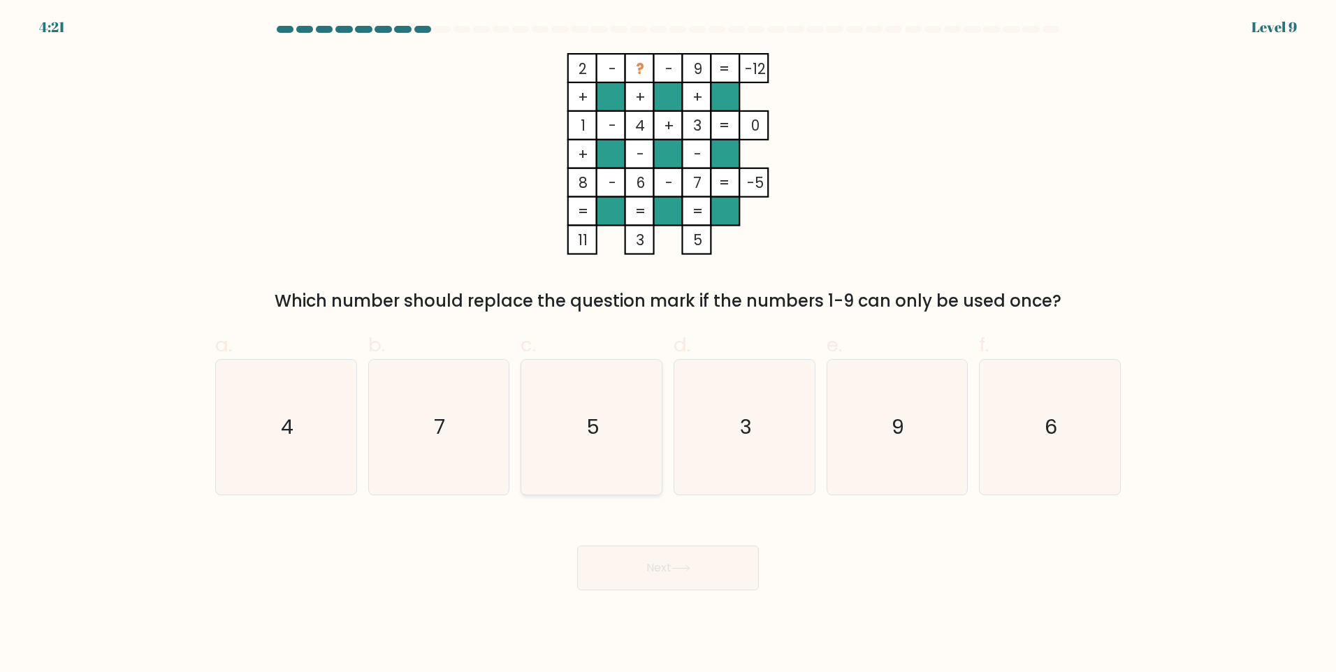
click at [600, 472] on icon "5" at bounding box center [591, 427] width 135 height 135
click at [668, 345] on input "c. 5" at bounding box center [668, 340] width 1 height 9
radio input "true"
click at [705, 578] on button "Next" at bounding box center [668, 568] width 182 height 45
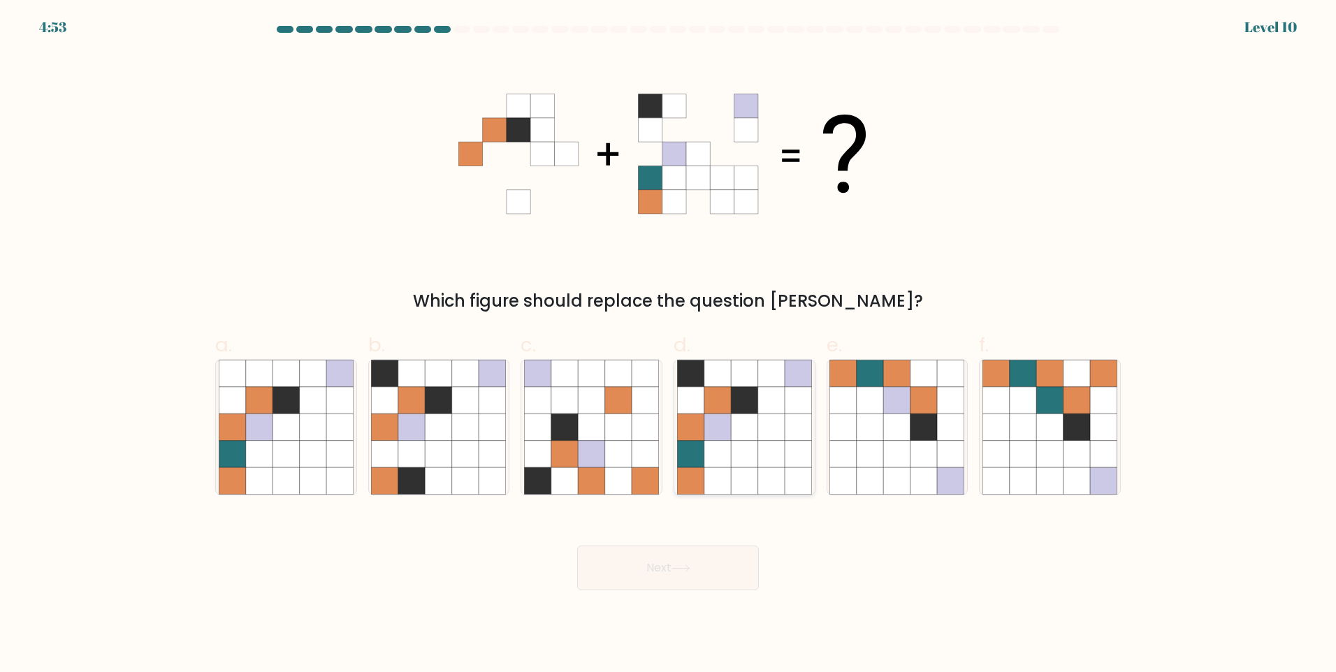
click at [743, 450] on icon at bounding box center [744, 454] width 27 height 27
click at [669, 345] on input "d." at bounding box center [668, 340] width 1 height 9
radio input "true"
click at [701, 576] on button "Next" at bounding box center [668, 568] width 182 height 45
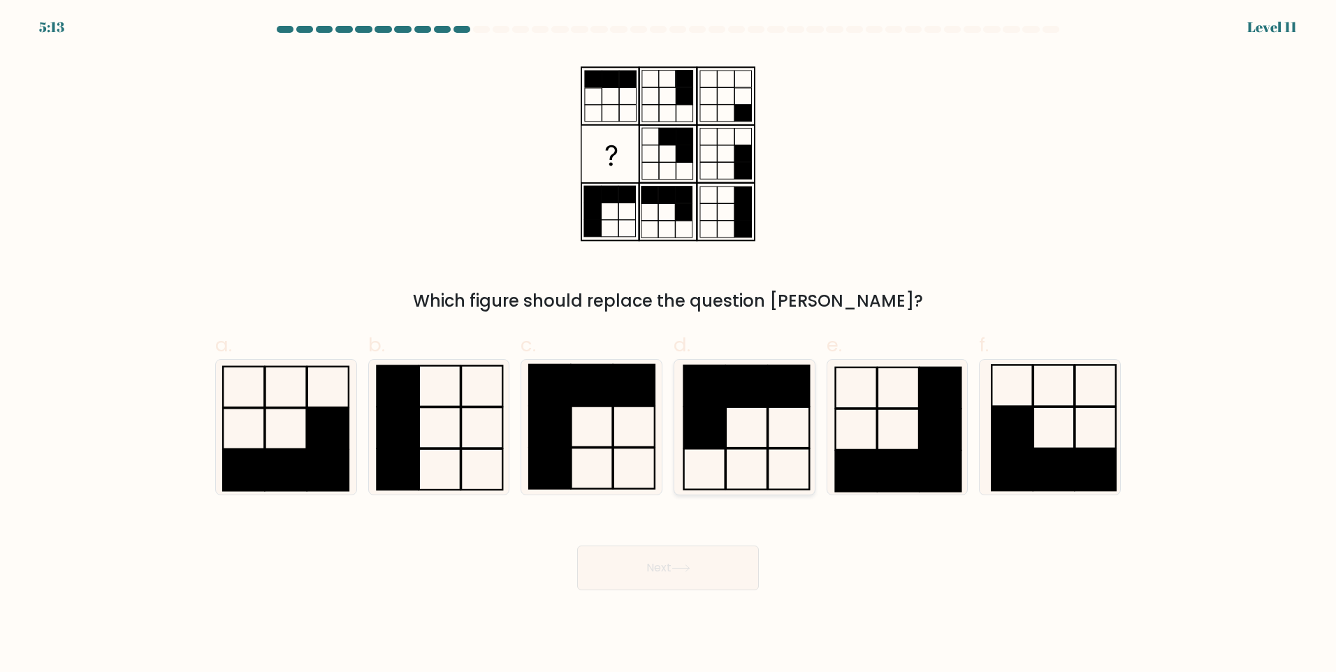
drag, startPoint x: 753, startPoint y: 465, endPoint x: 742, endPoint y: 474, distance: 14.4
click at [755, 465] on icon at bounding box center [744, 427] width 135 height 135
click at [669, 345] on input "d." at bounding box center [668, 340] width 1 height 9
radio input "true"
click at [704, 574] on button "Next" at bounding box center [668, 568] width 182 height 45
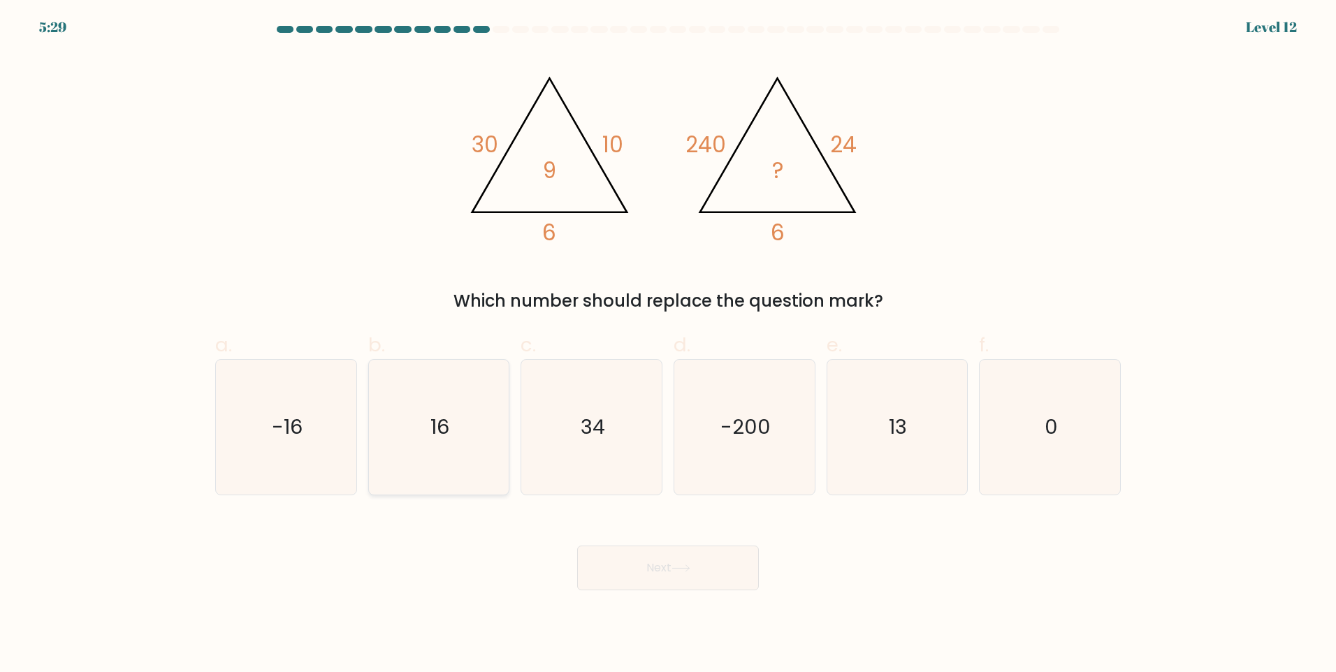
click at [401, 368] on icon "16" at bounding box center [438, 427] width 135 height 135
click at [668, 345] on input "b. 16" at bounding box center [668, 340] width 1 height 9
radio input "true"
click at [693, 584] on button "Next" at bounding box center [668, 568] width 182 height 45
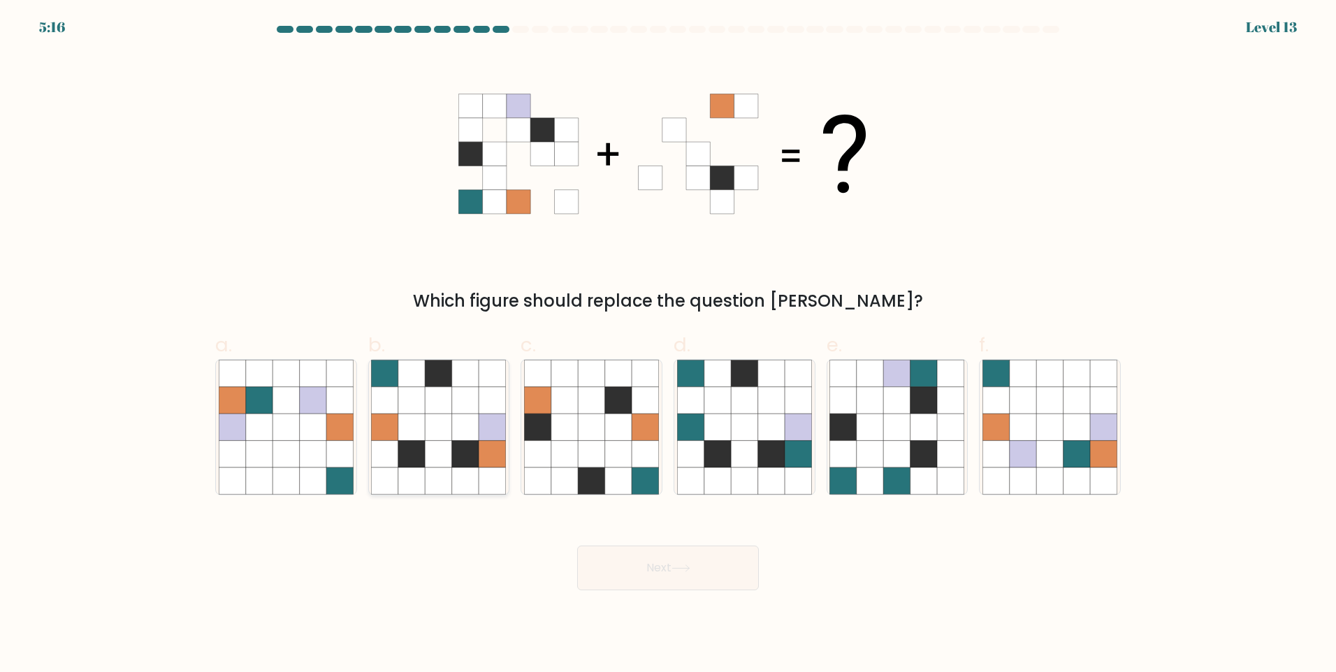
click at [399, 427] on icon at bounding box center [411, 427] width 27 height 27
click at [668, 345] on input "b." at bounding box center [668, 340] width 1 height 9
radio input "true"
click at [729, 577] on button "Next" at bounding box center [668, 568] width 182 height 45
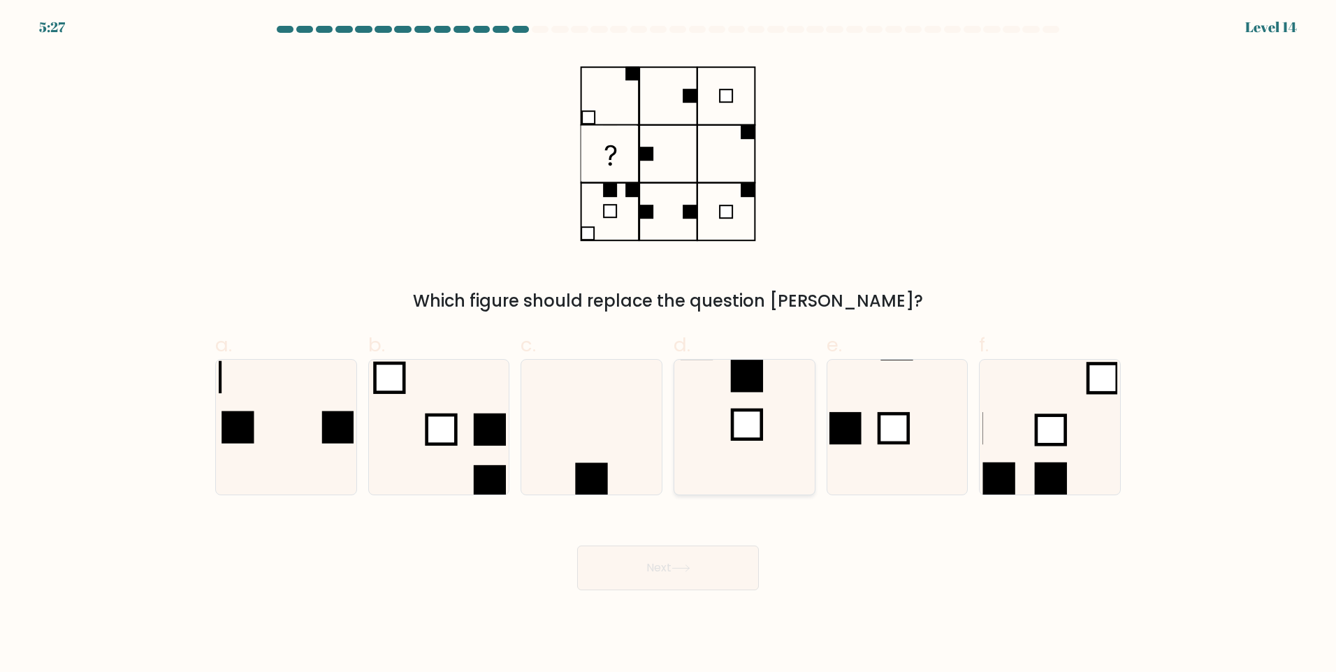
click at [748, 424] on rect at bounding box center [746, 424] width 29 height 29
click at [669, 345] on input "d." at bounding box center [668, 340] width 1 height 9
radio input "true"
click at [708, 568] on button "Next" at bounding box center [668, 568] width 182 height 45
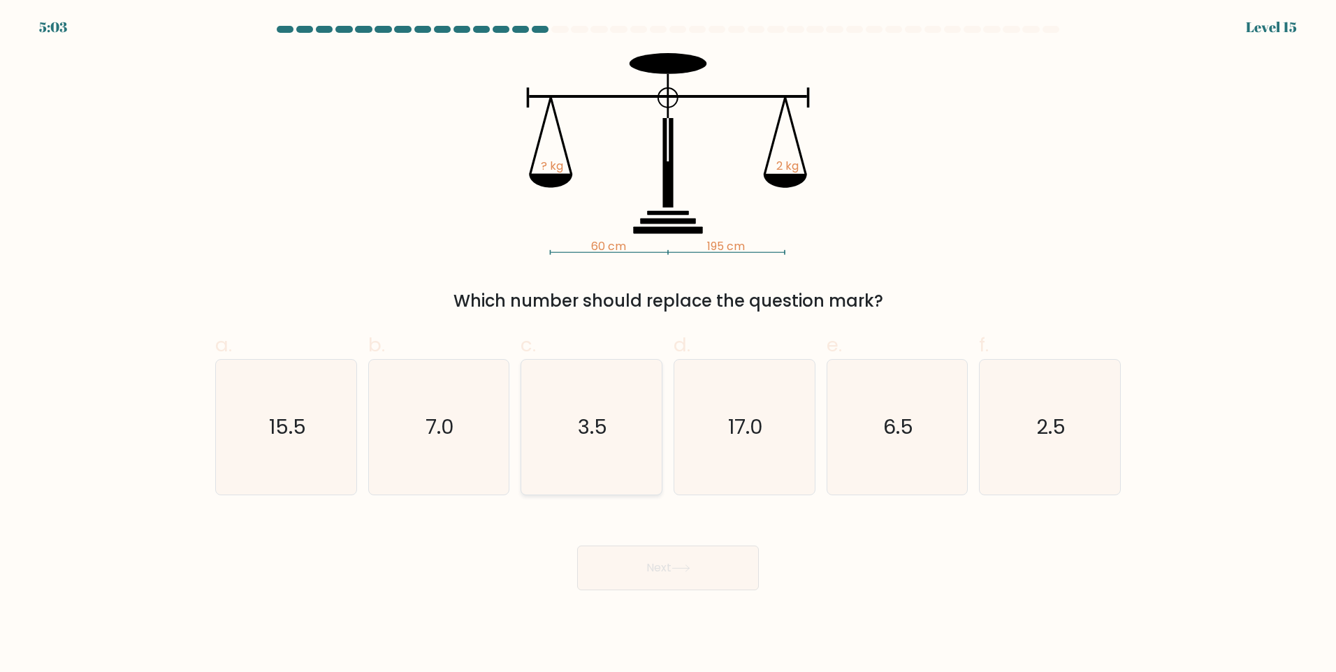
drag, startPoint x: 632, startPoint y: 393, endPoint x: 623, endPoint y: 376, distance: 18.8
click at [628, 384] on icon "3.5" at bounding box center [591, 427] width 135 height 135
click at [668, 345] on input "c. 3.5" at bounding box center [668, 340] width 1 height 9
radio input "true"
click at [743, 555] on button "Next" at bounding box center [668, 568] width 182 height 45
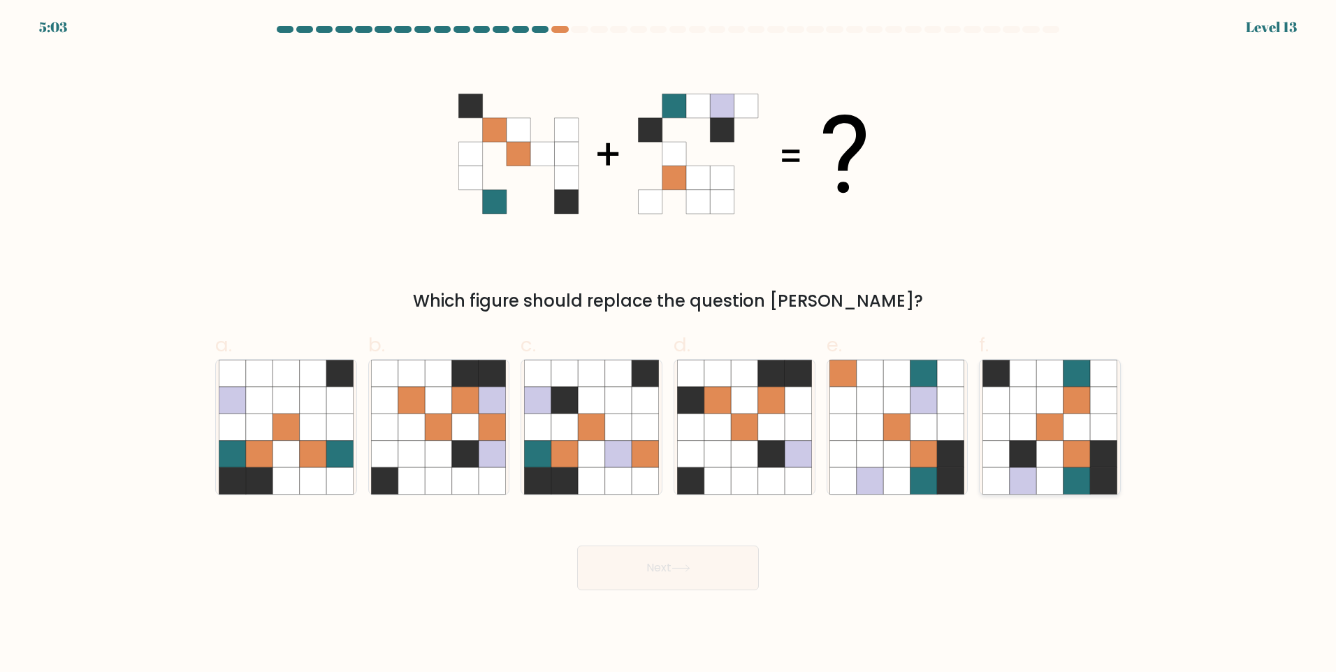
click at [1055, 471] on icon at bounding box center [1049, 481] width 27 height 27
click at [669, 345] on input "f." at bounding box center [668, 340] width 1 height 9
radio input "true"
click at [705, 544] on div "Next" at bounding box center [668, 551] width 923 height 78
click at [709, 558] on button "Next" at bounding box center [668, 568] width 182 height 45
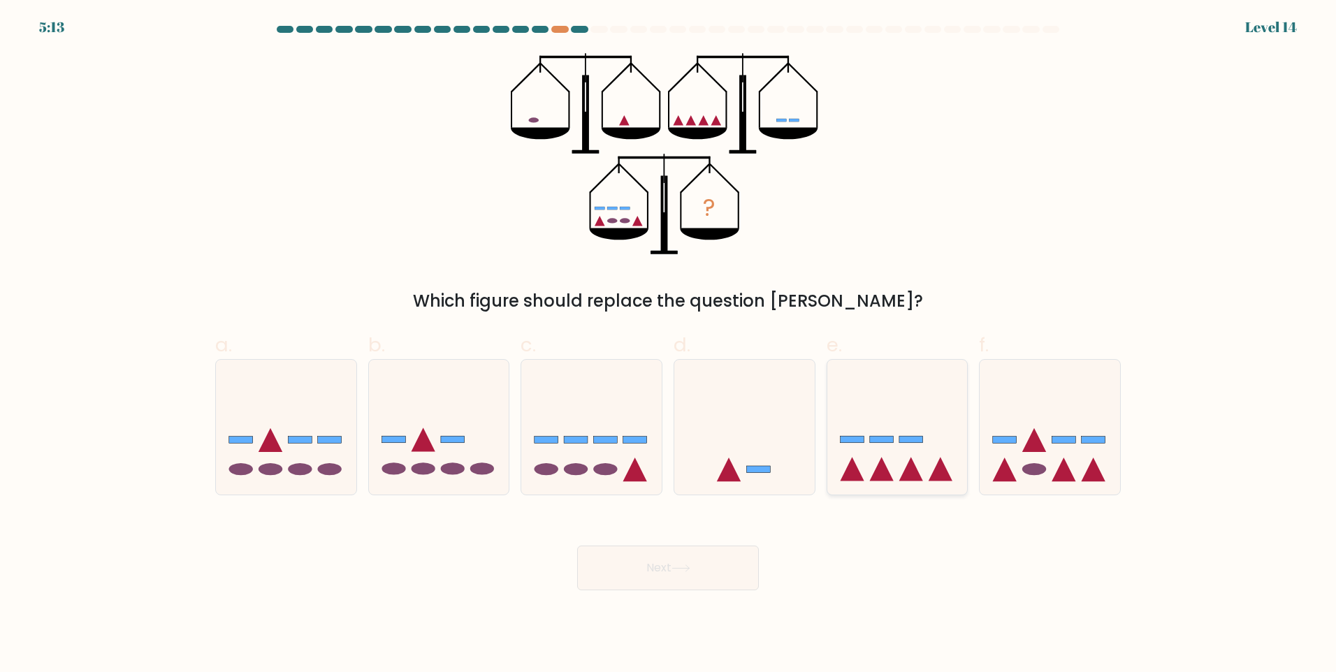
click at [920, 420] on icon at bounding box center [897, 427] width 140 height 116
click at [669, 345] on input "e." at bounding box center [668, 340] width 1 height 9
radio input "true"
click at [680, 577] on button "Next" at bounding box center [668, 568] width 182 height 45
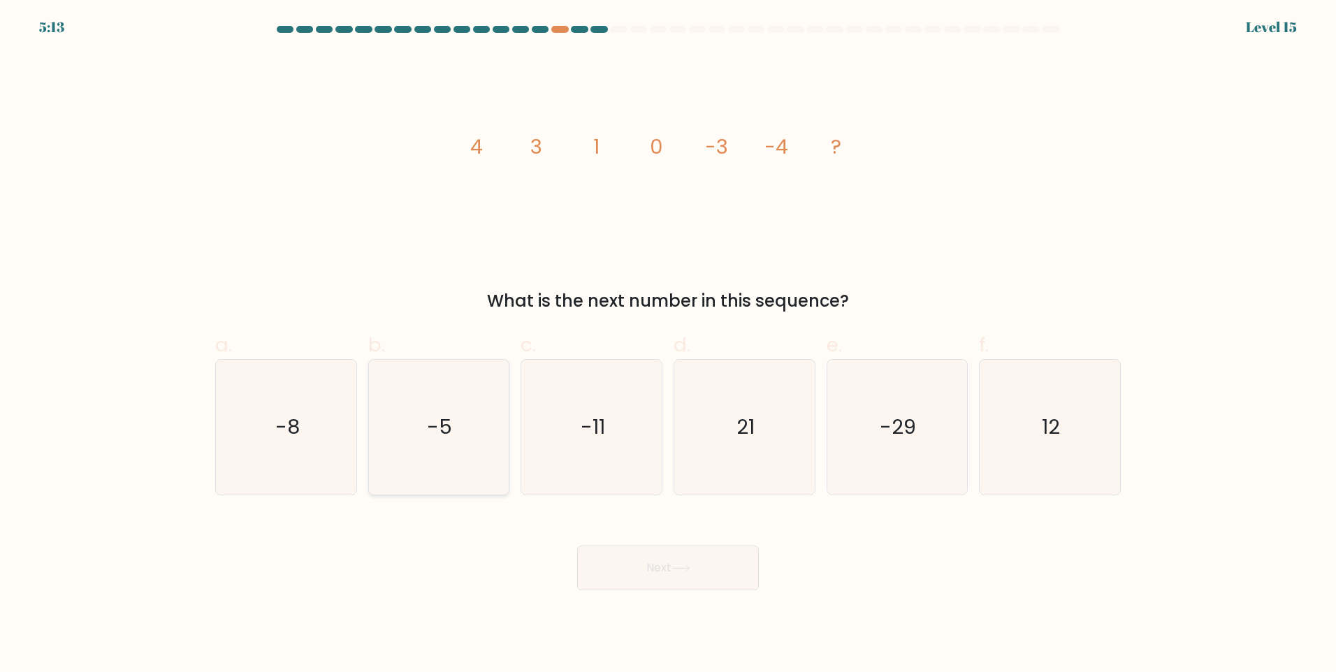
drag, startPoint x: 409, startPoint y: 447, endPoint x: 409, endPoint y: 438, distance: 9.1
click at [409, 438] on icon "-5" at bounding box center [438, 427] width 135 height 135
click at [668, 345] on input "b. -5" at bounding box center [668, 340] width 1 height 9
radio input "true"
click at [672, 576] on button "Next" at bounding box center [668, 568] width 182 height 45
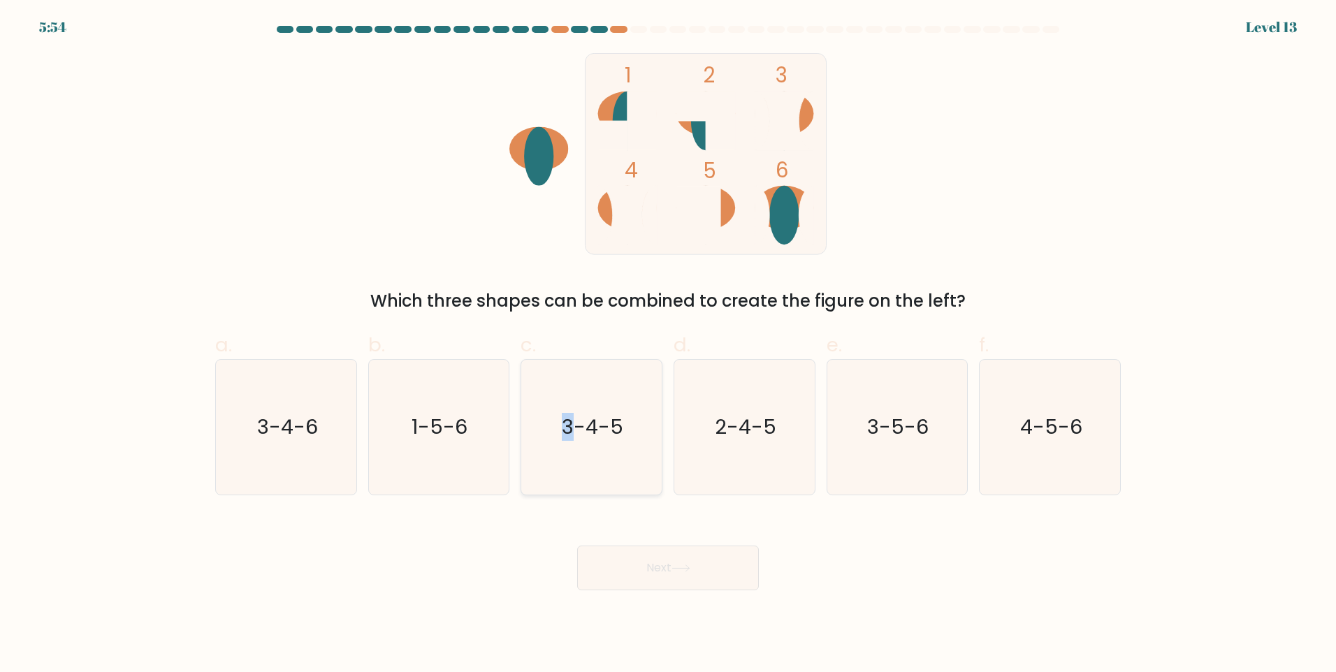
drag, startPoint x: 569, startPoint y: 428, endPoint x: 577, endPoint y: 424, distance: 9.1
click at [577, 424] on text "3-4-5" at bounding box center [594, 427] width 62 height 28
click at [643, 561] on button "Next" at bounding box center [668, 568] width 182 height 45
click at [656, 592] on body "5:52 Level 13" at bounding box center [668, 336] width 1336 height 672
click at [674, 562] on button "Next" at bounding box center [668, 568] width 182 height 45
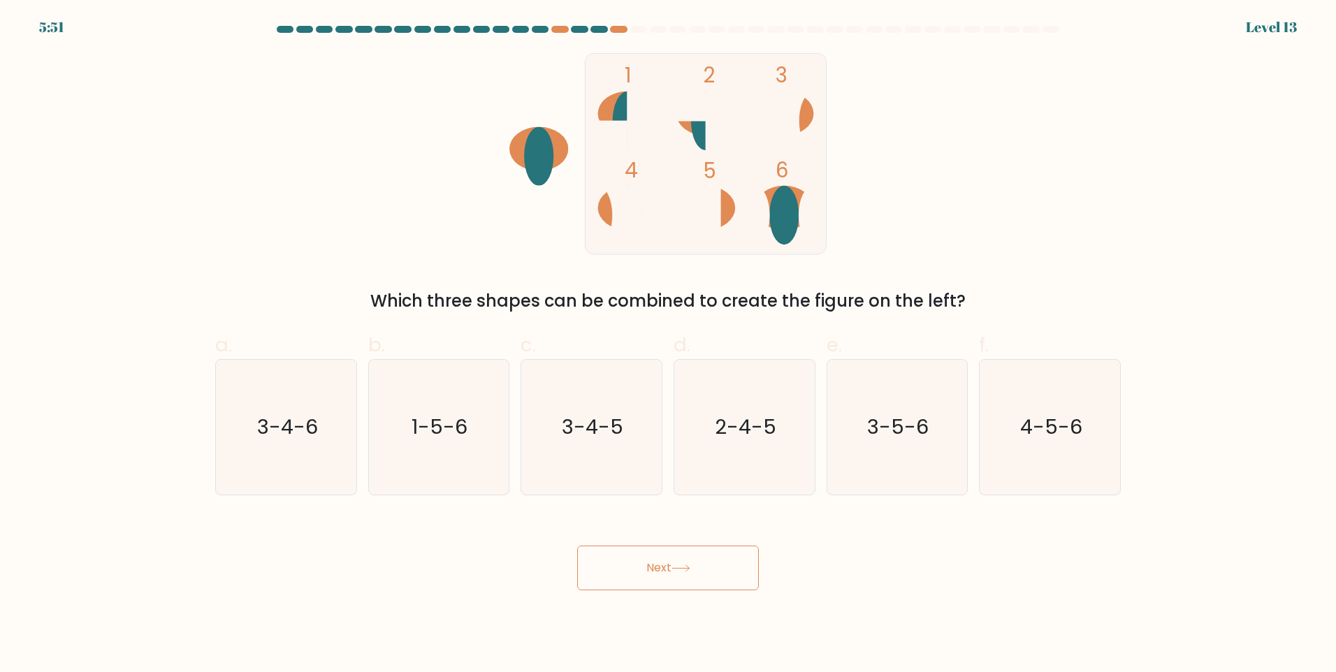
drag, startPoint x: 663, startPoint y: 558, endPoint x: 657, endPoint y: 535, distance: 23.9
click at [670, 558] on button "Next" at bounding box center [668, 568] width 182 height 45
click at [616, 435] on text "3-4-5" at bounding box center [594, 427] width 62 height 28
click at [668, 345] on input "c. 3-4-5" at bounding box center [668, 340] width 1 height 9
radio input "true"
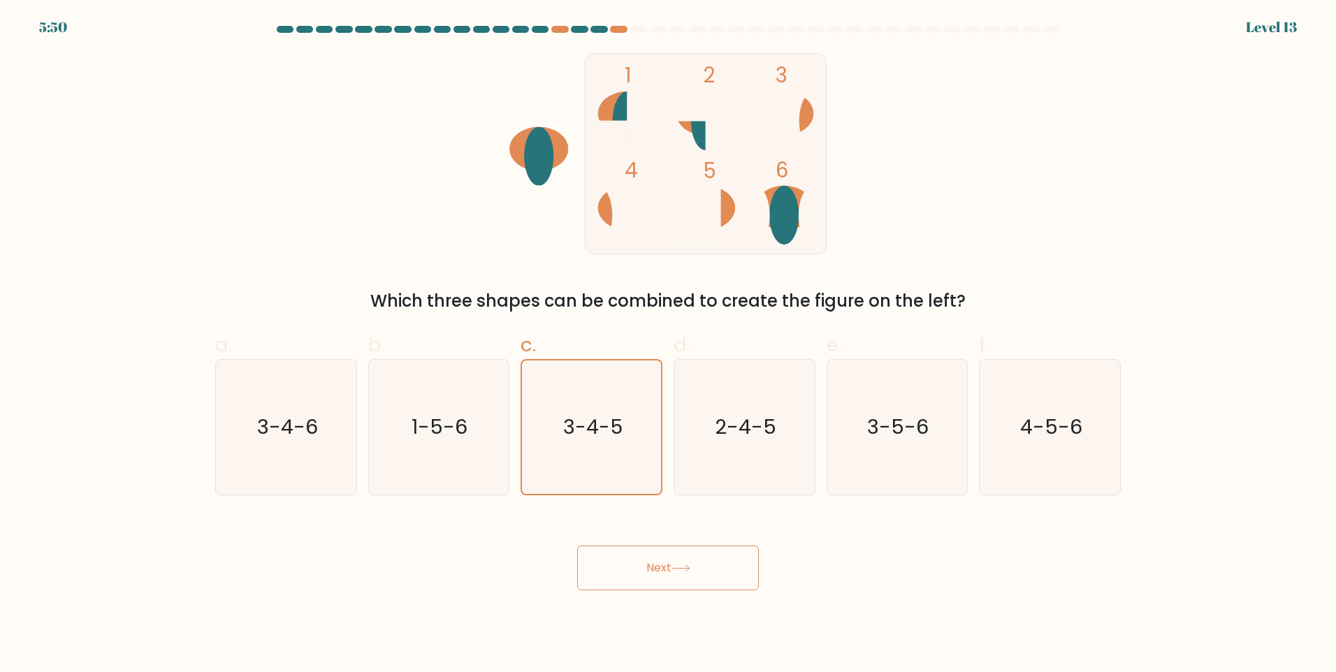
click at [667, 554] on button "Next" at bounding box center [668, 568] width 182 height 45
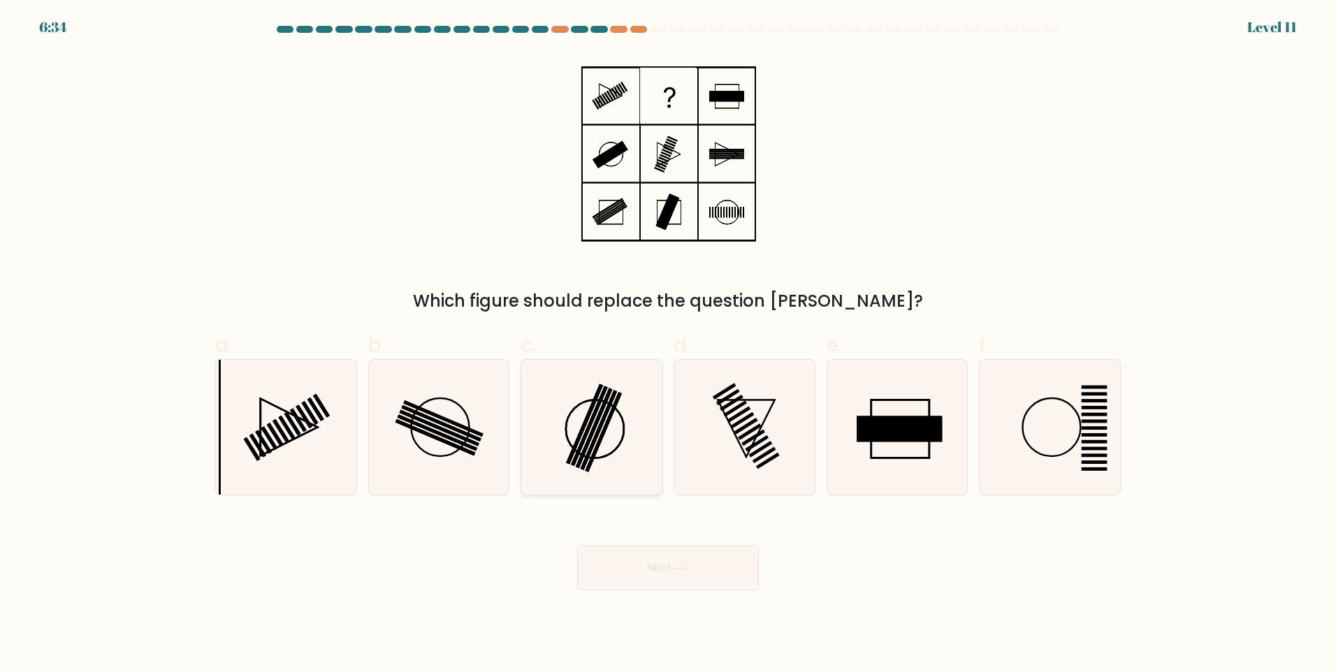
drag, startPoint x: 602, startPoint y: 422, endPoint x: 611, endPoint y: 447, distance: 26.7
click at [607, 420] on icon at bounding box center [591, 427] width 135 height 135
click at [668, 345] on input "c." at bounding box center [668, 340] width 1 height 9
radio input "true"
click at [672, 577] on button "Next" at bounding box center [668, 568] width 182 height 45
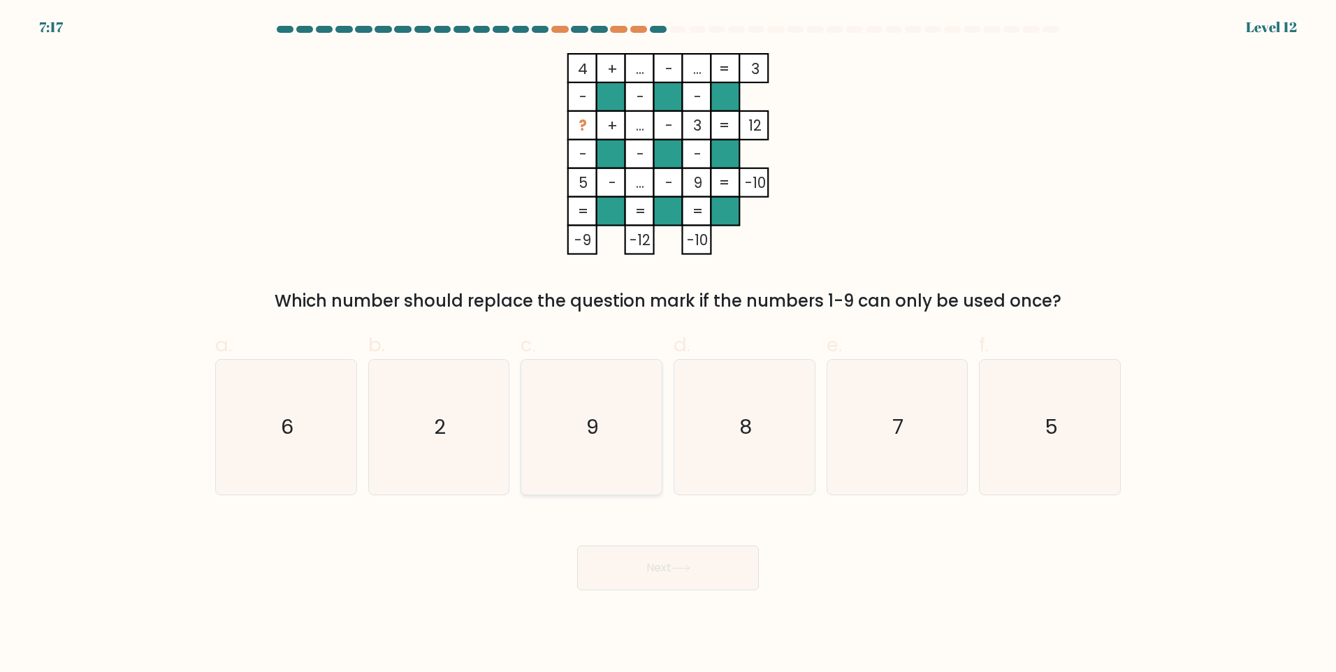
click at [628, 461] on icon "9" at bounding box center [591, 427] width 135 height 135
click at [668, 345] on input "c. 9" at bounding box center [668, 340] width 1 height 9
radio input "true"
click at [661, 553] on button "Next" at bounding box center [668, 568] width 182 height 45
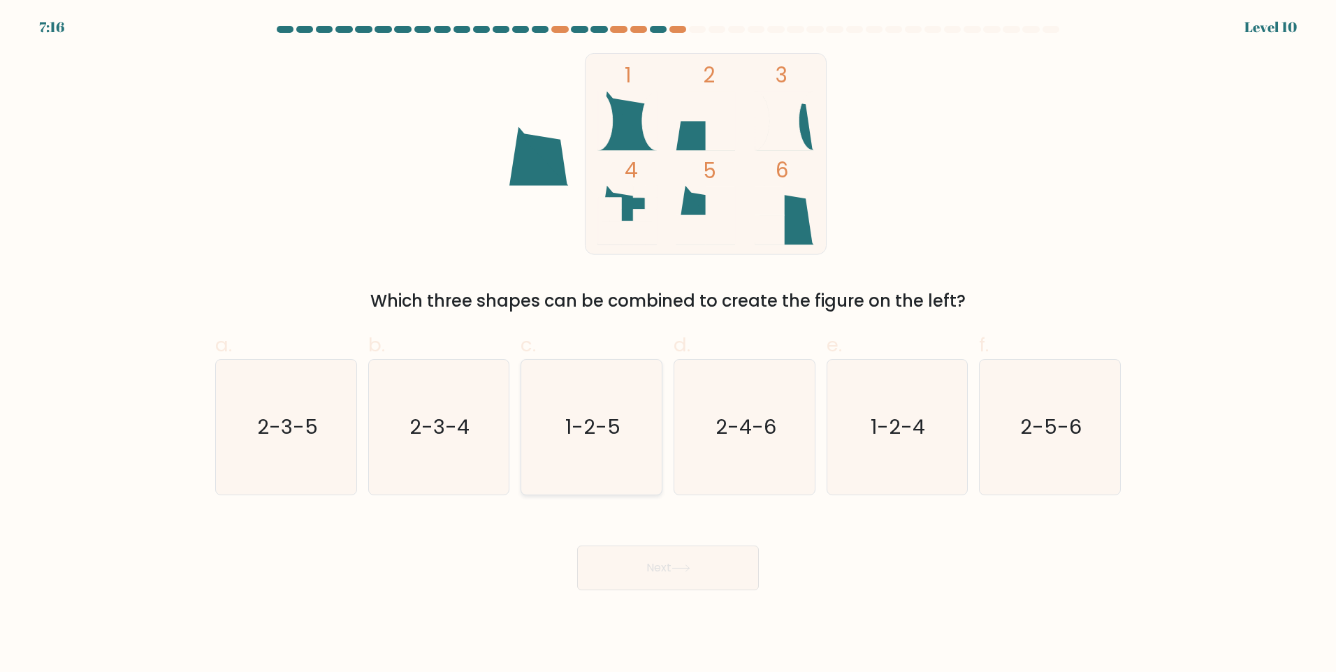
click at [624, 434] on icon "1-2-5" at bounding box center [591, 427] width 135 height 135
click at [668, 345] on input "c. 1-2-5" at bounding box center [668, 340] width 1 height 9
radio input "true"
click at [666, 546] on button "Next" at bounding box center [668, 568] width 182 height 45
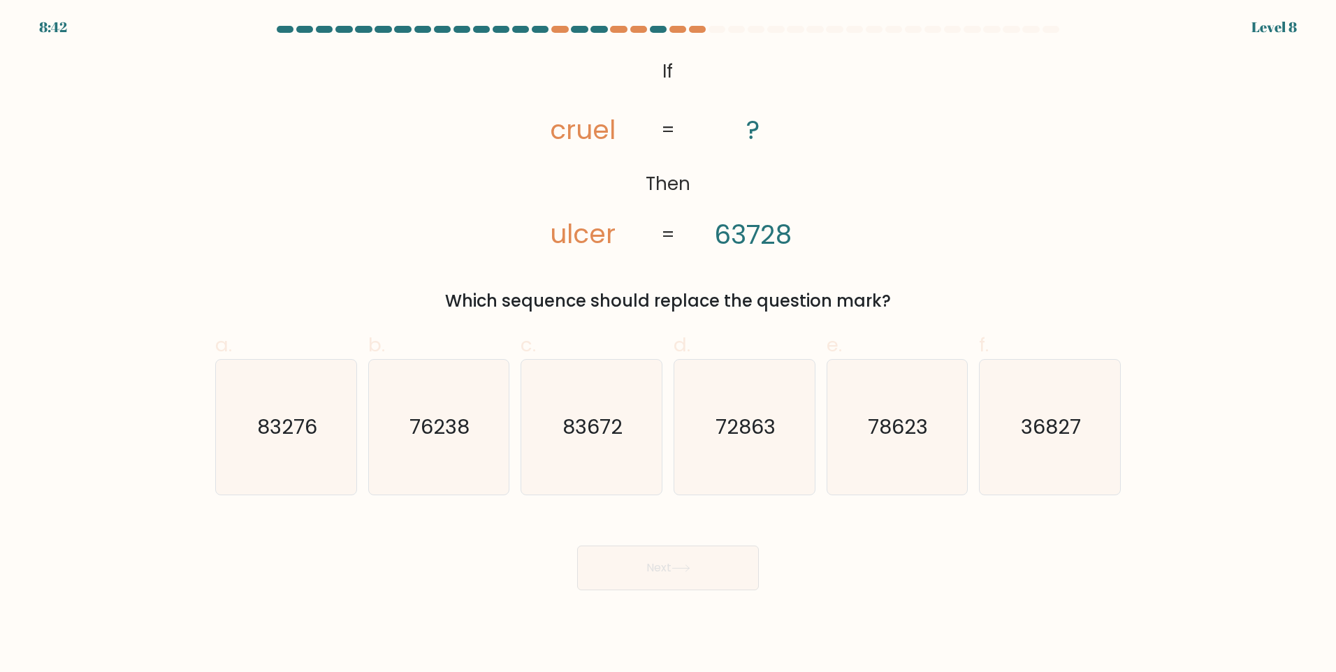
drag, startPoint x: 567, startPoint y: 225, endPoint x: 552, endPoint y: 234, distance: 17.9
click at [566, 226] on tspan "ulcer" at bounding box center [583, 235] width 66 height 36
drag, startPoint x: 549, startPoint y: 229, endPoint x: 618, endPoint y: 221, distance: 69.6
click at [618, 221] on icon "@import url('[URL][DOMAIN_NAME]); If Then cruel ulcer ? 63728 = =" at bounding box center [668, 154] width 327 height 202
drag, startPoint x: 618, startPoint y: 221, endPoint x: 558, endPoint y: 233, distance: 60.7
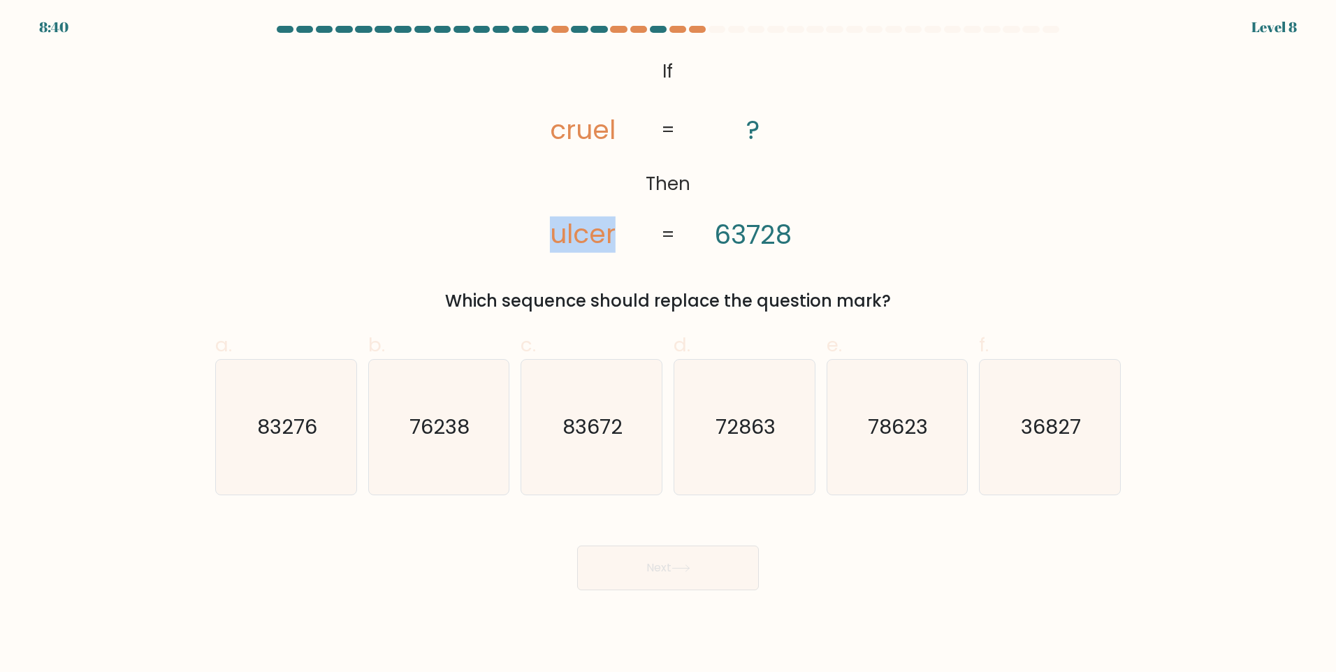
click at [558, 233] on tspan "ulcer" at bounding box center [583, 235] width 66 height 36
click at [559, 240] on tspan "ulcer" at bounding box center [583, 235] width 66 height 36
click at [718, 229] on tspan "63728" at bounding box center [753, 235] width 78 height 36
click at [569, 233] on tspan "ulcer" at bounding box center [583, 235] width 66 height 36
click at [728, 240] on tspan "63728" at bounding box center [753, 235] width 78 height 36
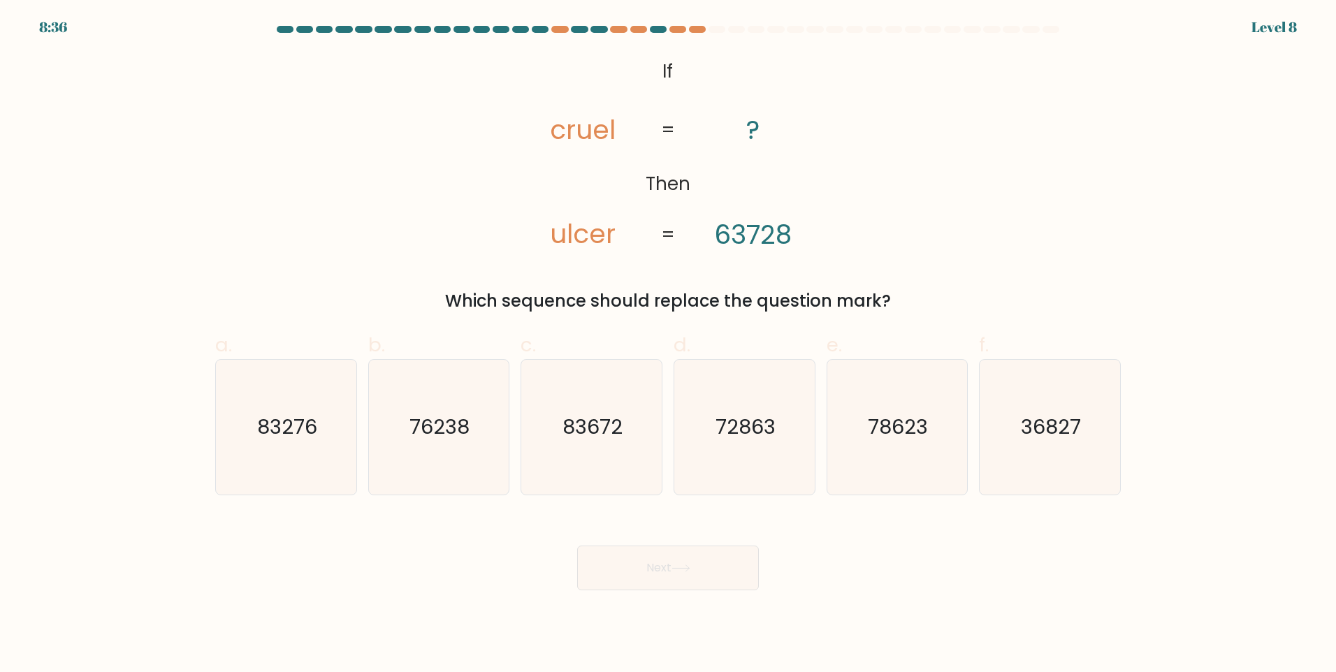
click at [739, 241] on tspan "63728" at bounding box center [753, 235] width 78 height 36
click at [583, 245] on tspan "ulcer" at bounding box center [583, 235] width 66 height 36
click at [754, 233] on tspan "63728" at bounding box center [753, 235] width 78 height 36
drag, startPoint x: 754, startPoint y: 233, endPoint x: 621, endPoint y: 191, distance: 140.1
click at [621, 191] on icon "@import url('[URL][DOMAIN_NAME]); If Then cruel ulcer ? 63728 = =" at bounding box center [668, 154] width 327 height 202
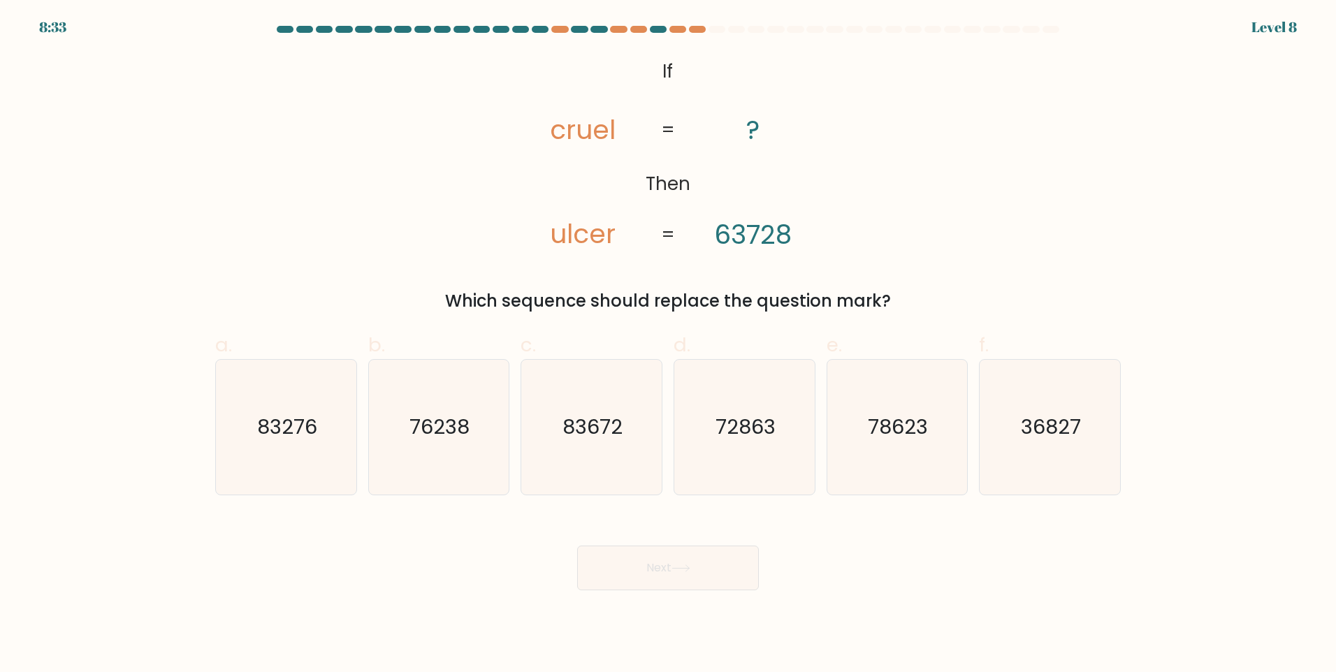
drag, startPoint x: 581, startPoint y: 232, endPoint x: 614, endPoint y: 231, distance: 32.2
click at [581, 232] on tspan "ulcer" at bounding box center [583, 235] width 66 height 36
click at [753, 231] on tspan "63728" at bounding box center [753, 235] width 78 height 36
click at [561, 132] on tspan "cruel" at bounding box center [583, 130] width 66 height 36
click at [875, 391] on icon "78623" at bounding box center [897, 427] width 135 height 135
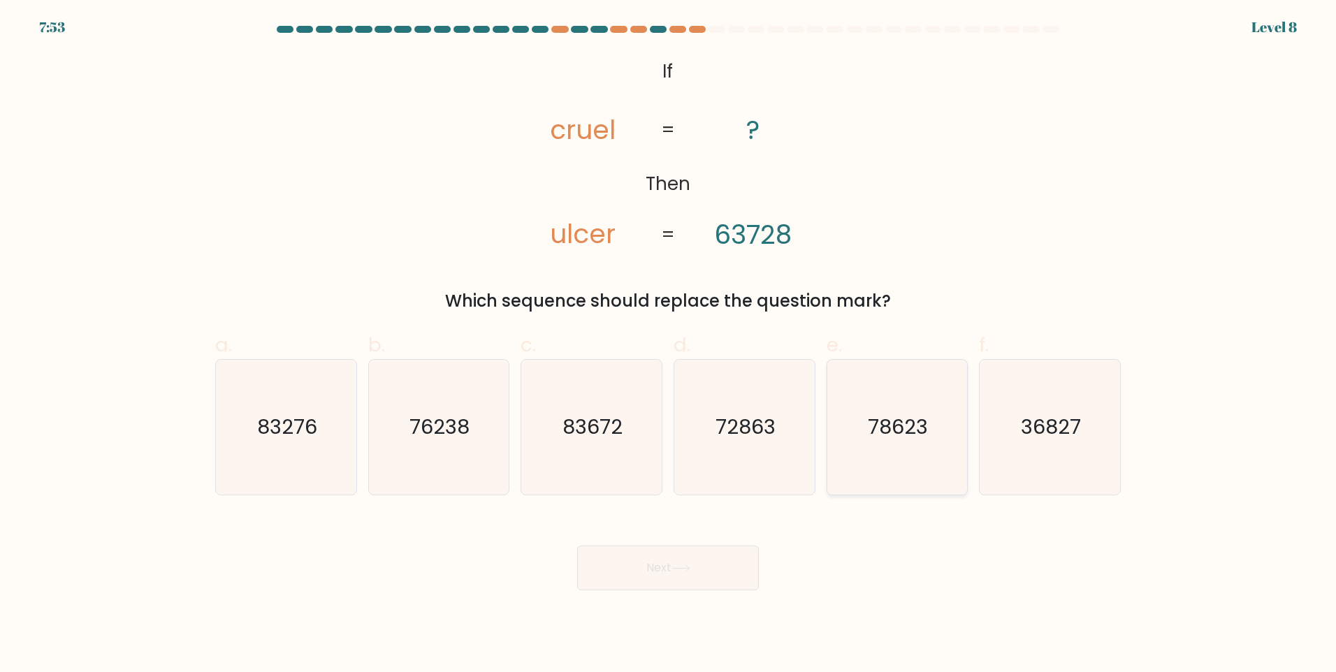
click at [669, 345] on input "e. 78623" at bounding box center [668, 340] width 1 height 9
radio input "true"
click at [735, 548] on button "Next" at bounding box center [668, 568] width 182 height 45
